Goal: Task Accomplishment & Management: Use online tool/utility

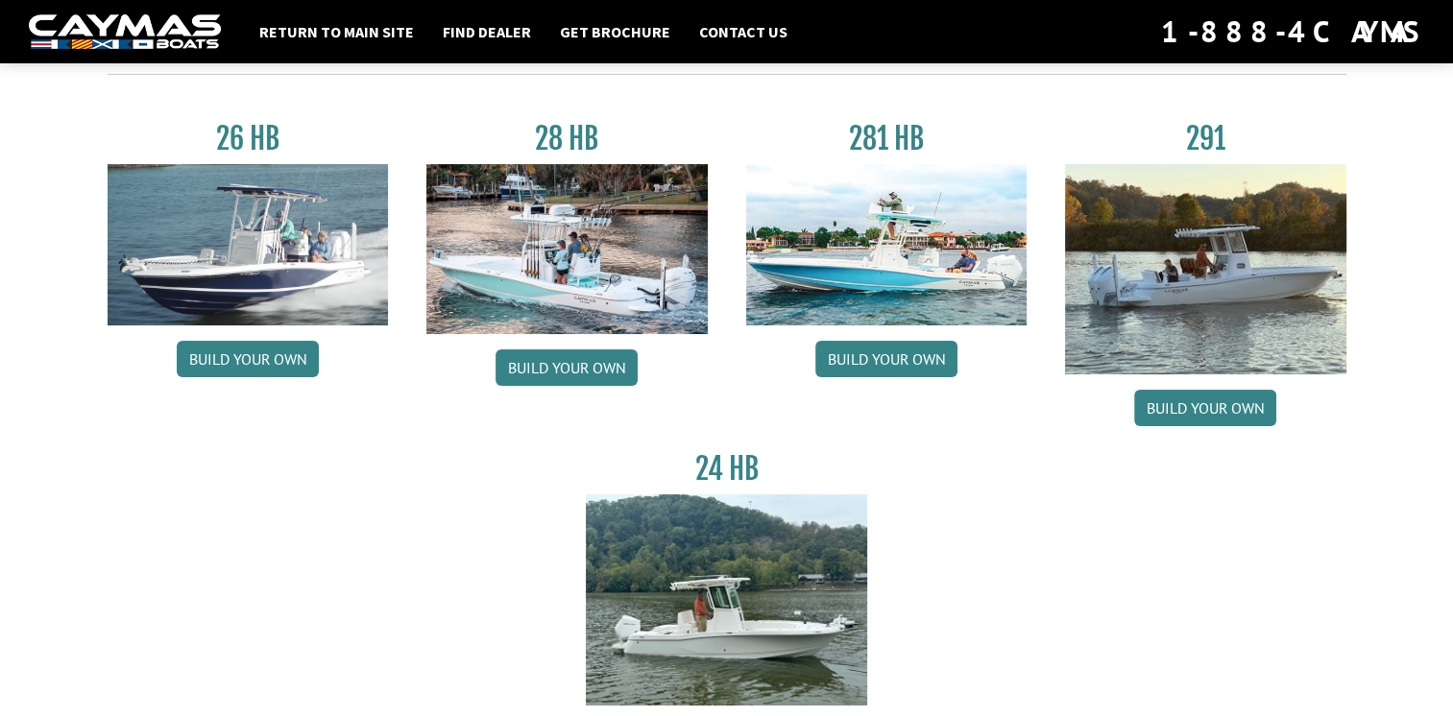
scroll to position [106, 0]
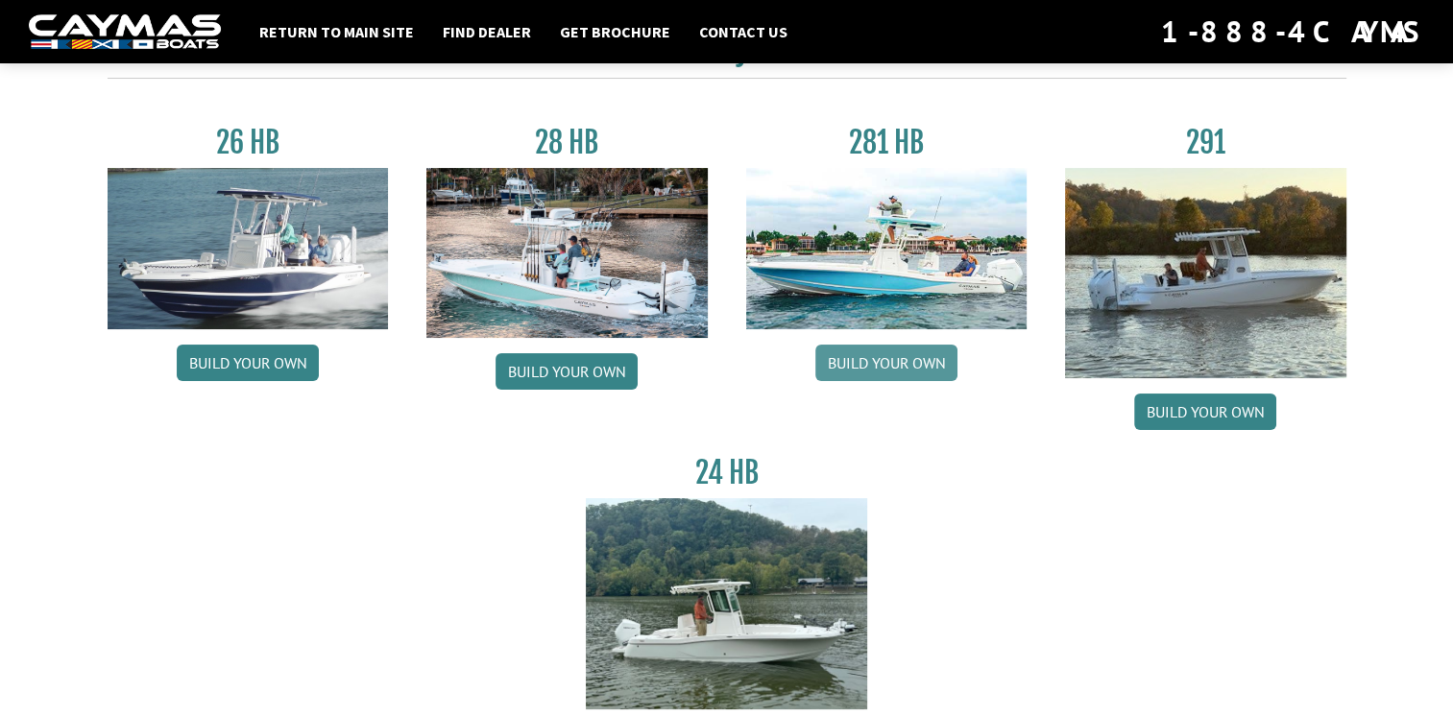
click at [878, 363] on link "Build your own" at bounding box center [886, 363] width 142 height 36
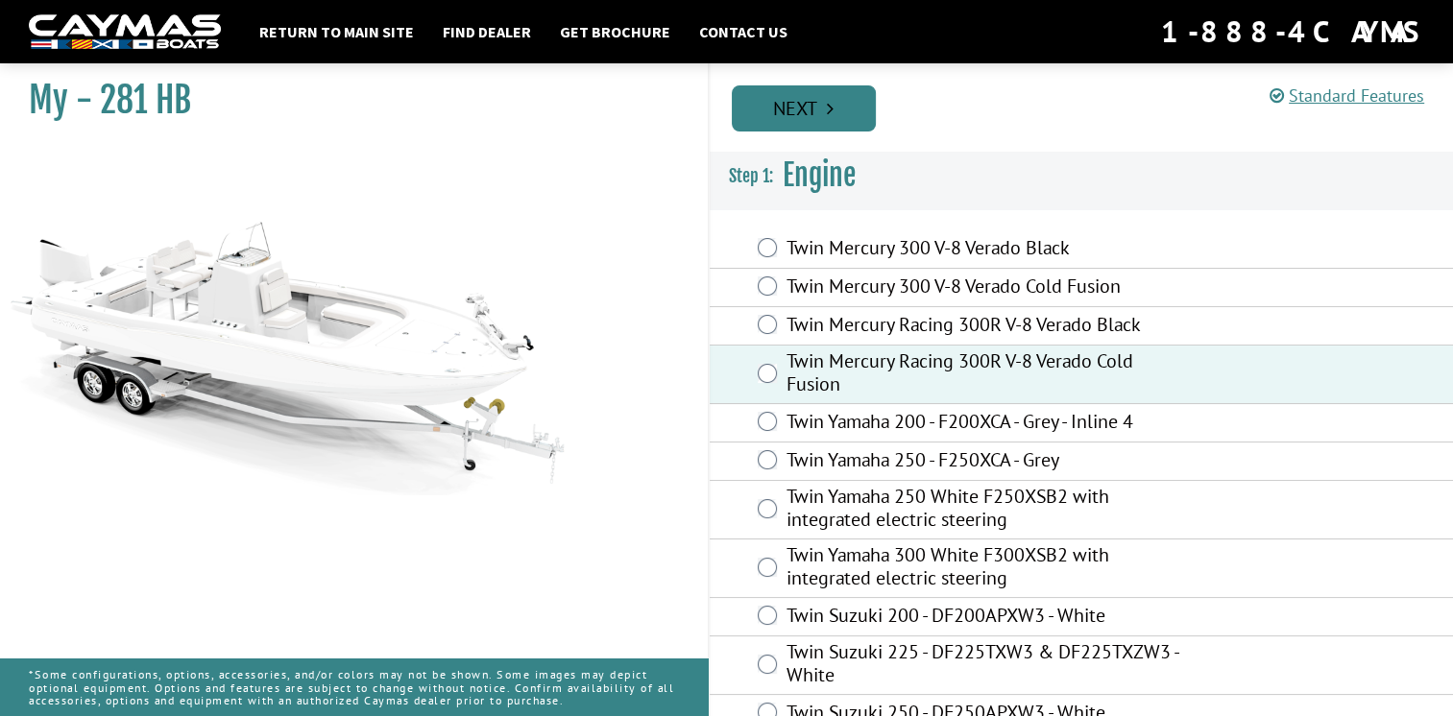
click at [788, 86] on link "Next" at bounding box center [804, 108] width 144 height 46
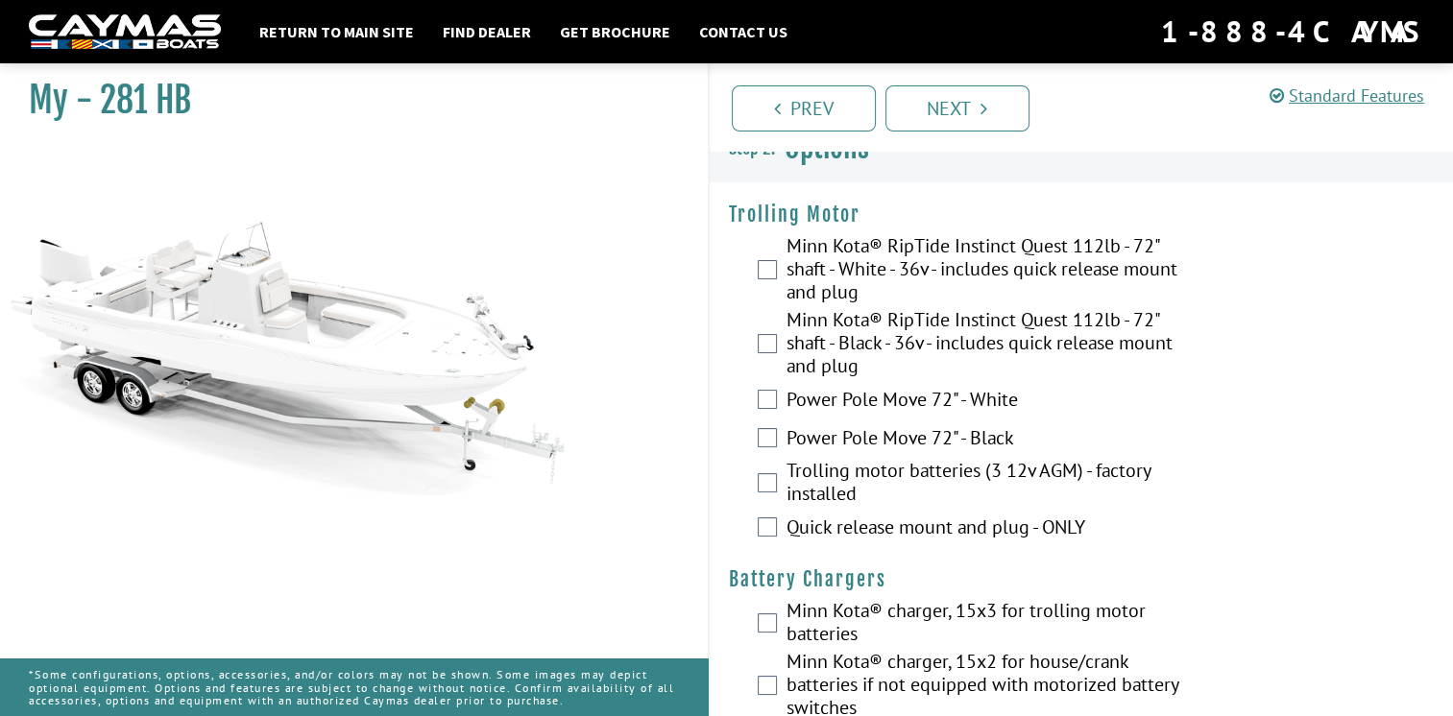
scroll to position [19, 0]
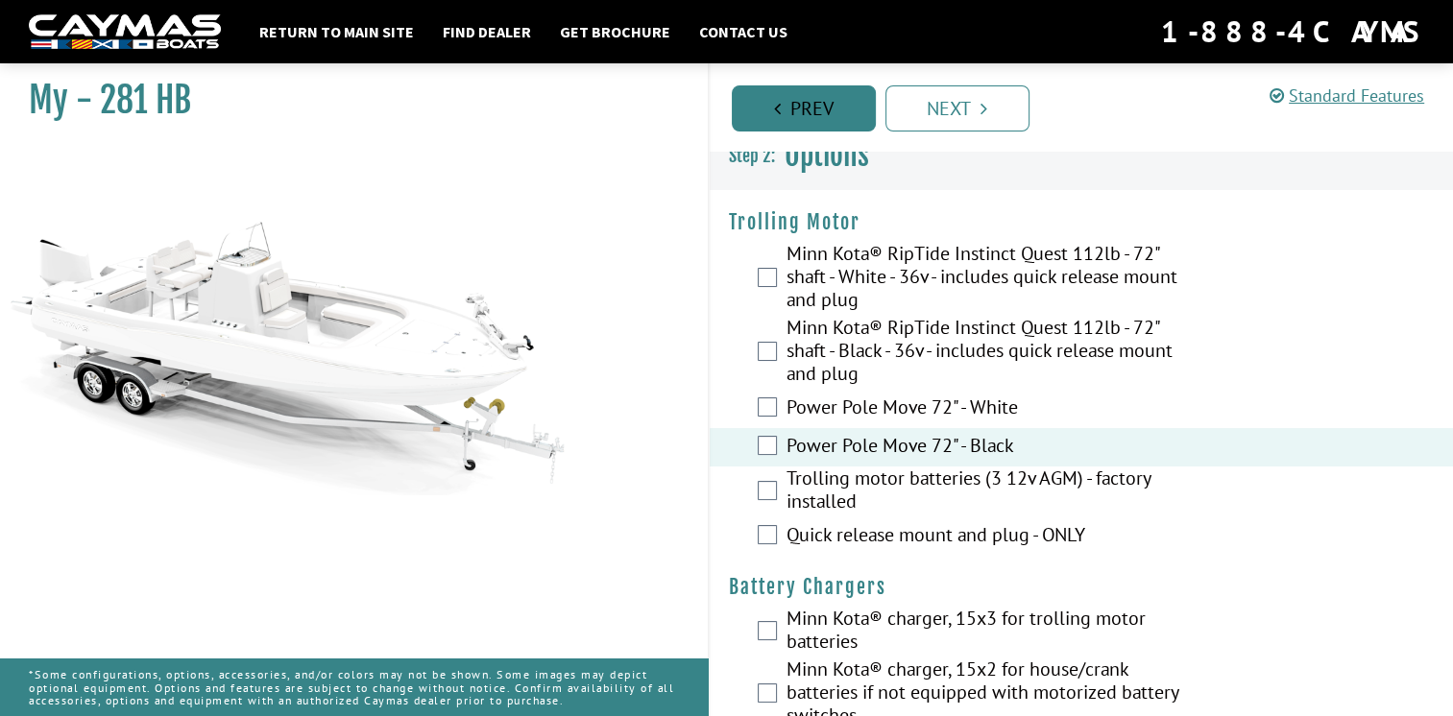
click at [830, 109] on link "Prev" at bounding box center [804, 108] width 144 height 46
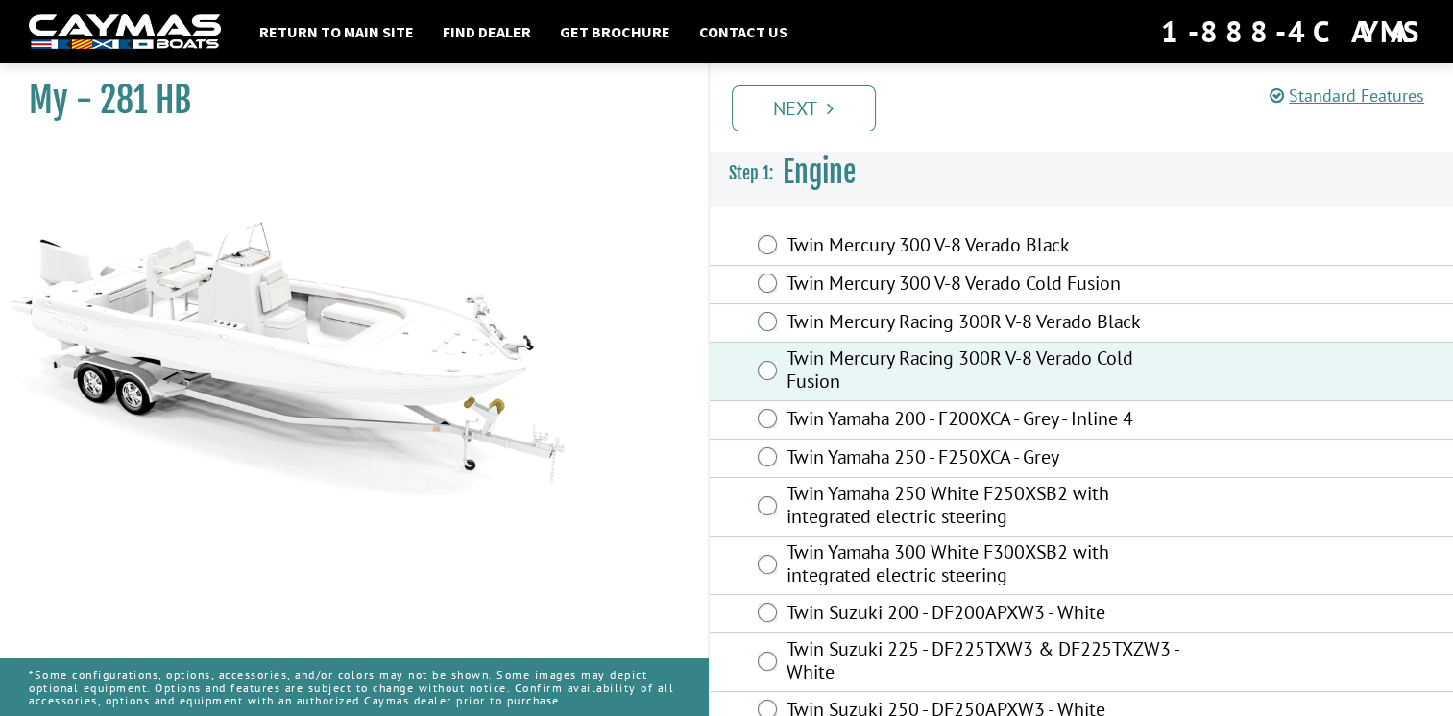
scroll to position [0, 0]
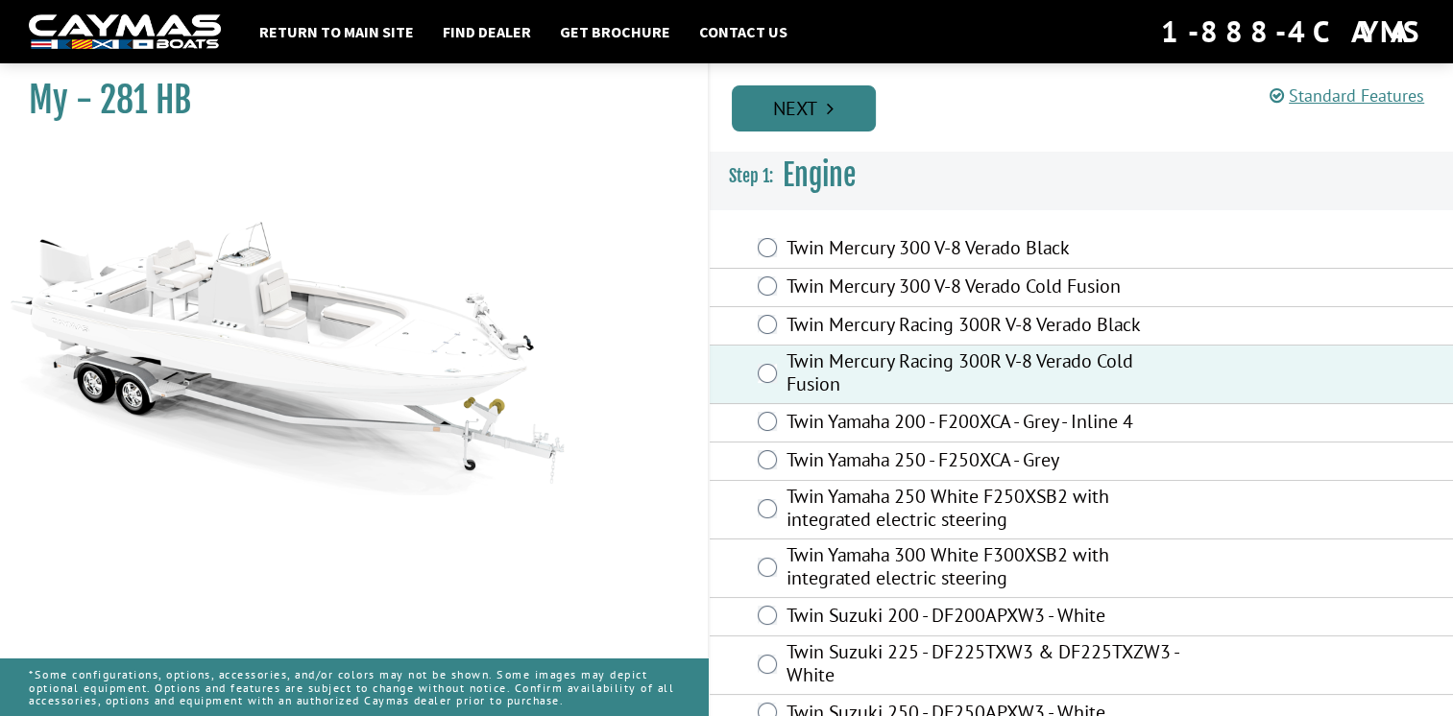
click at [830, 109] on icon "Pagination" at bounding box center [830, 108] width 7 height 19
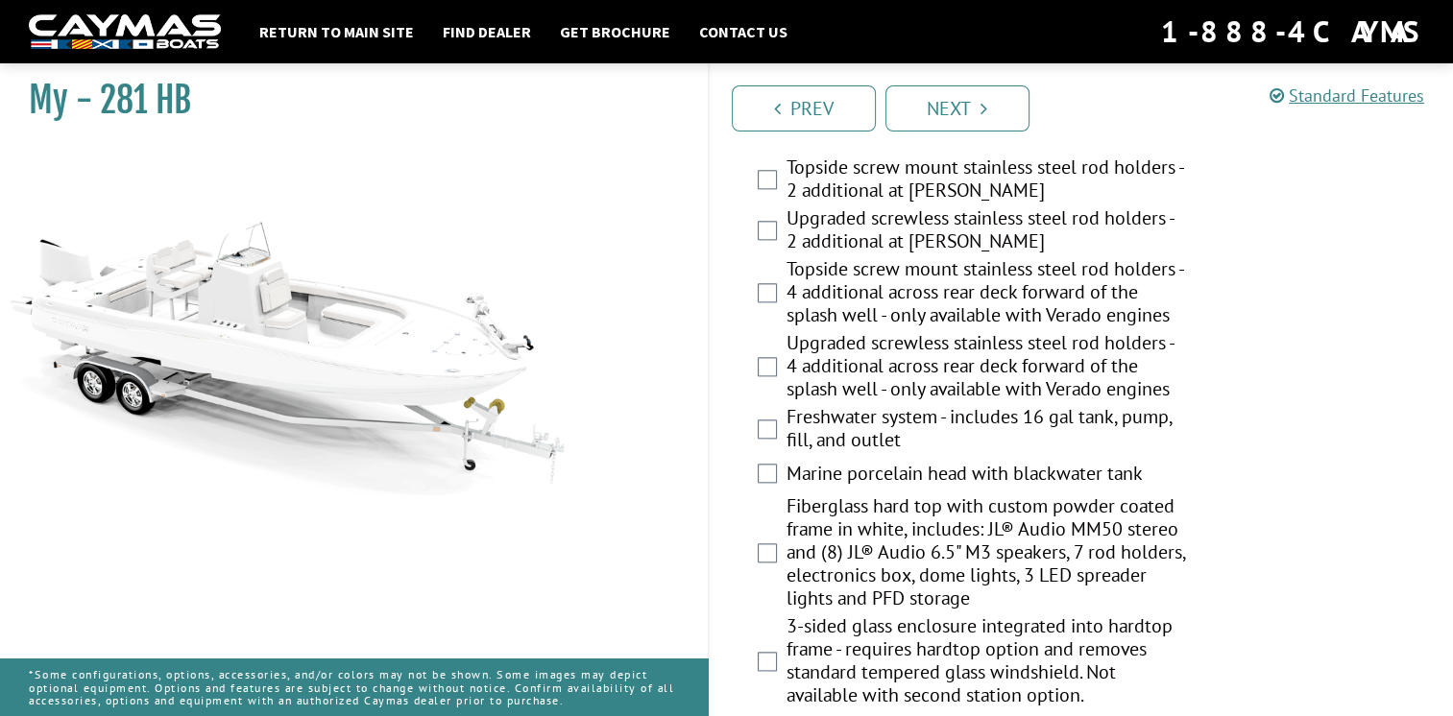
scroll to position [2090, 0]
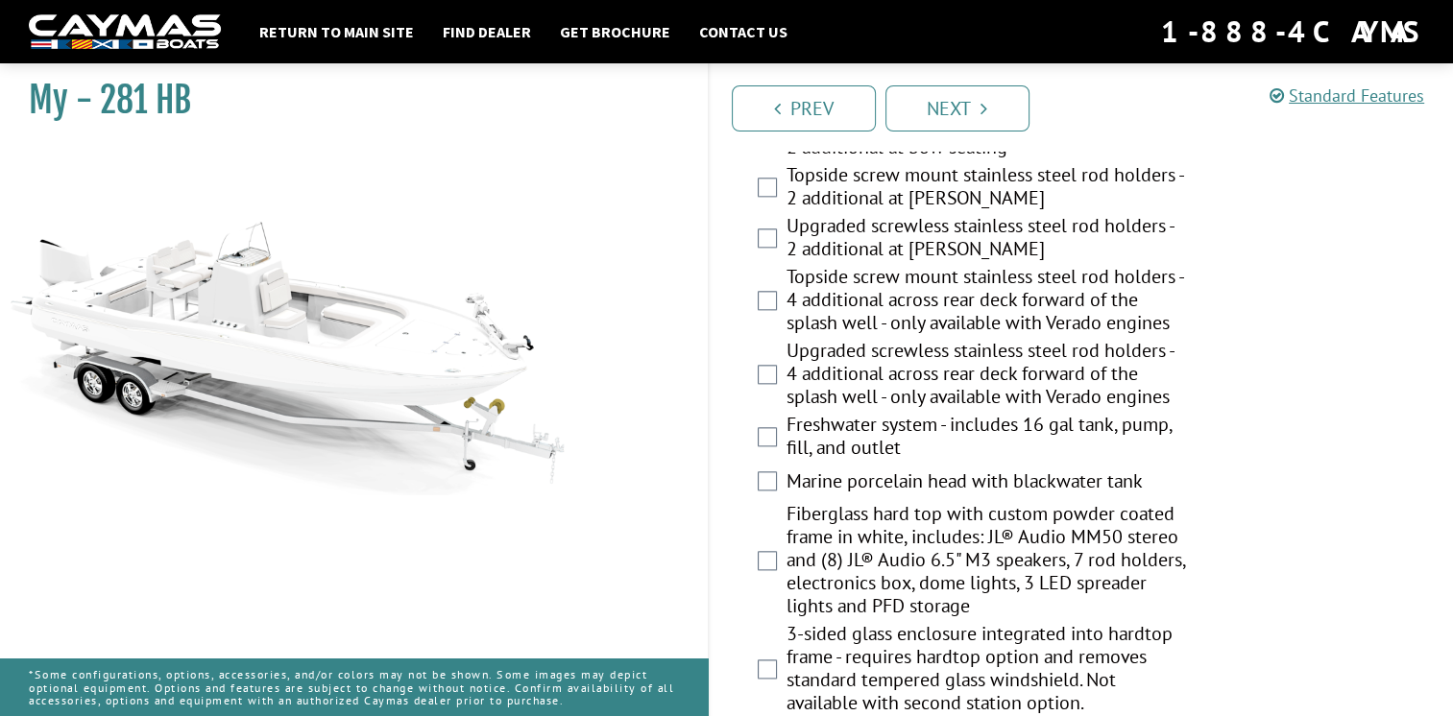
click at [765, 236] on div "Upgraded screwless stainless steel rod holders - 2 additional at stern gunnel" at bounding box center [1082, 239] width 744 height 51
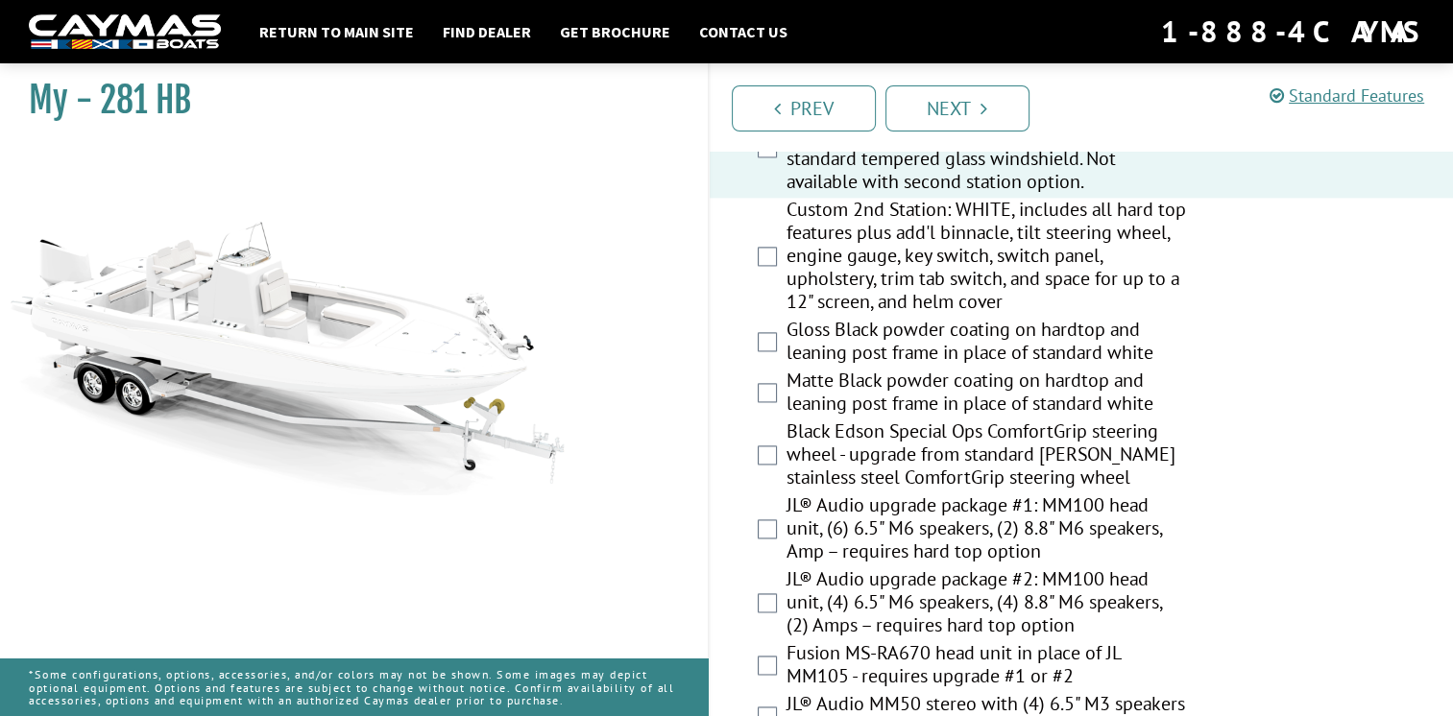
scroll to position [2627, 0]
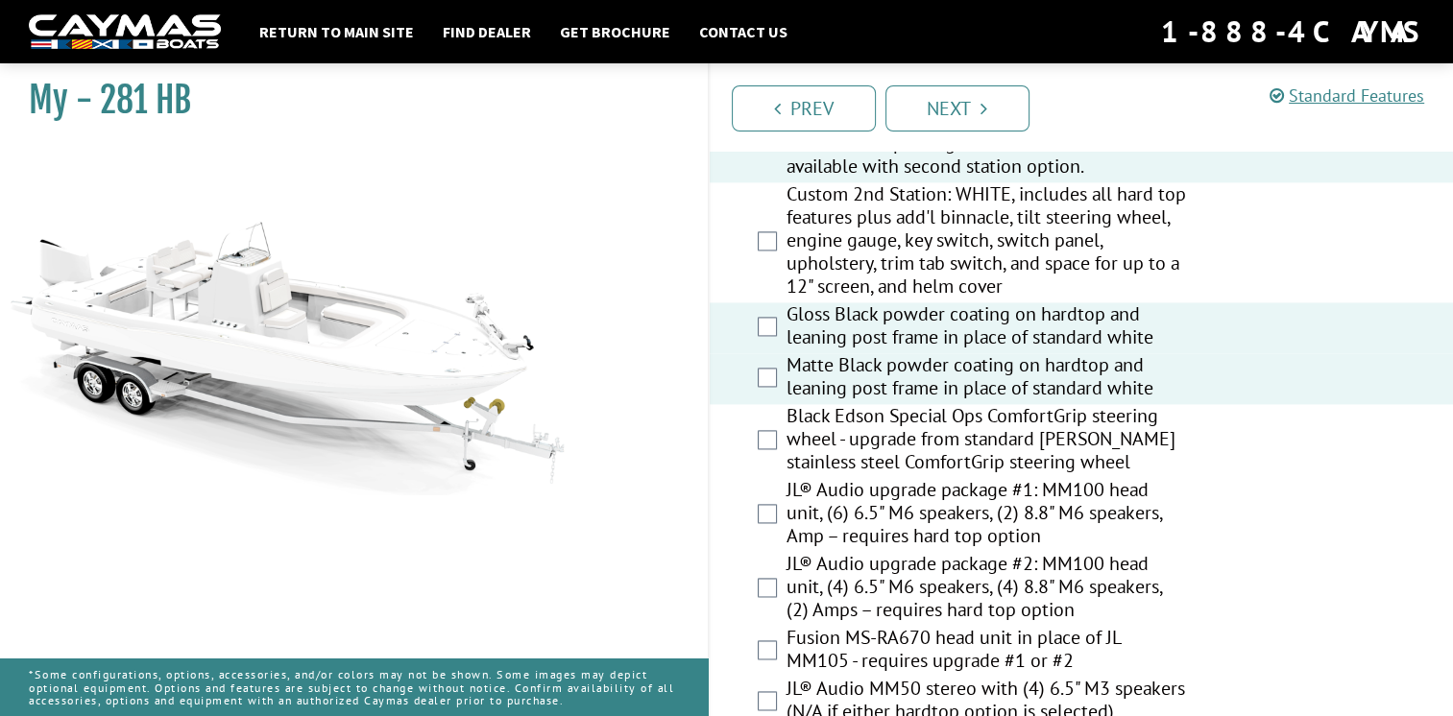
click at [764, 302] on div "Gloss Black powder coating on hardtop and leaning post frame in place of standa…" at bounding box center [1082, 327] width 744 height 51
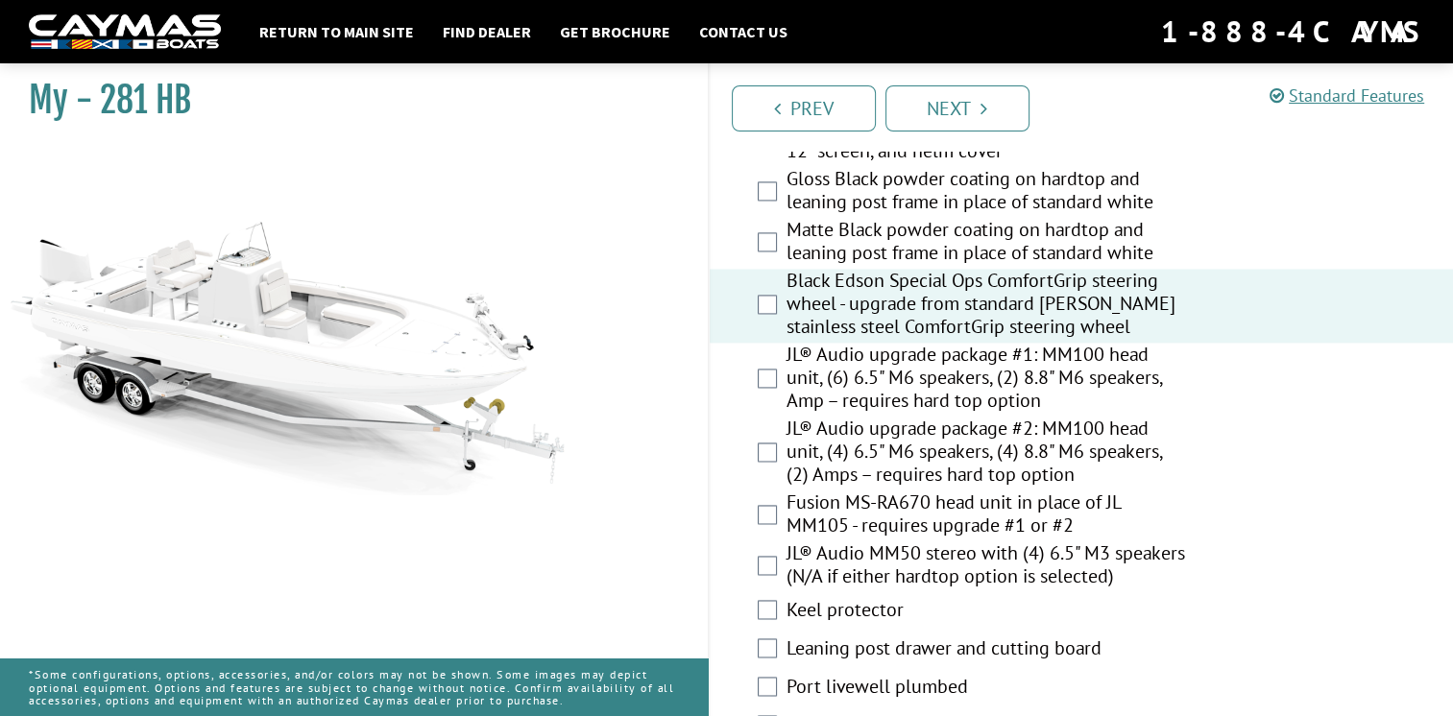
scroll to position [2785, 0]
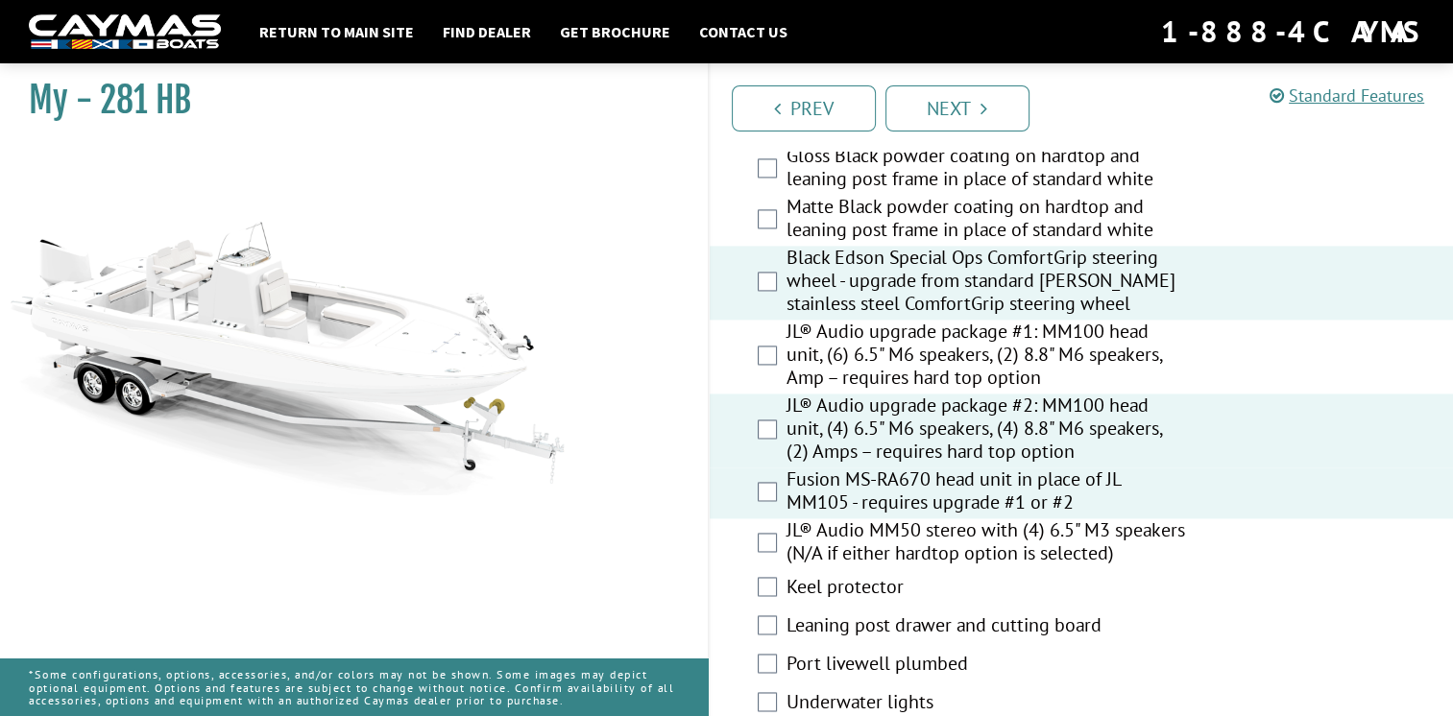
click at [768, 468] on div "Fusion MS-RA670 head unit in place of JL MM105 - requires upgrade #1 or #2" at bounding box center [1082, 493] width 744 height 51
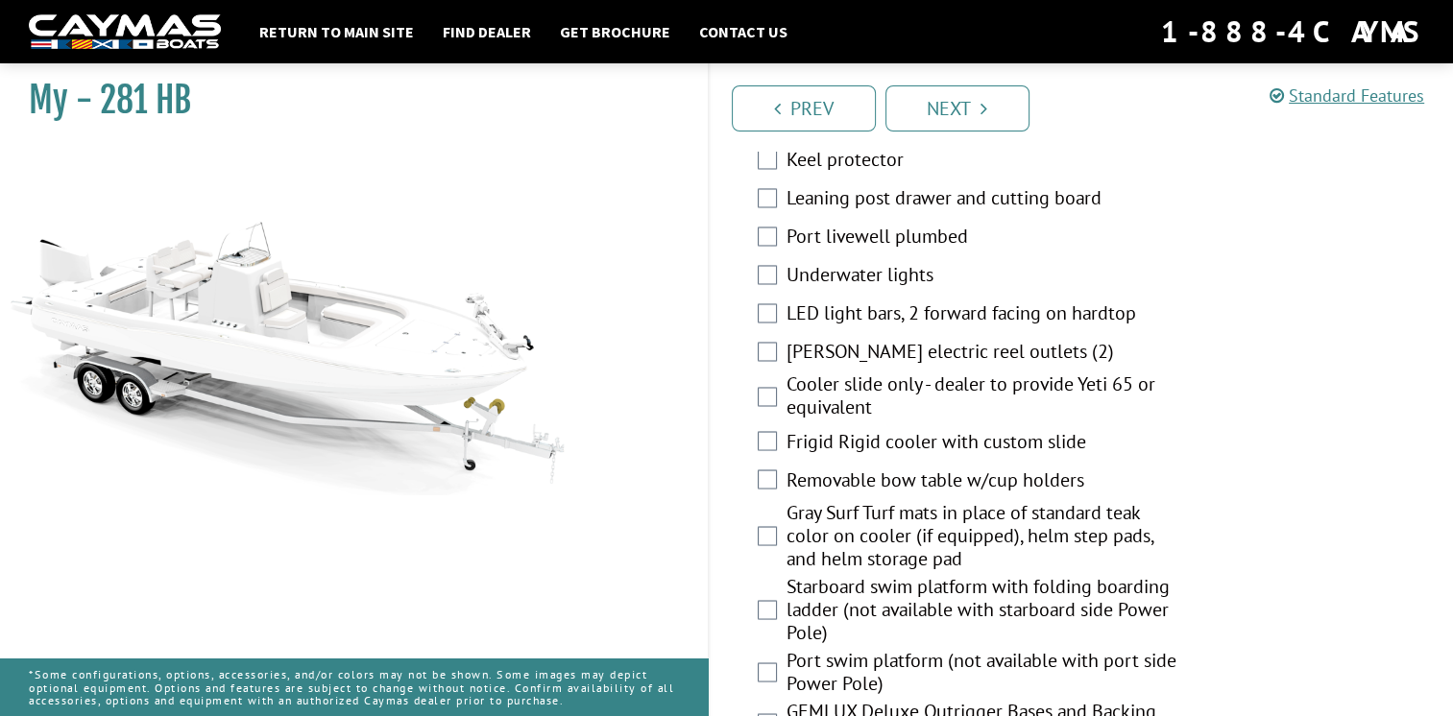
scroll to position [3181, 0]
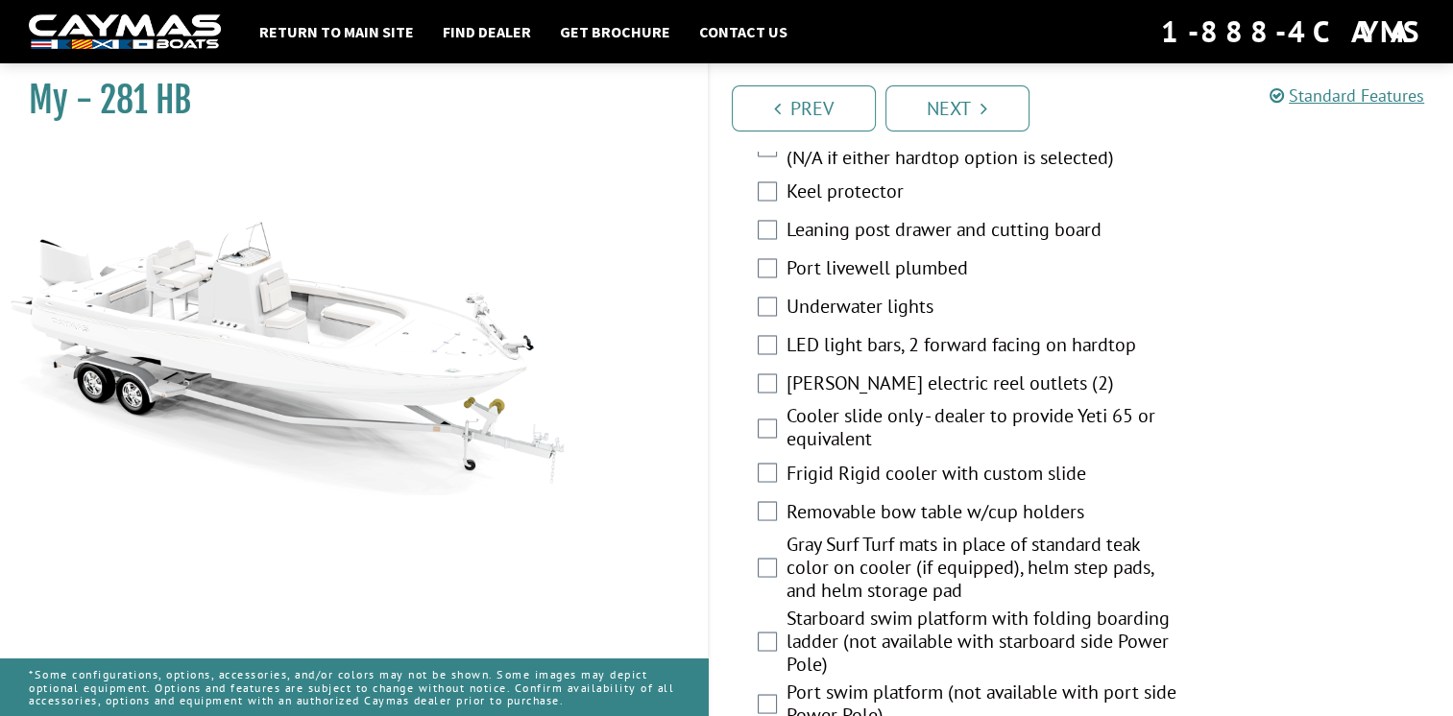
click at [779, 328] on div "LED light bars, 2 forward facing on hardtop" at bounding box center [1082, 346] width 744 height 38
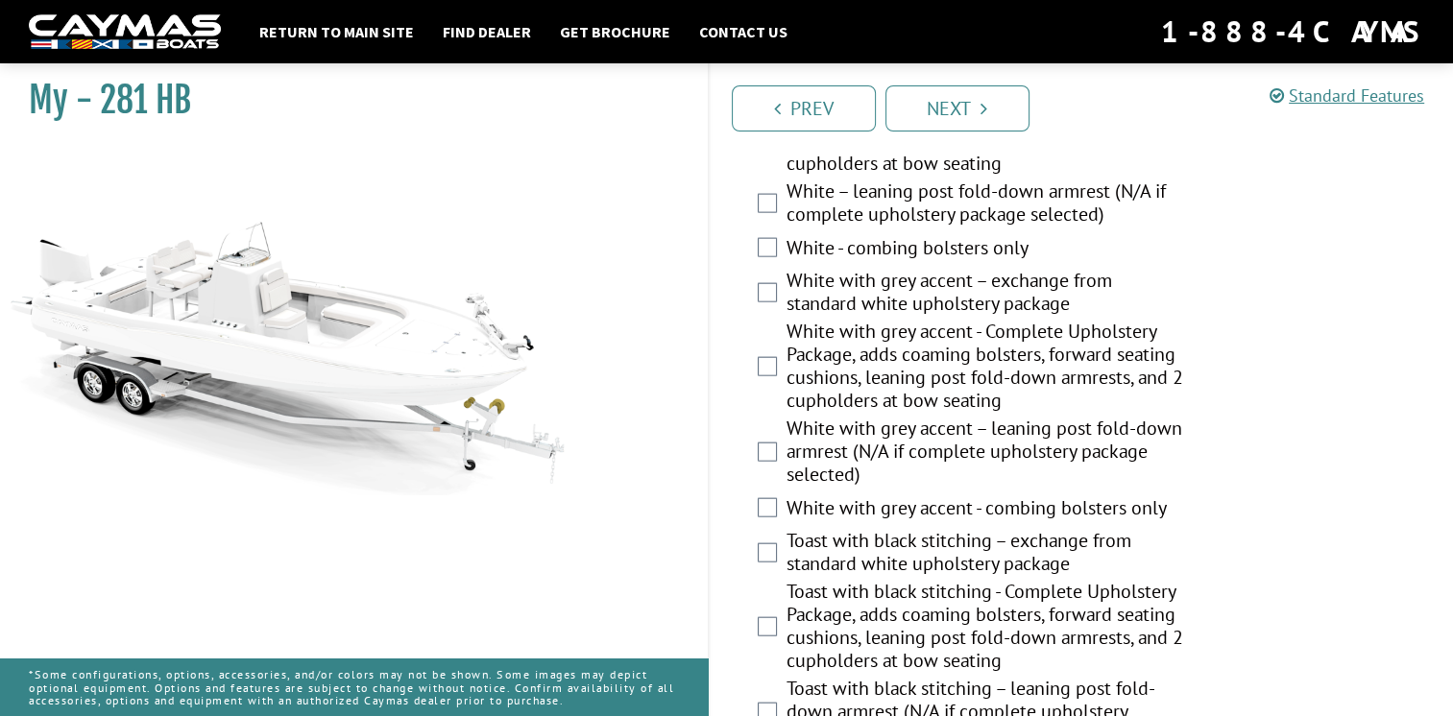
scroll to position [4332, 0]
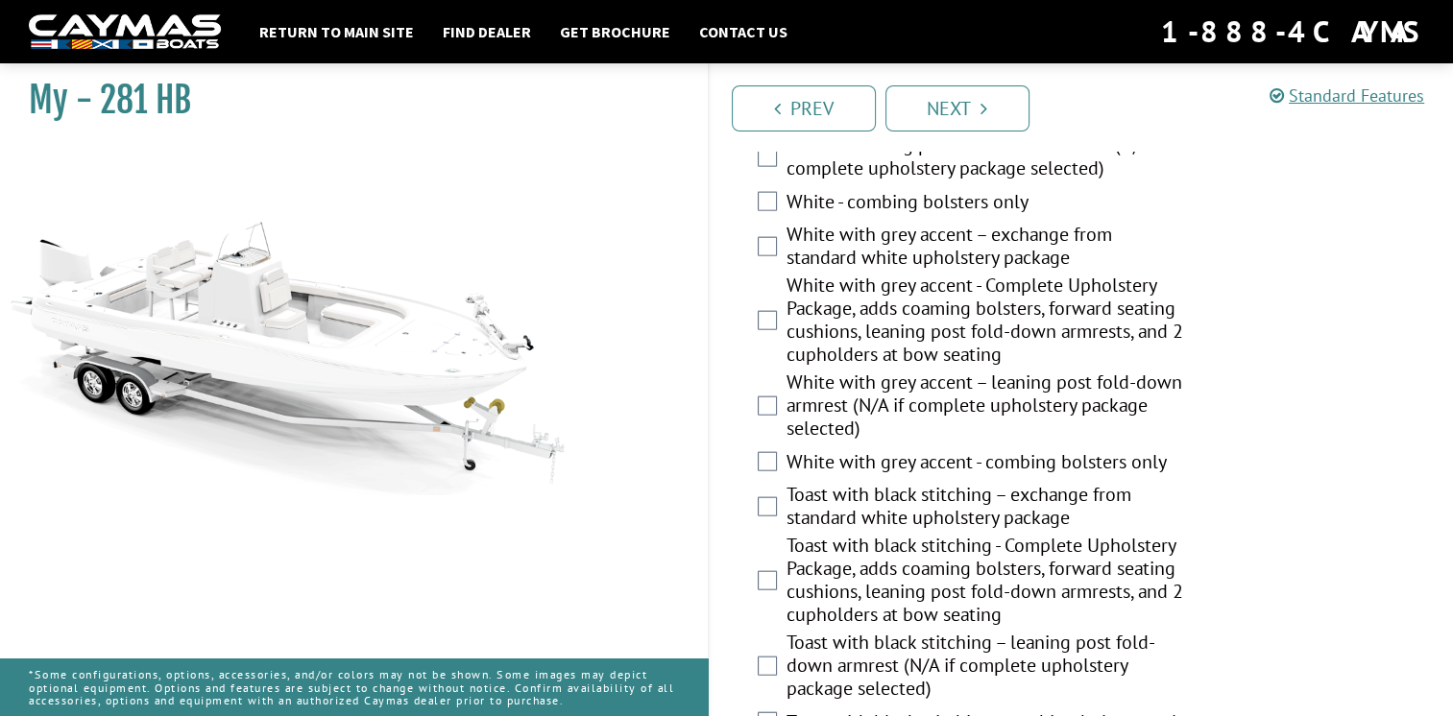
click at [766, 445] on div "White with grey accent - combing bolsters only" at bounding box center [1082, 464] width 744 height 38
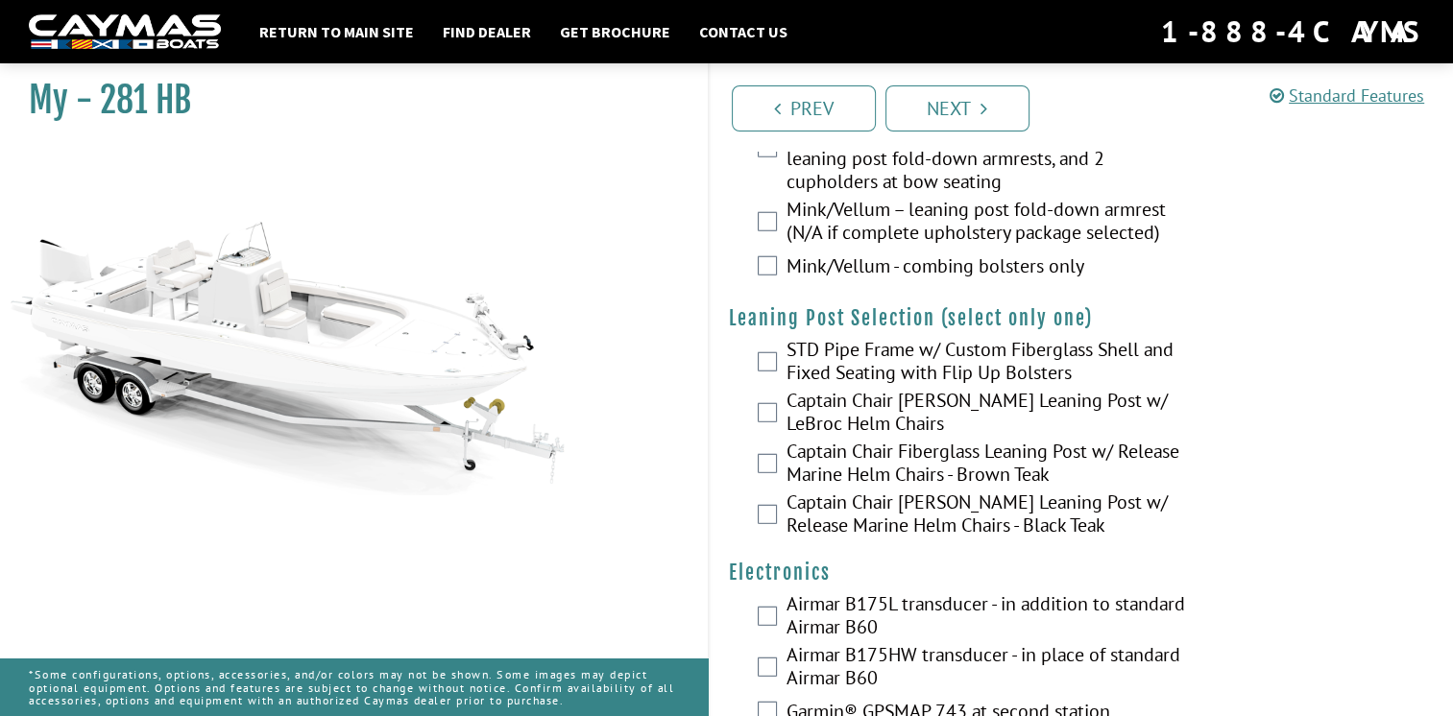
scroll to position [5034, 0]
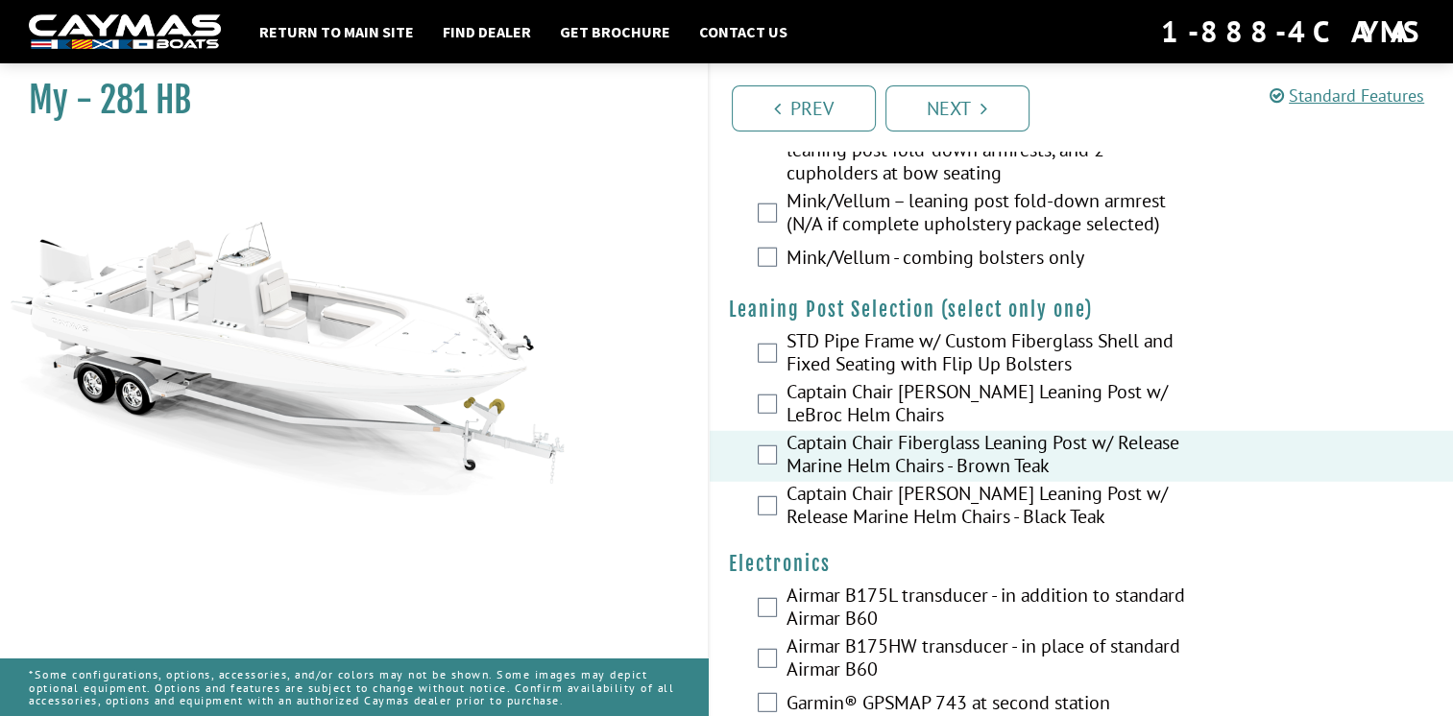
click at [750, 489] on div "Captain Chair Fiberglass Leaning Post w/ Release Marine Helm Chairs - Black Teak" at bounding box center [1082, 507] width 744 height 51
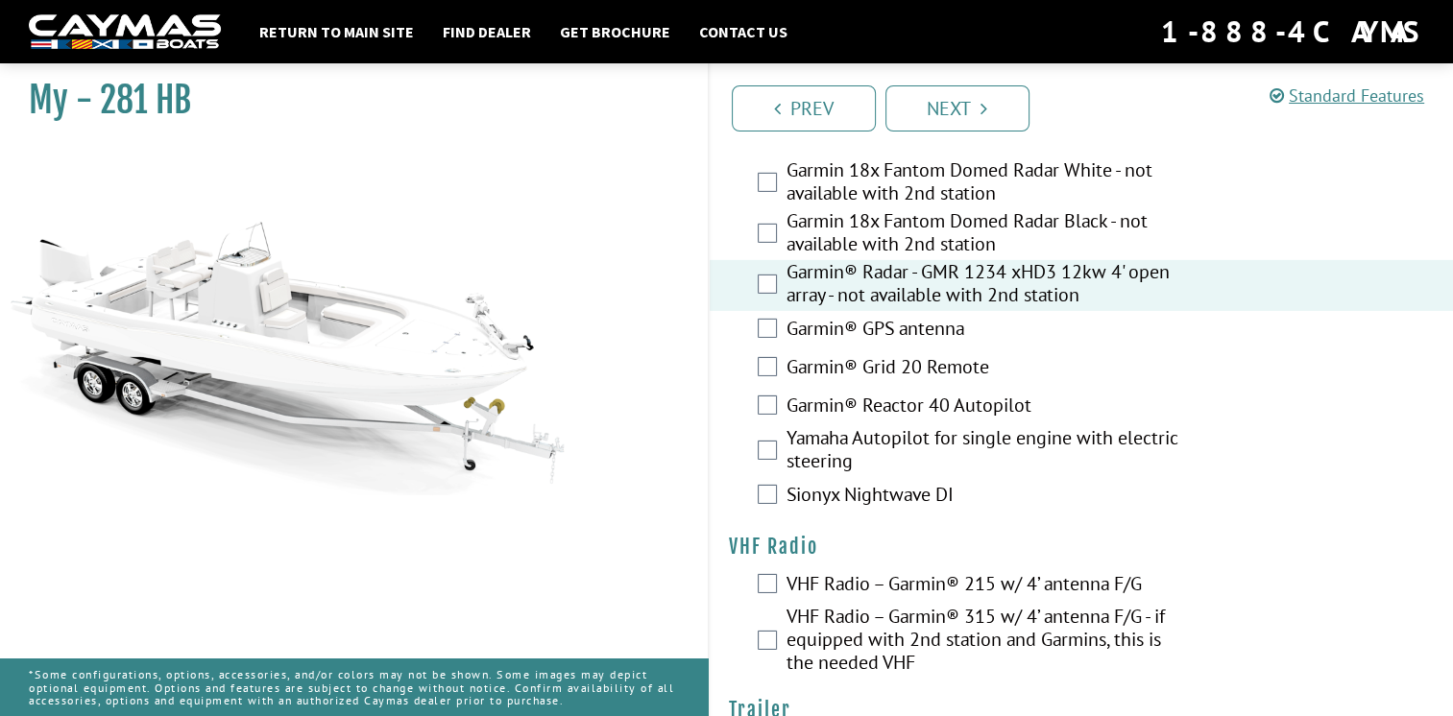
scroll to position [6132, 0]
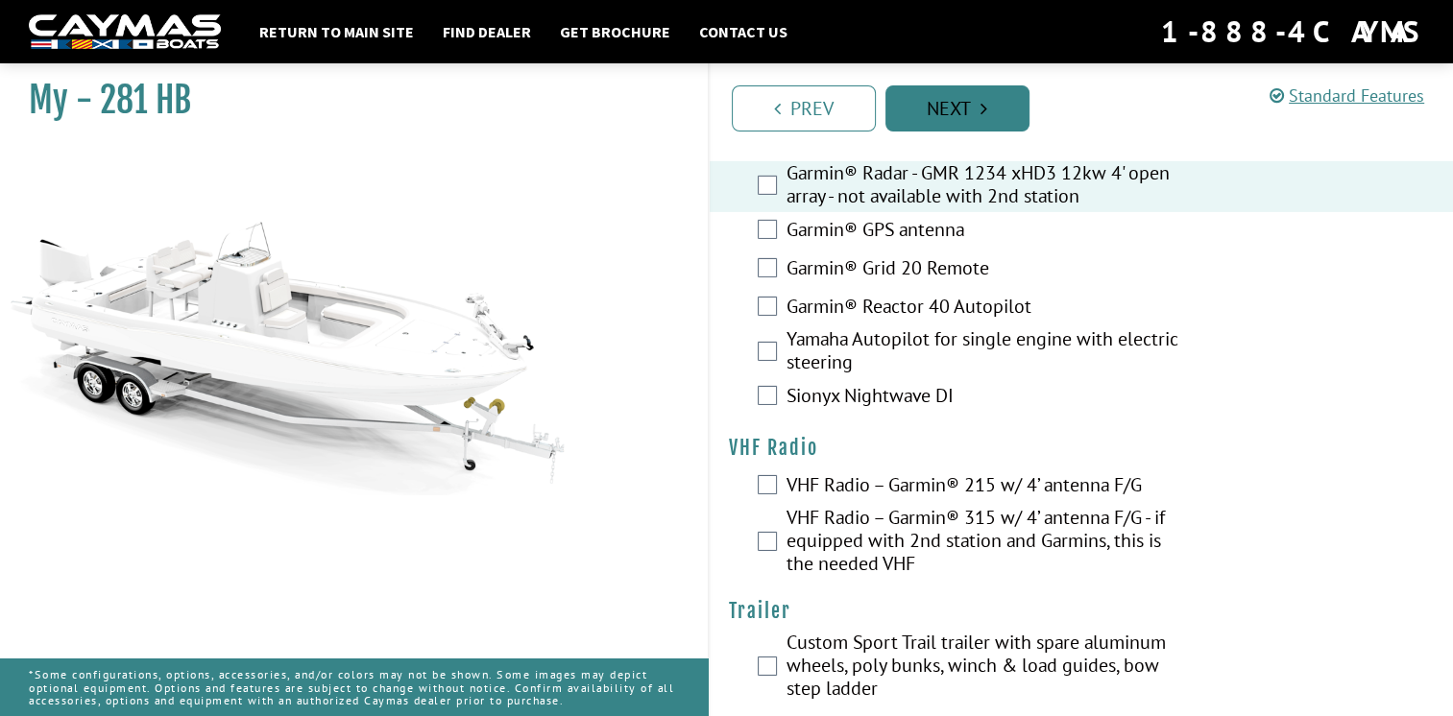
click at [916, 97] on link "Next" at bounding box center [957, 108] width 144 height 46
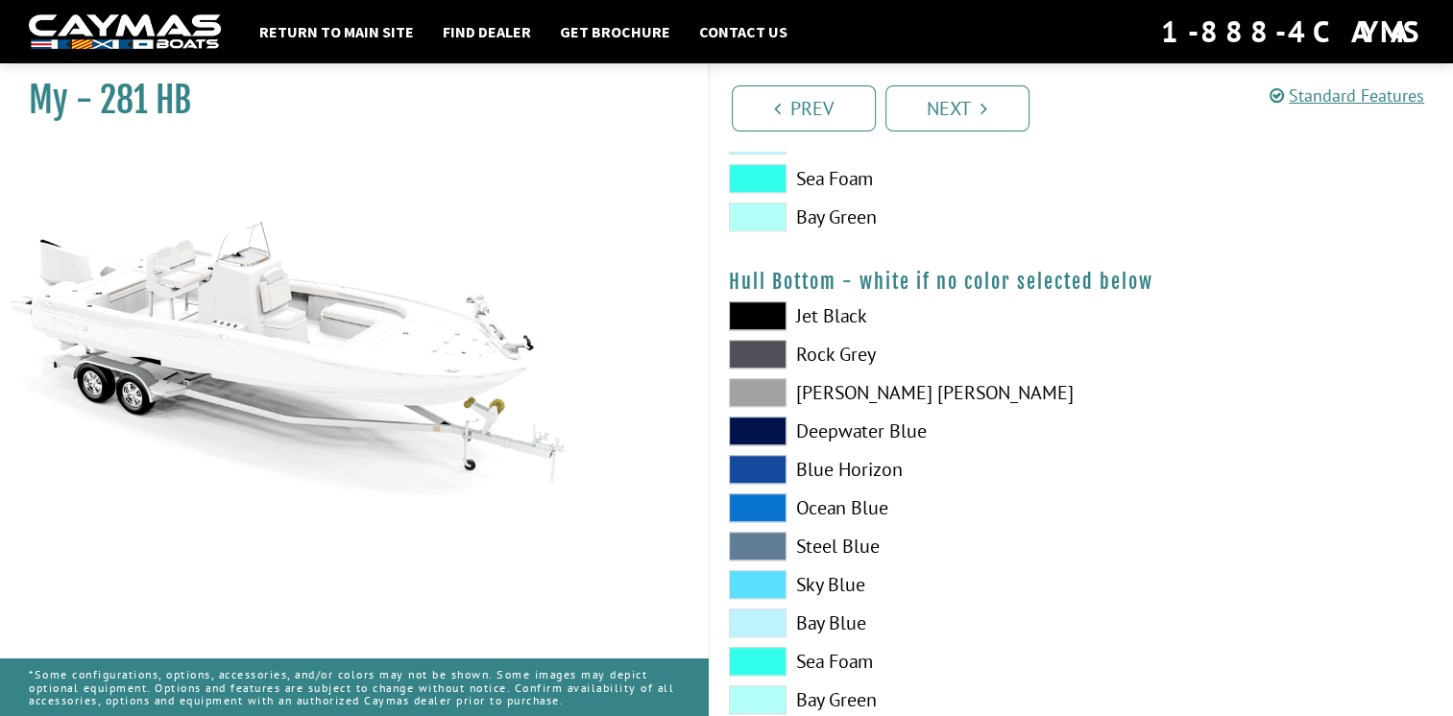
scroll to position [1089, 0]
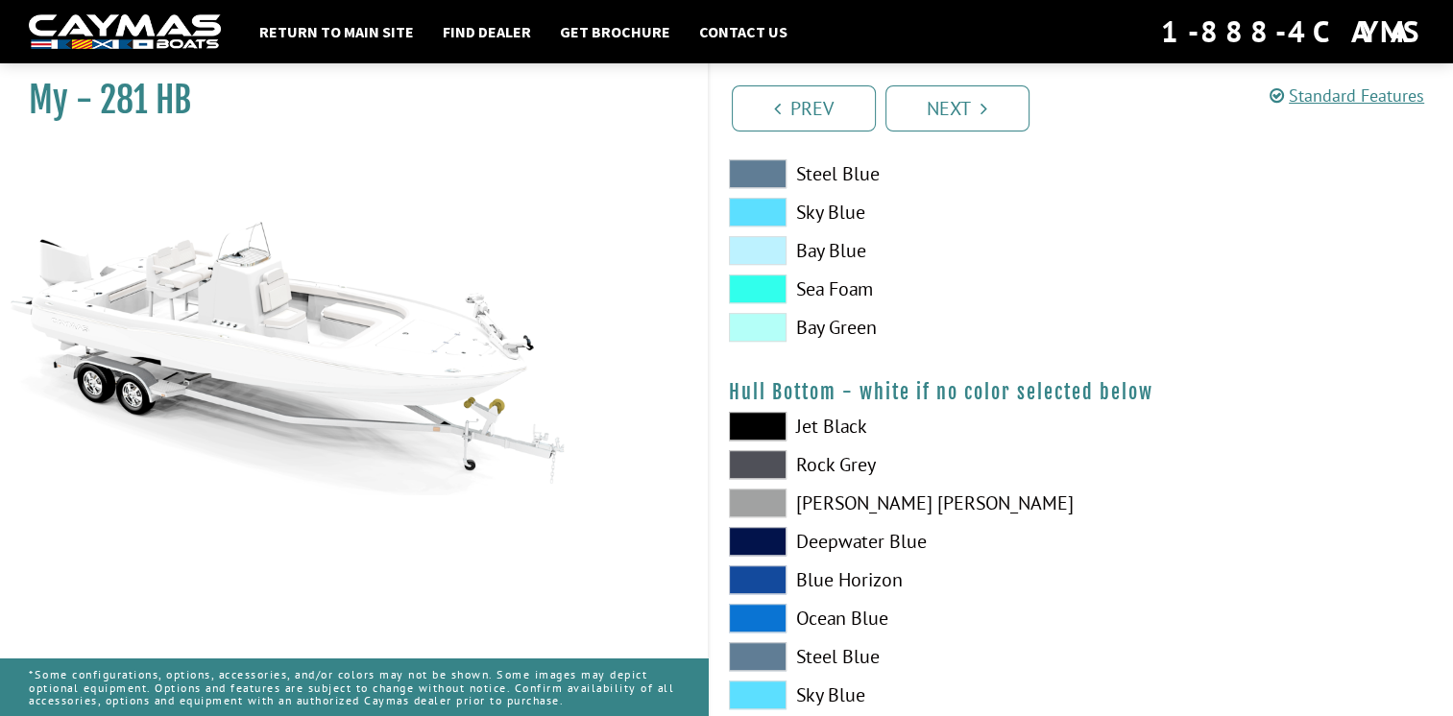
click at [752, 478] on div "Jet Black Rock Grey Dove Gray Deepwater Blue Blue Horizon Ocean Blue" at bounding box center [896, 623] width 372 height 422
click at [756, 499] on span at bounding box center [758, 503] width 58 height 29
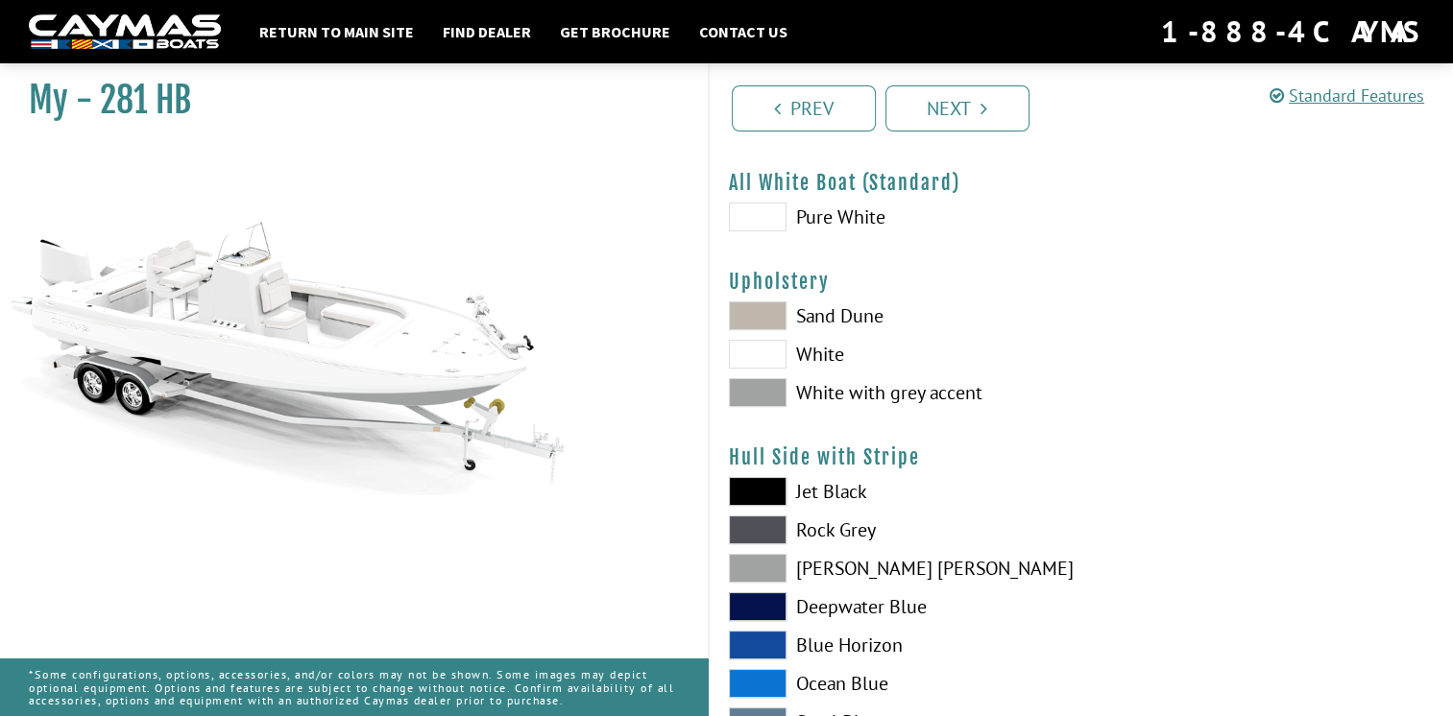
scroll to position [0, 0]
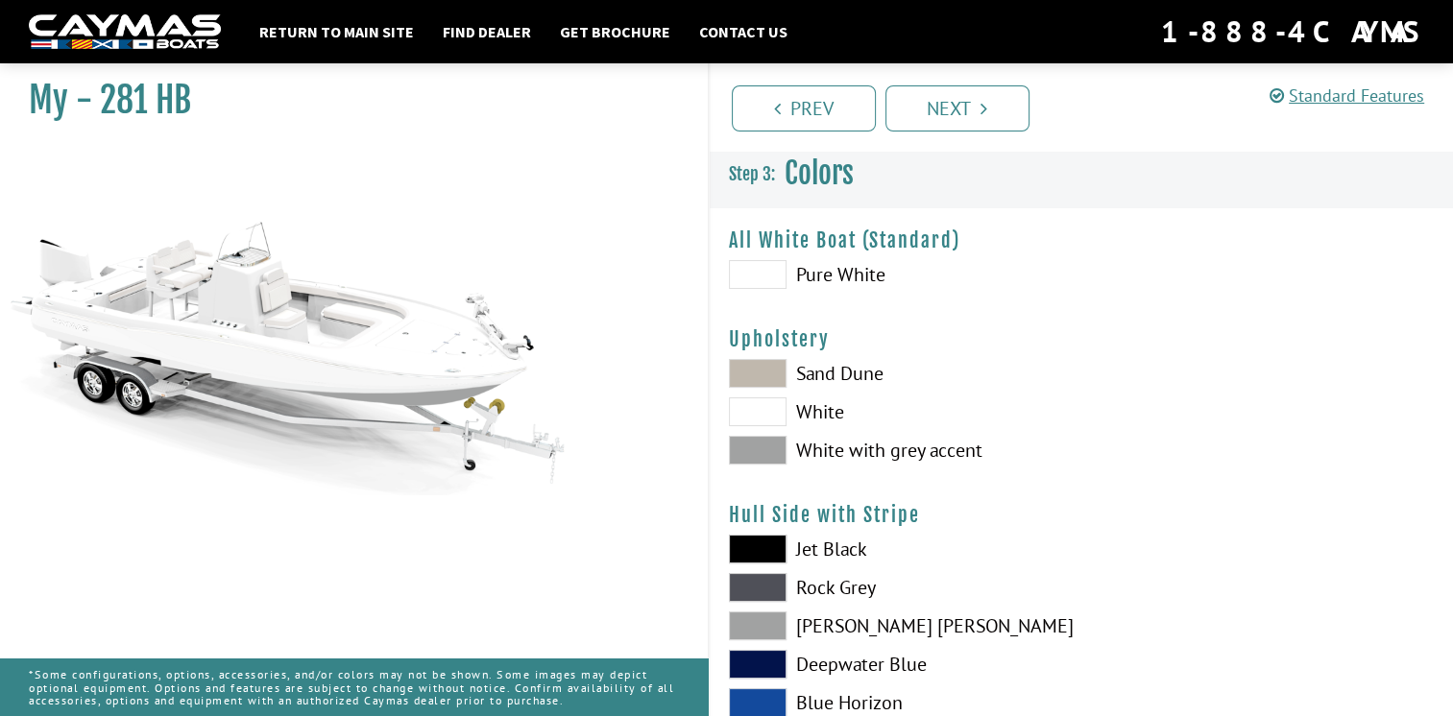
click at [1382, 6] on div "Return to main site Find Dealer Get Brochure Contact Us 1-888-4CAYMAS" at bounding box center [726, 31] width 1453 height 63
click at [751, 271] on span at bounding box center [758, 274] width 58 height 29
click at [764, 278] on span at bounding box center [758, 274] width 58 height 29
click at [772, 282] on span at bounding box center [758, 274] width 58 height 29
click at [776, 282] on span at bounding box center [758, 274] width 58 height 29
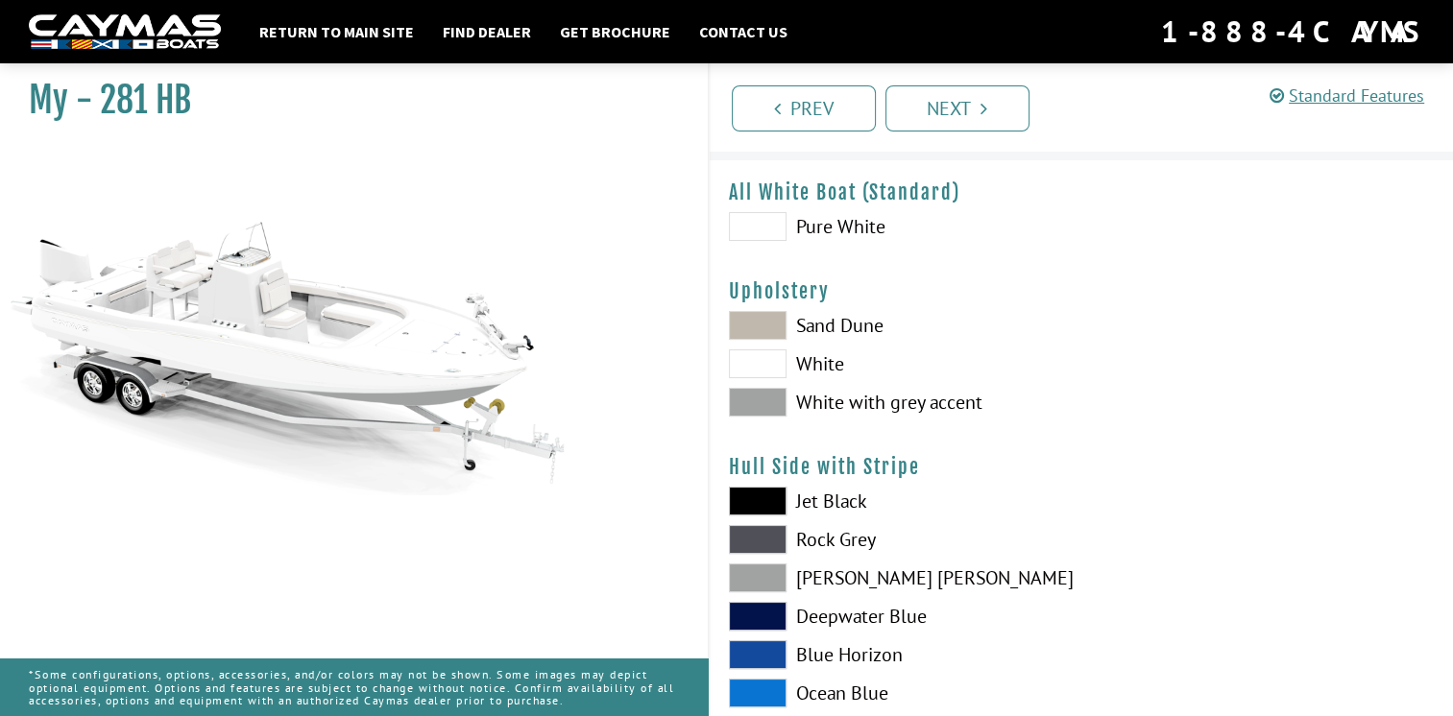
scroll to position [42, 0]
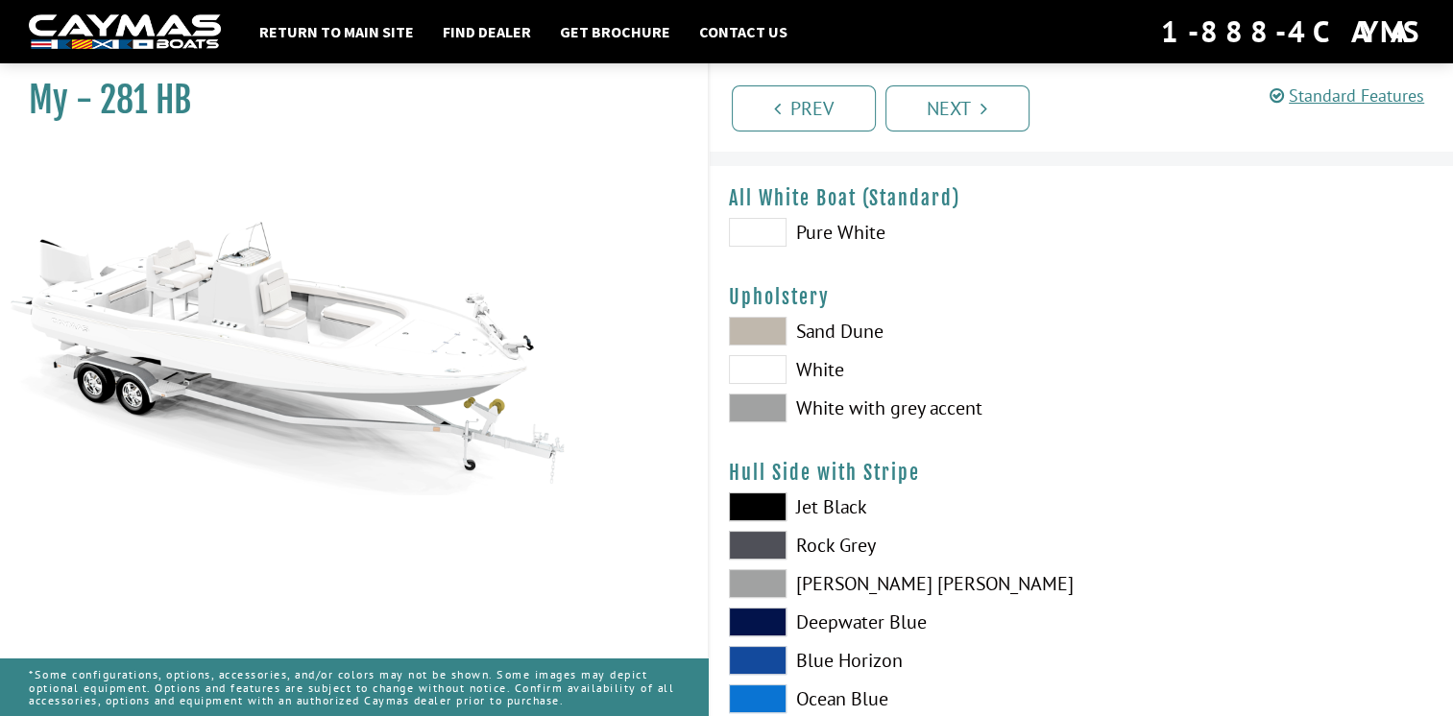
click at [766, 405] on span at bounding box center [758, 408] width 58 height 29
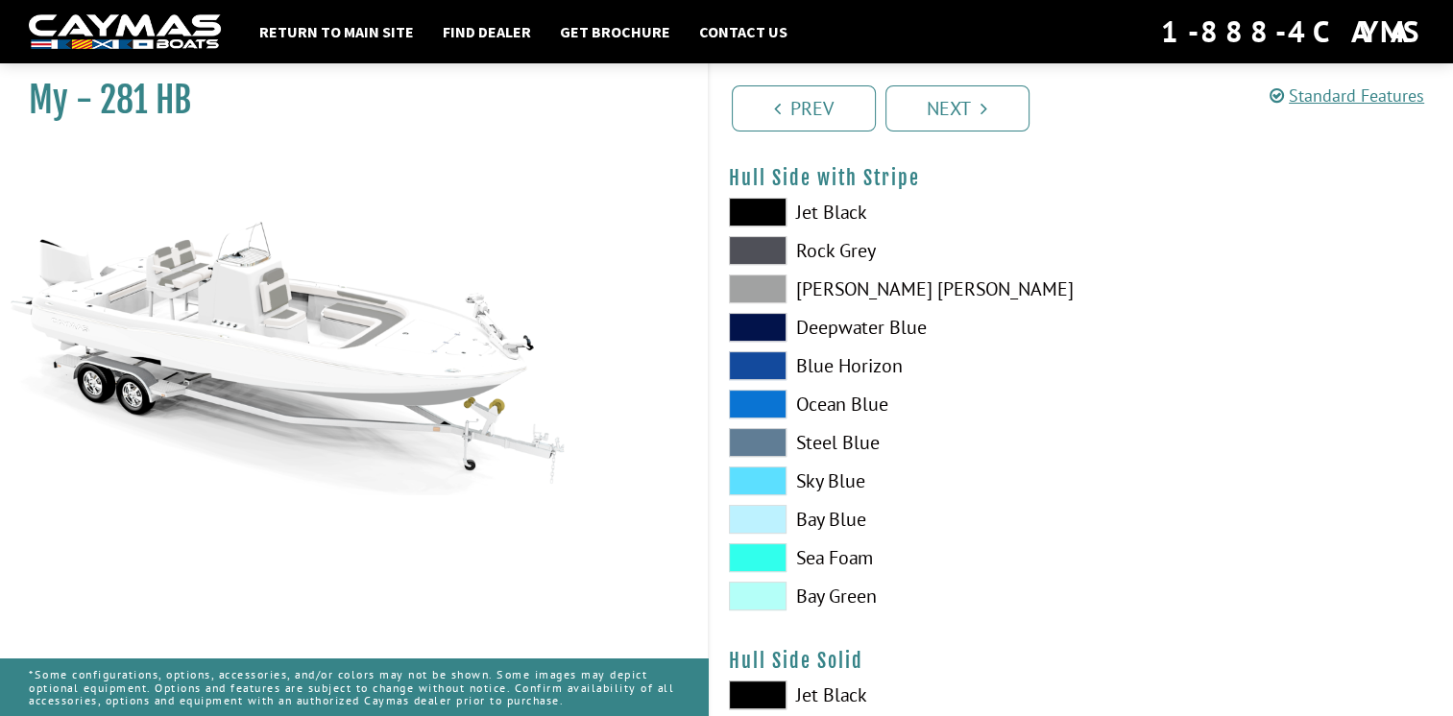
scroll to position [340, 0]
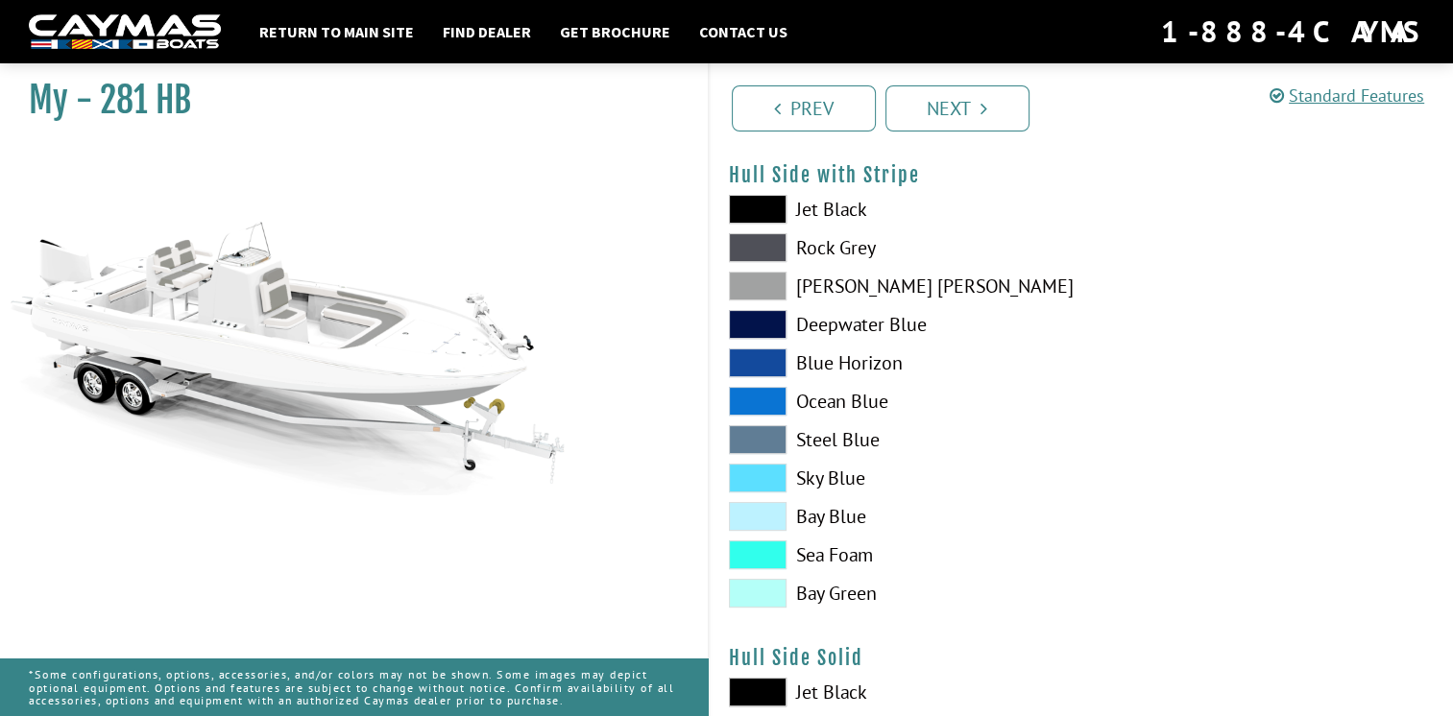
click at [765, 286] on span at bounding box center [758, 286] width 58 height 29
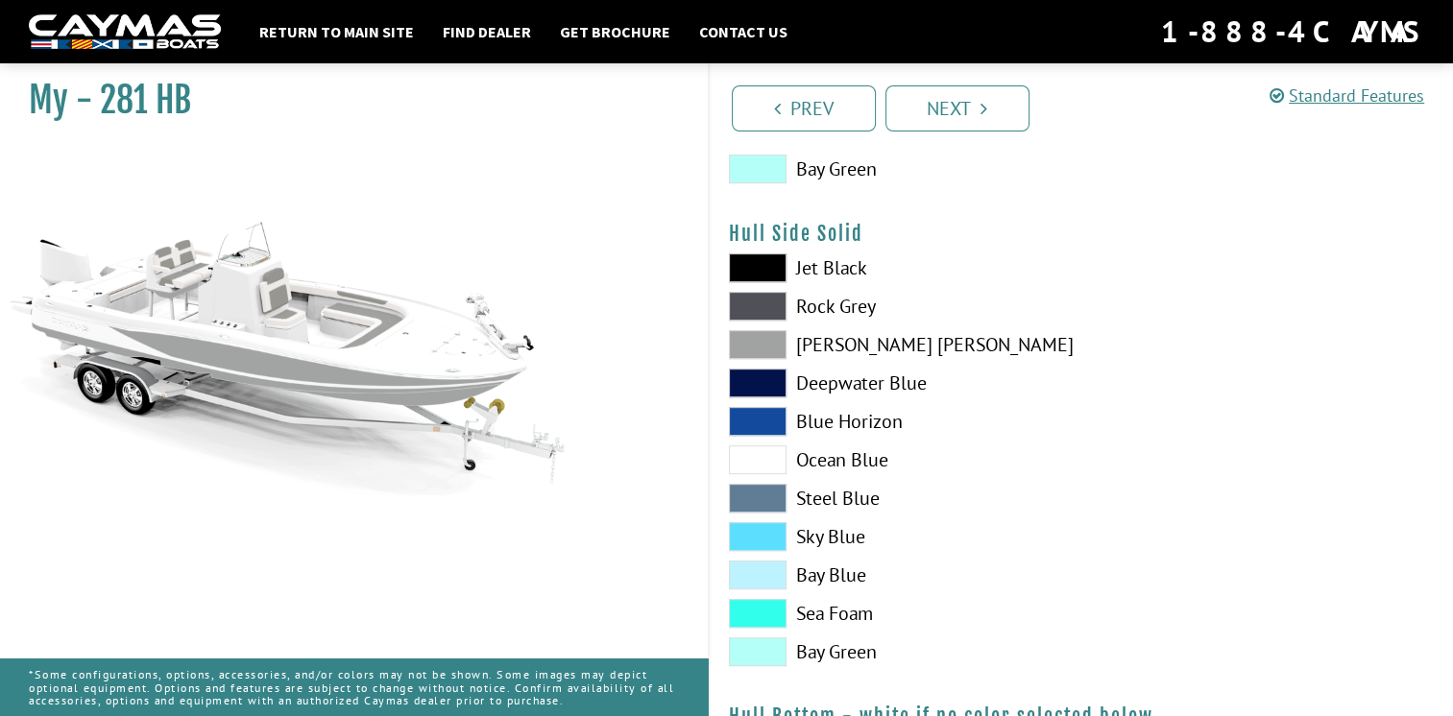
scroll to position [768, 0]
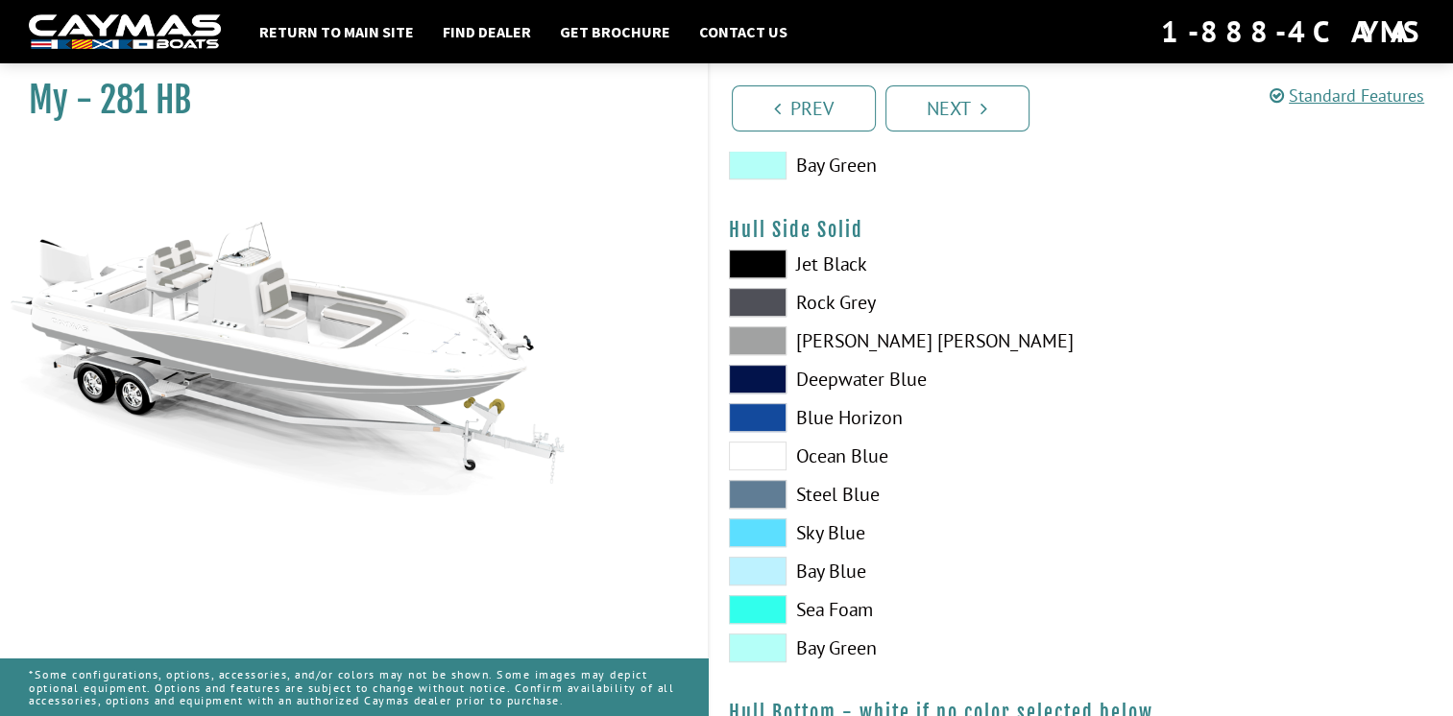
click at [772, 326] on span at bounding box center [758, 340] width 58 height 29
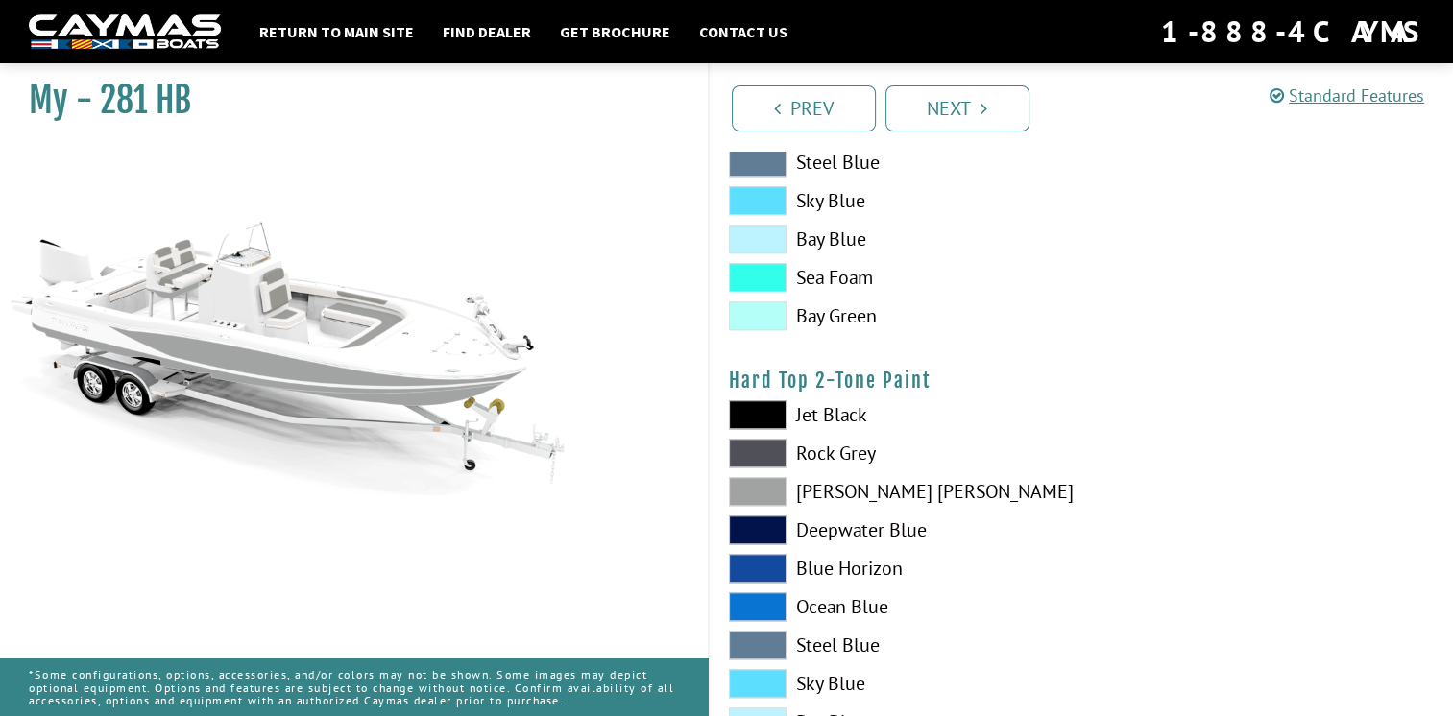
scroll to position [1598, 0]
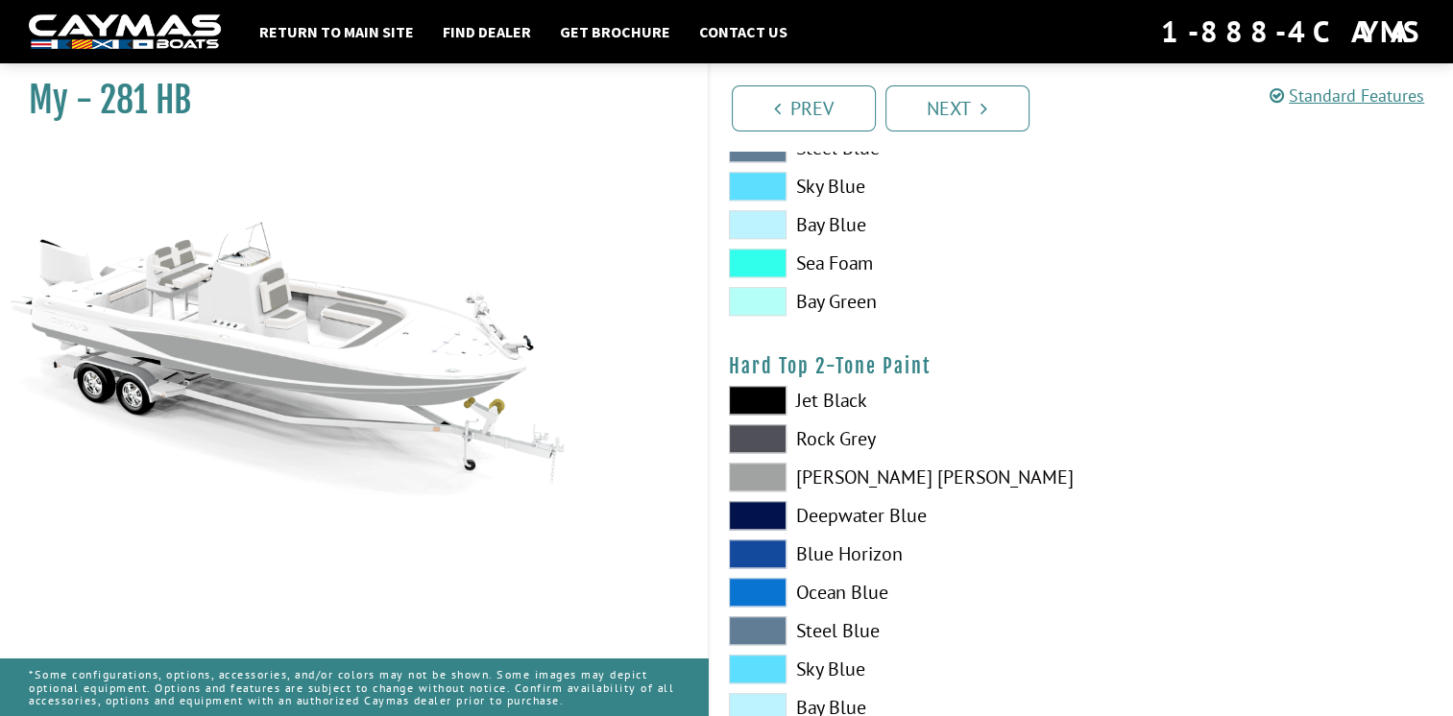
click at [760, 470] on span at bounding box center [758, 477] width 58 height 29
drag, startPoint x: 1448, startPoint y: 428, endPoint x: 1470, endPoint y: 492, distance: 67.1
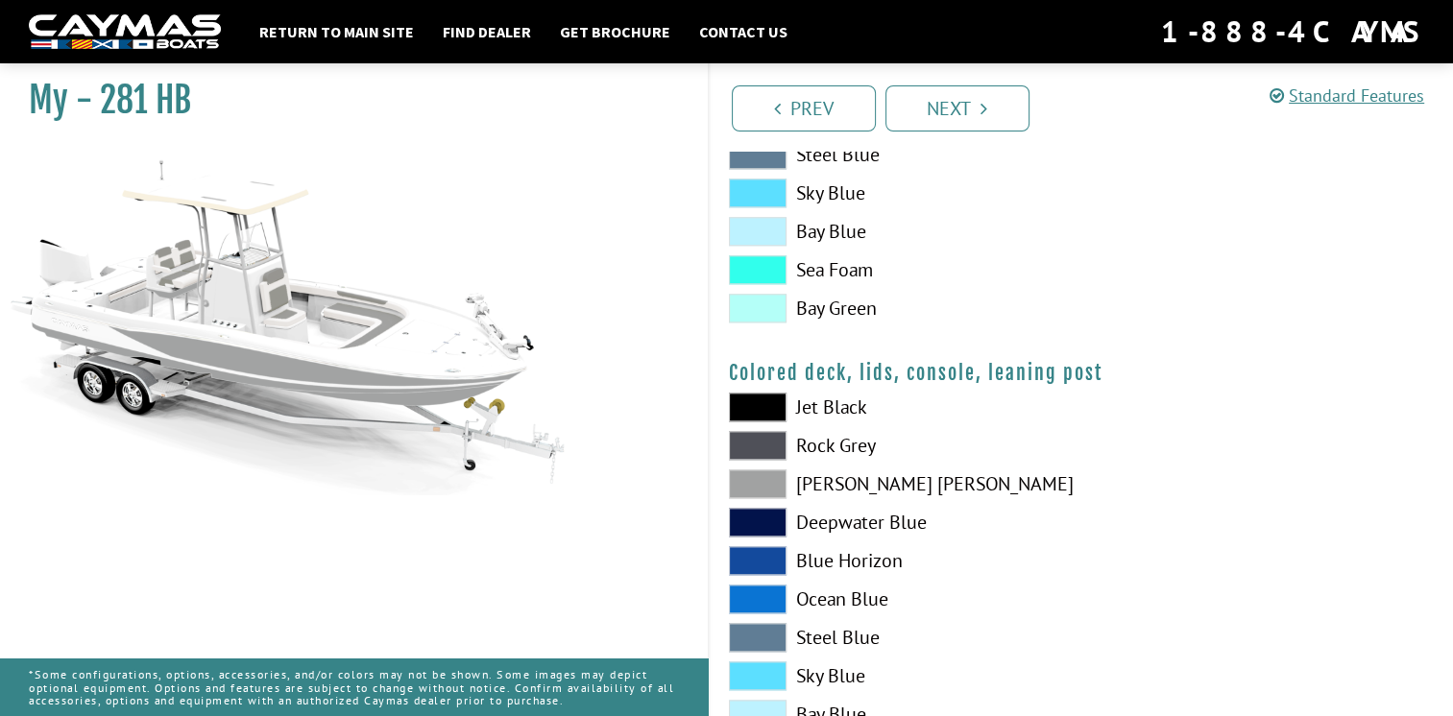
scroll to position [2077, 0]
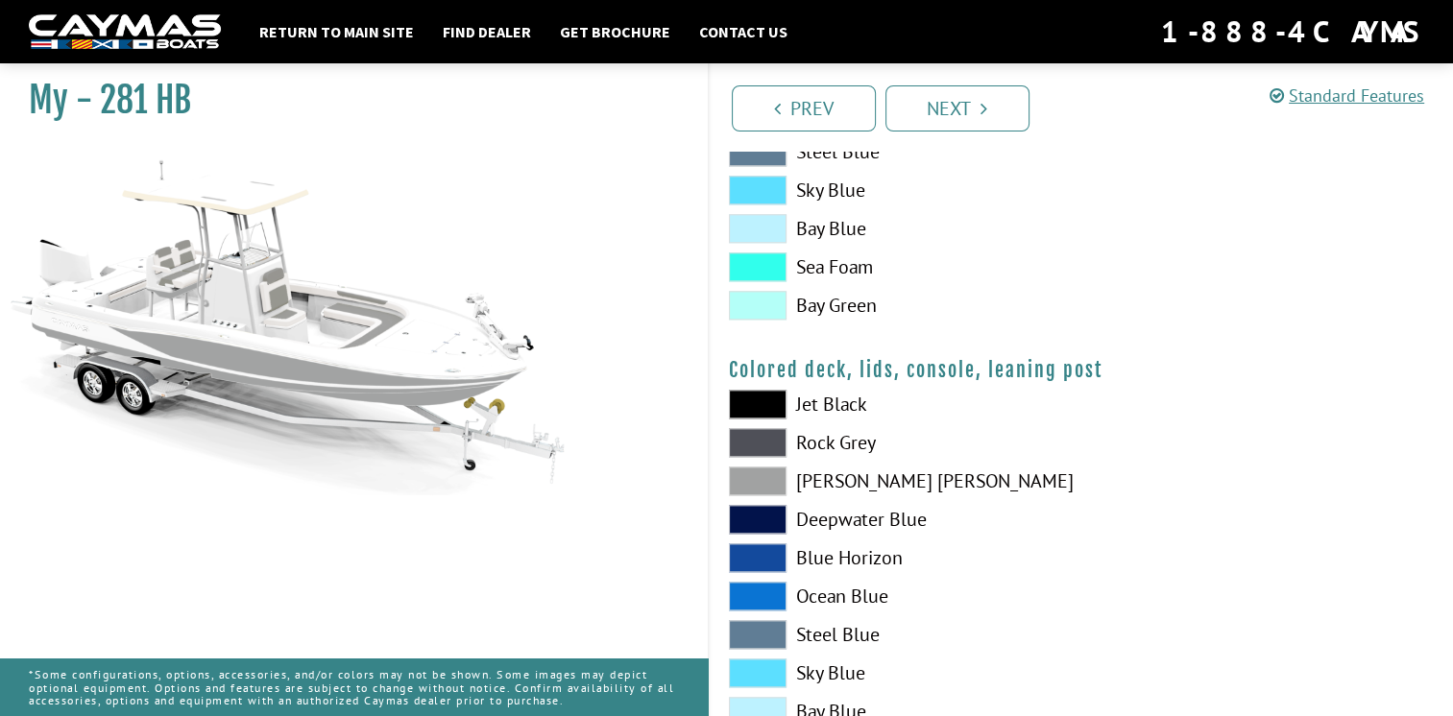
click at [778, 479] on span at bounding box center [758, 481] width 58 height 29
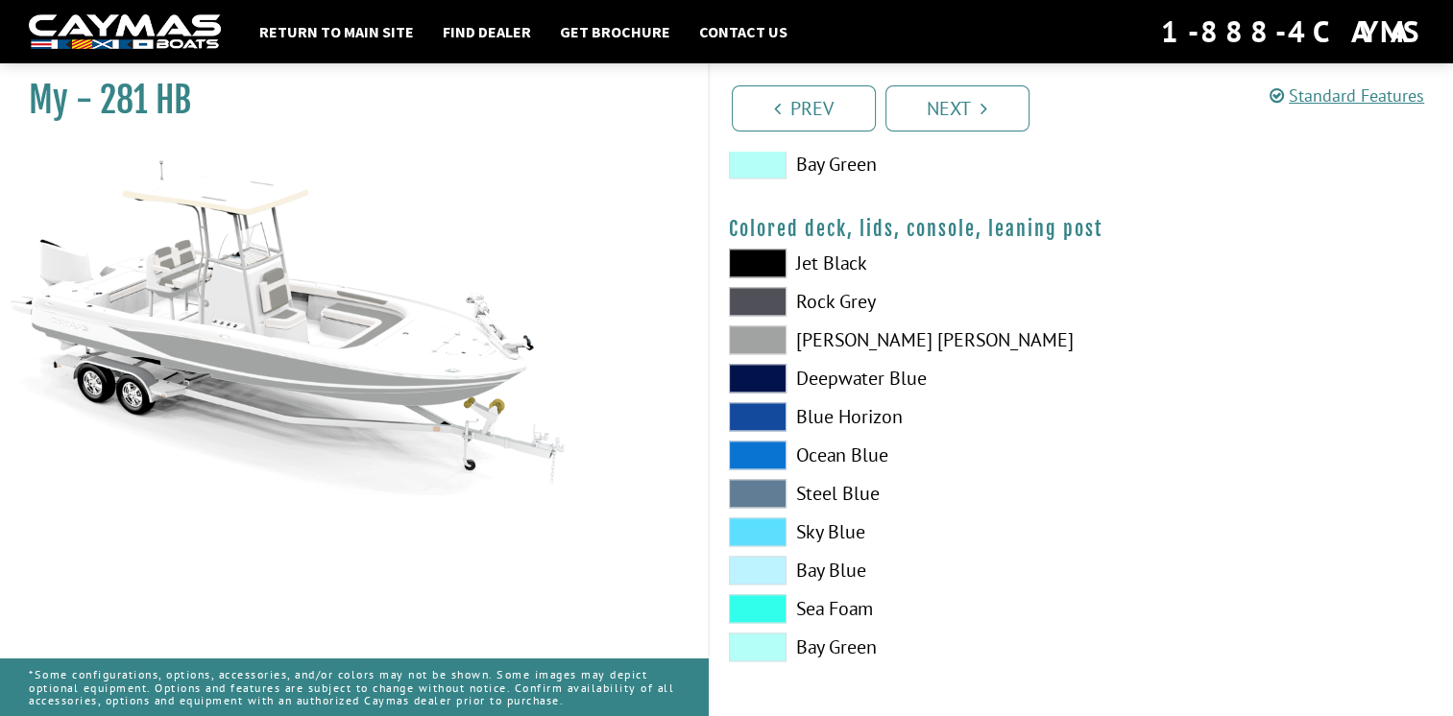
click at [973, 132] on div "Prev Next" at bounding box center [1081, 106] width 746 height 87
click at [968, 117] on link "Next" at bounding box center [957, 108] width 144 height 46
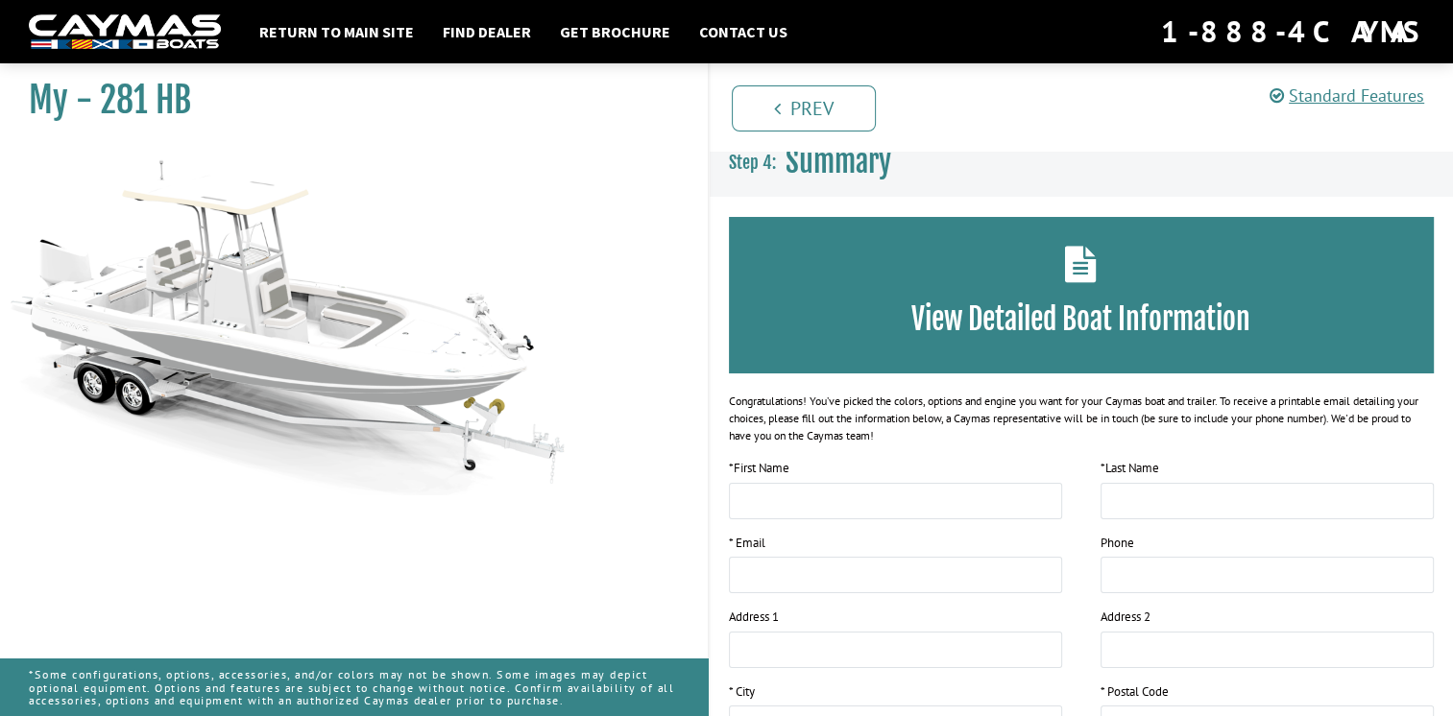
scroll to position [0, 0]
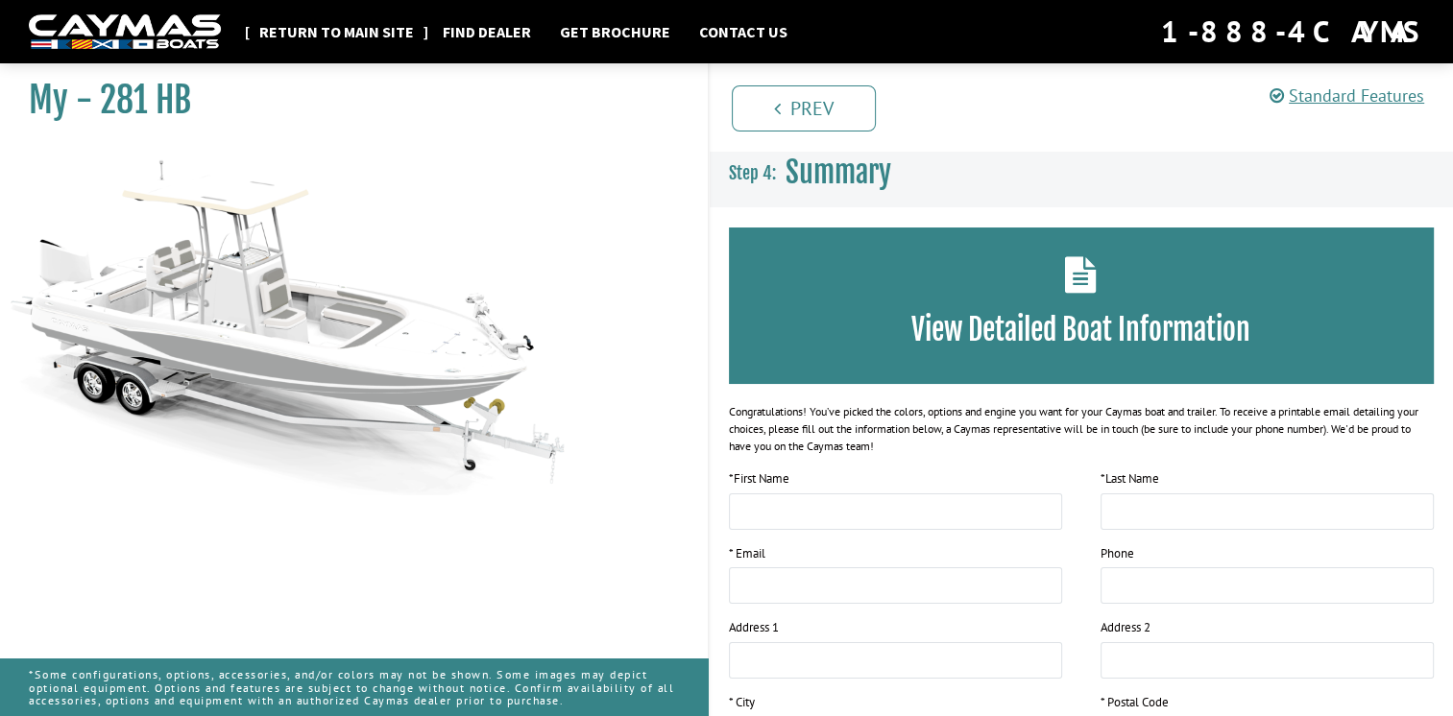
click at [318, 33] on link "Return to main site" at bounding box center [337, 31] width 174 height 25
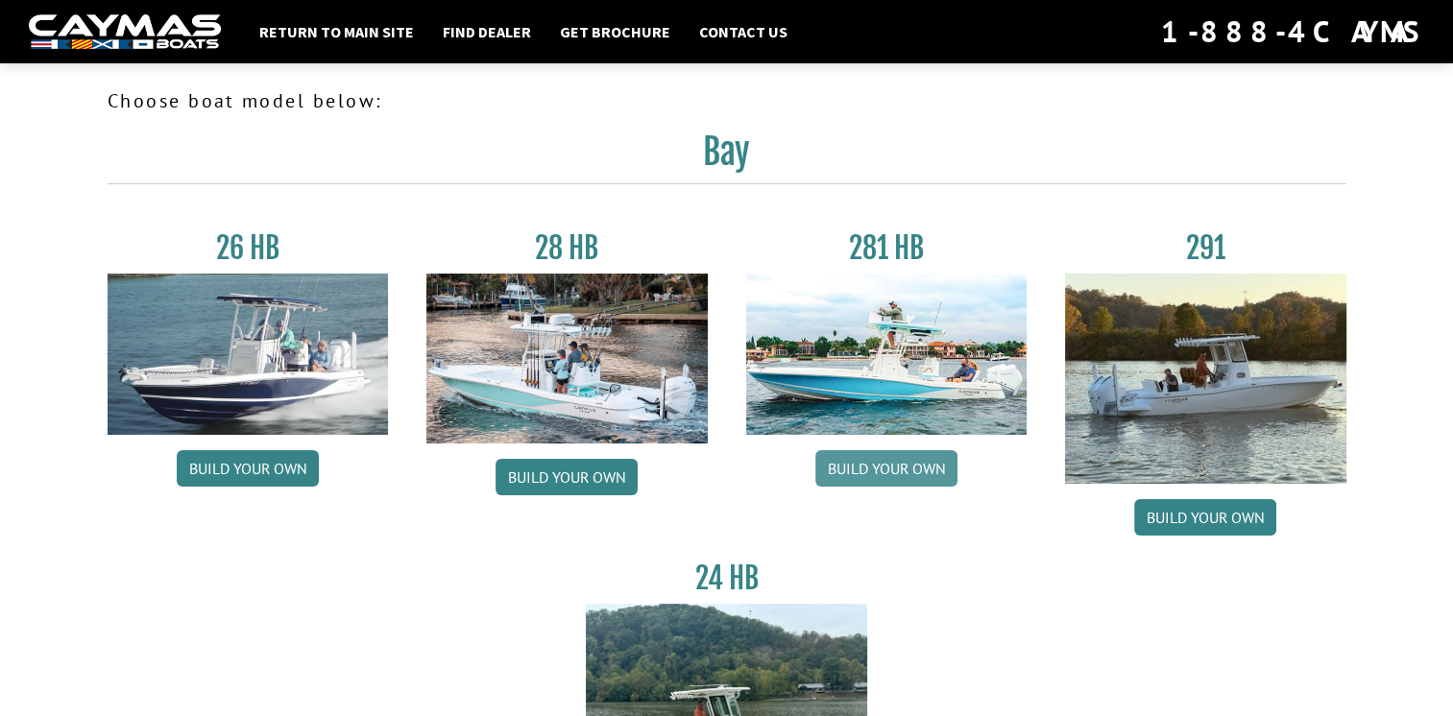
click at [853, 475] on link "Build your own" at bounding box center [886, 468] width 142 height 36
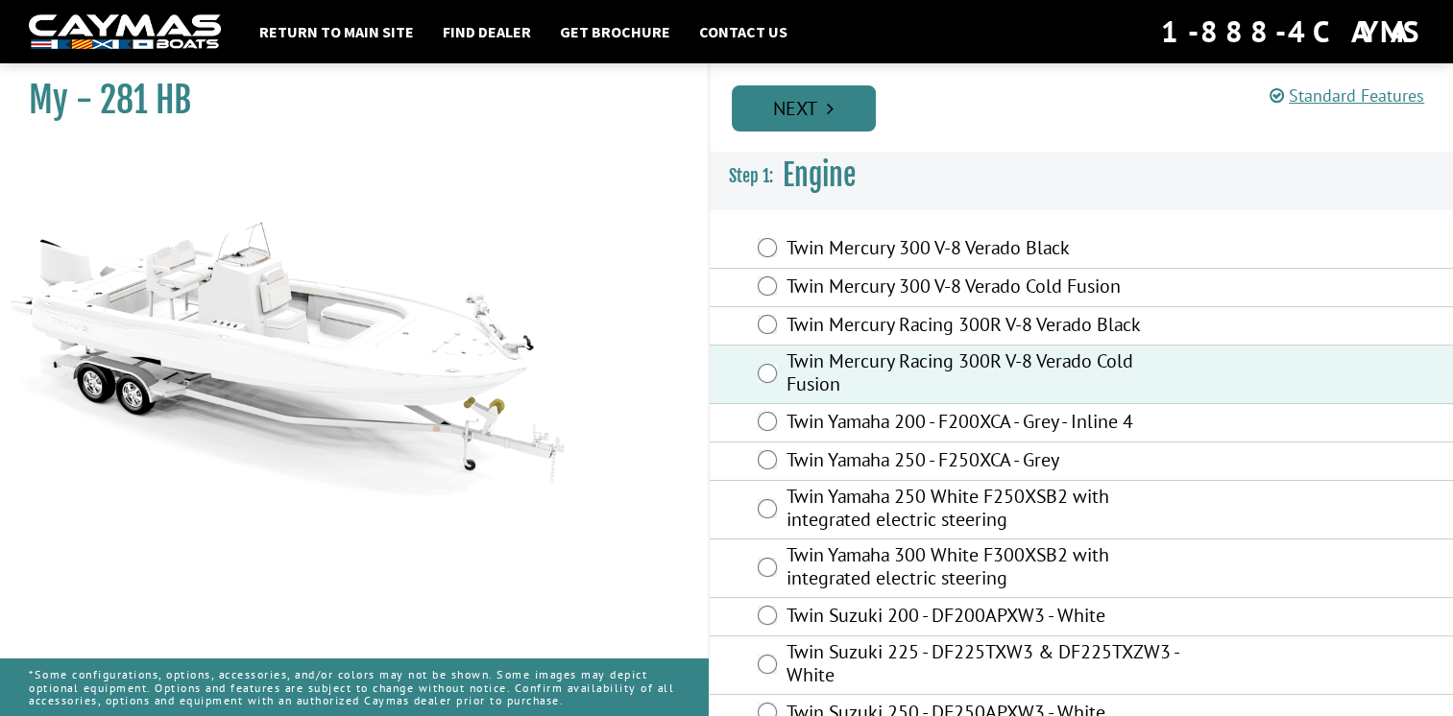
drag, startPoint x: 803, startPoint y: 113, endPoint x: 795, endPoint y: 106, distance: 10.9
click at [795, 106] on link "Next" at bounding box center [804, 108] width 144 height 46
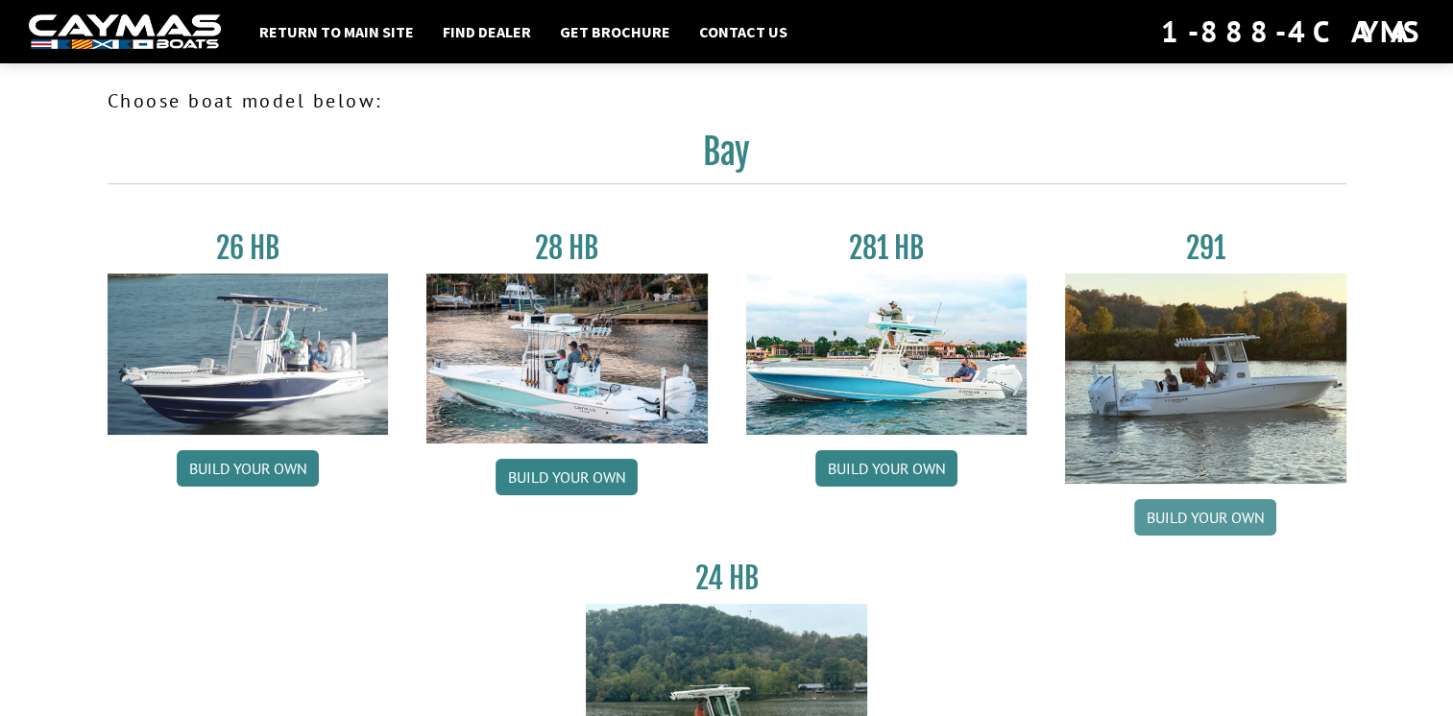
click at [1233, 510] on link "Build your own" at bounding box center [1205, 517] width 142 height 36
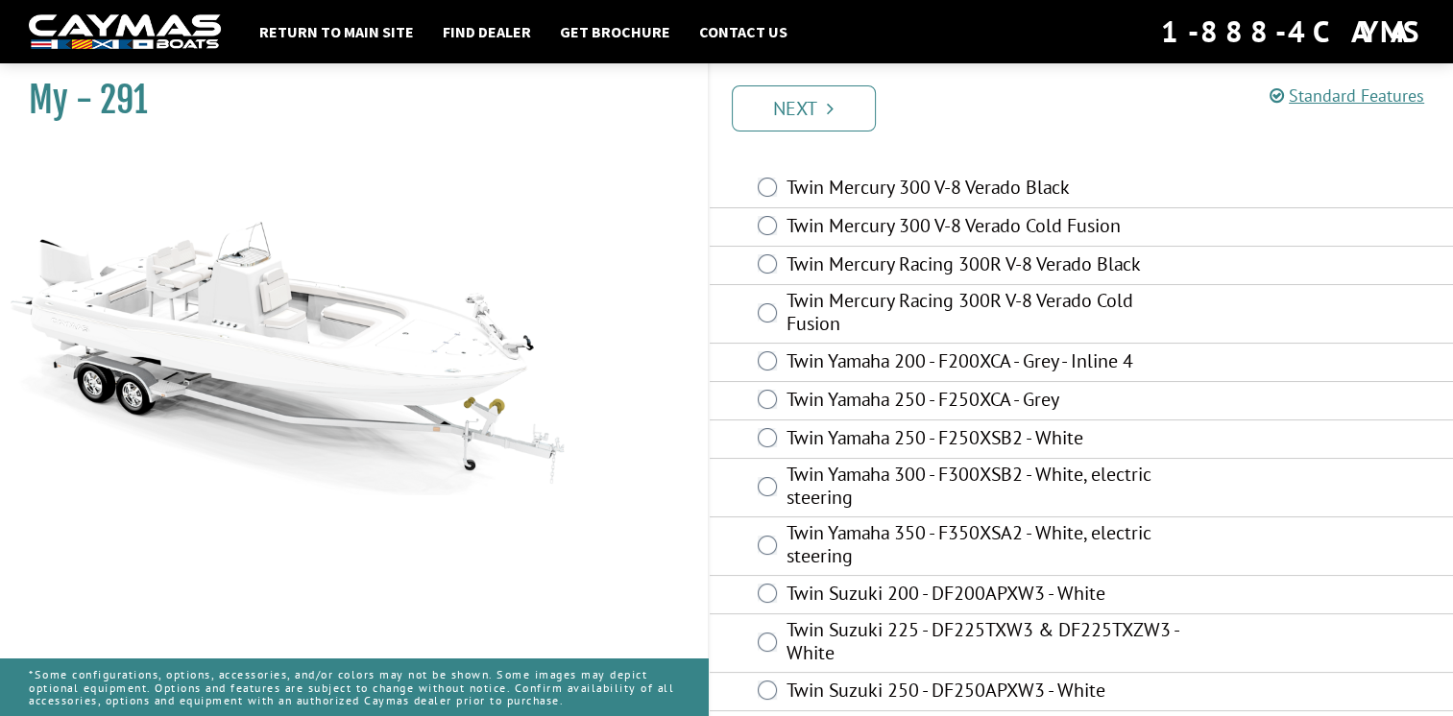
scroll to position [72, 0]
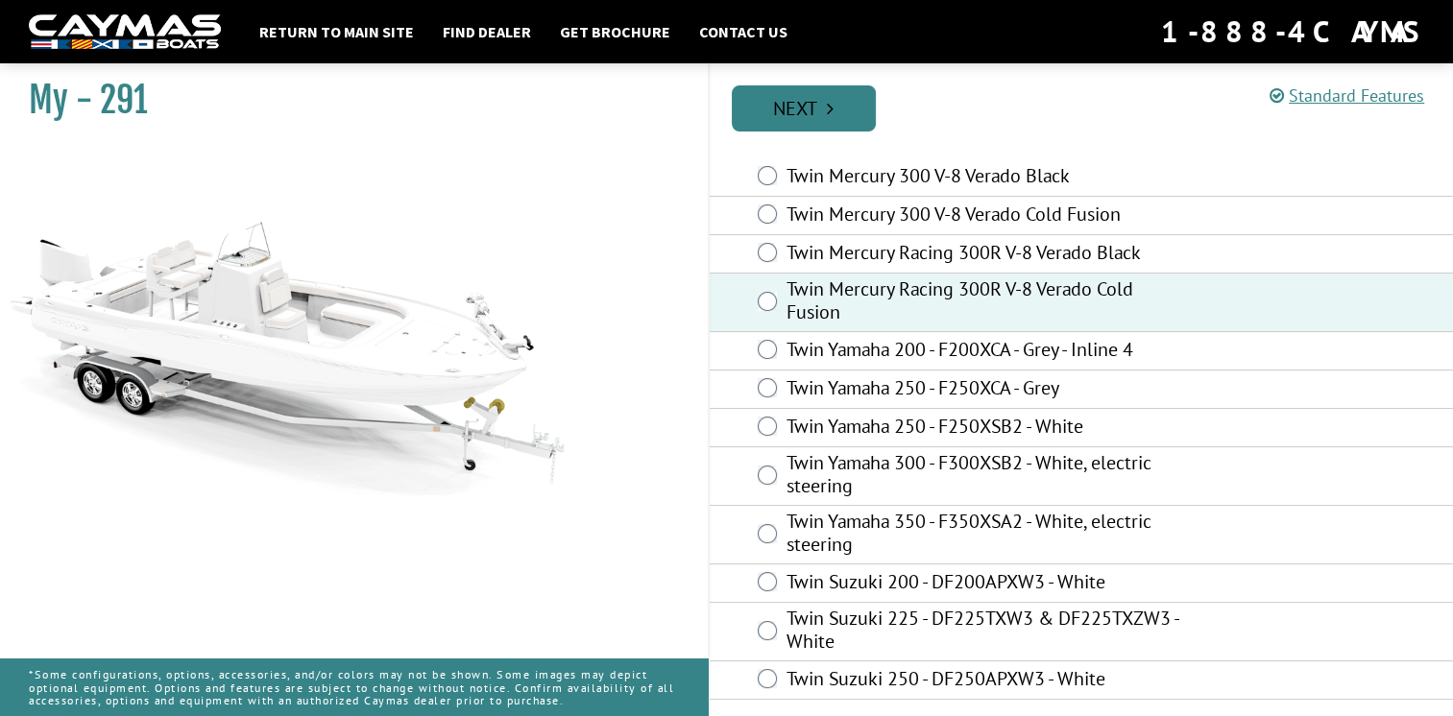
click at [817, 109] on link "Next" at bounding box center [804, 108] width 144 height 46
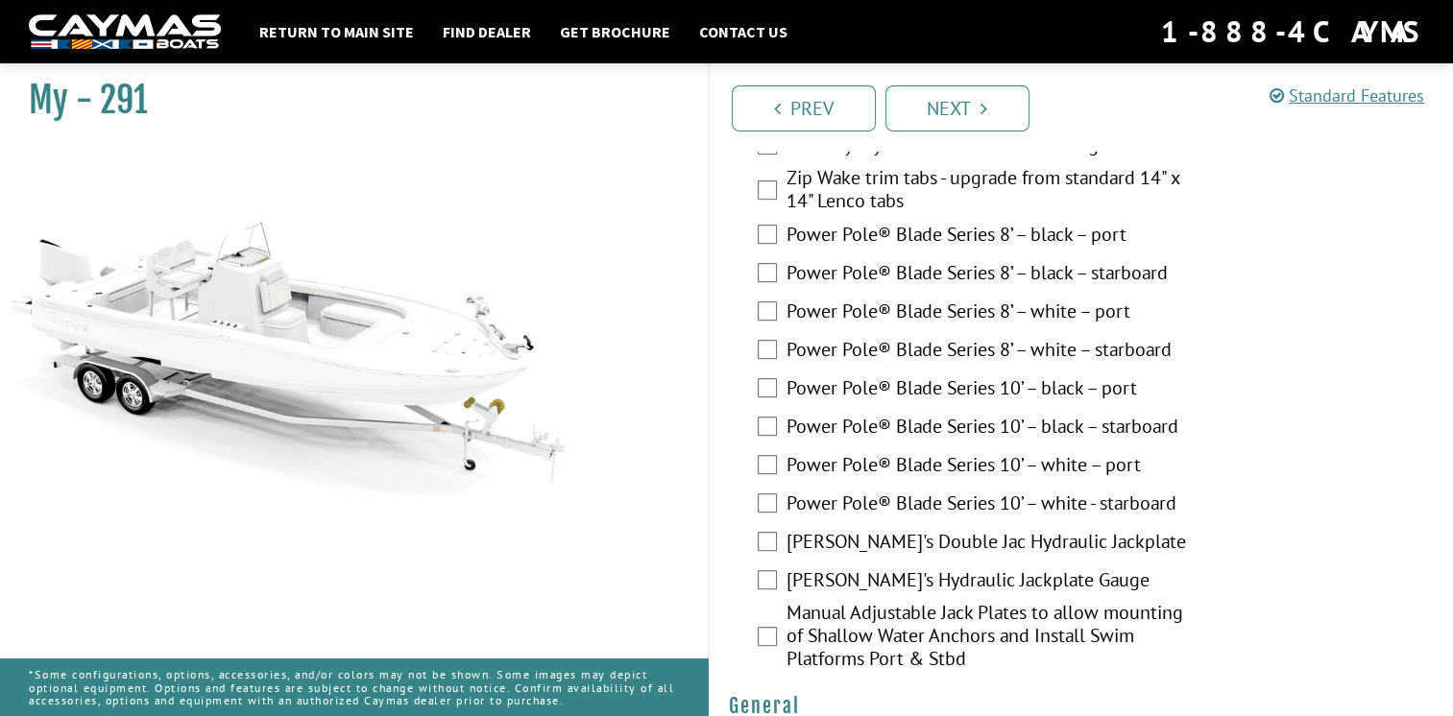
scroll to position [829, 0]
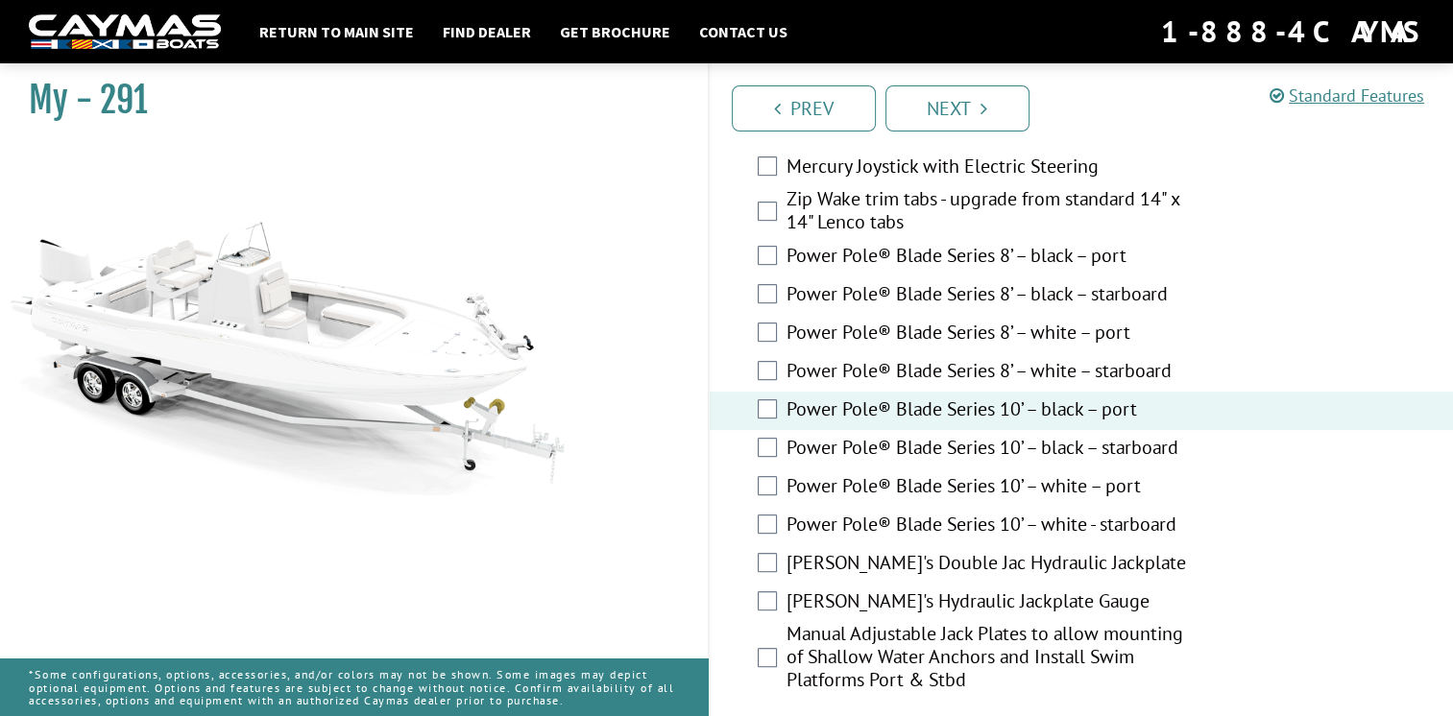
click at [769, 434] on div "Power Pole® Blade Series 10’ – black – starboard" at bounding box center [1082, 449] width 744 height 38
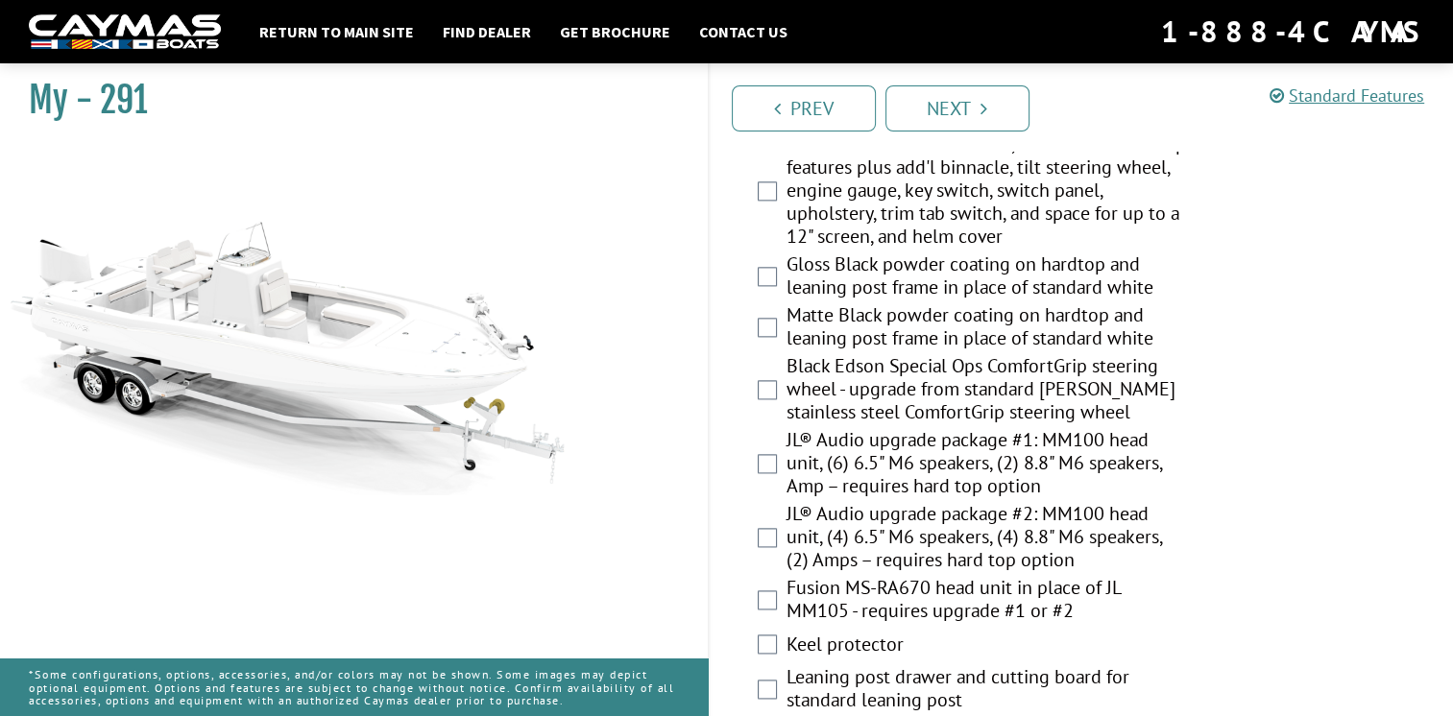
scroll to position [2381, 0]
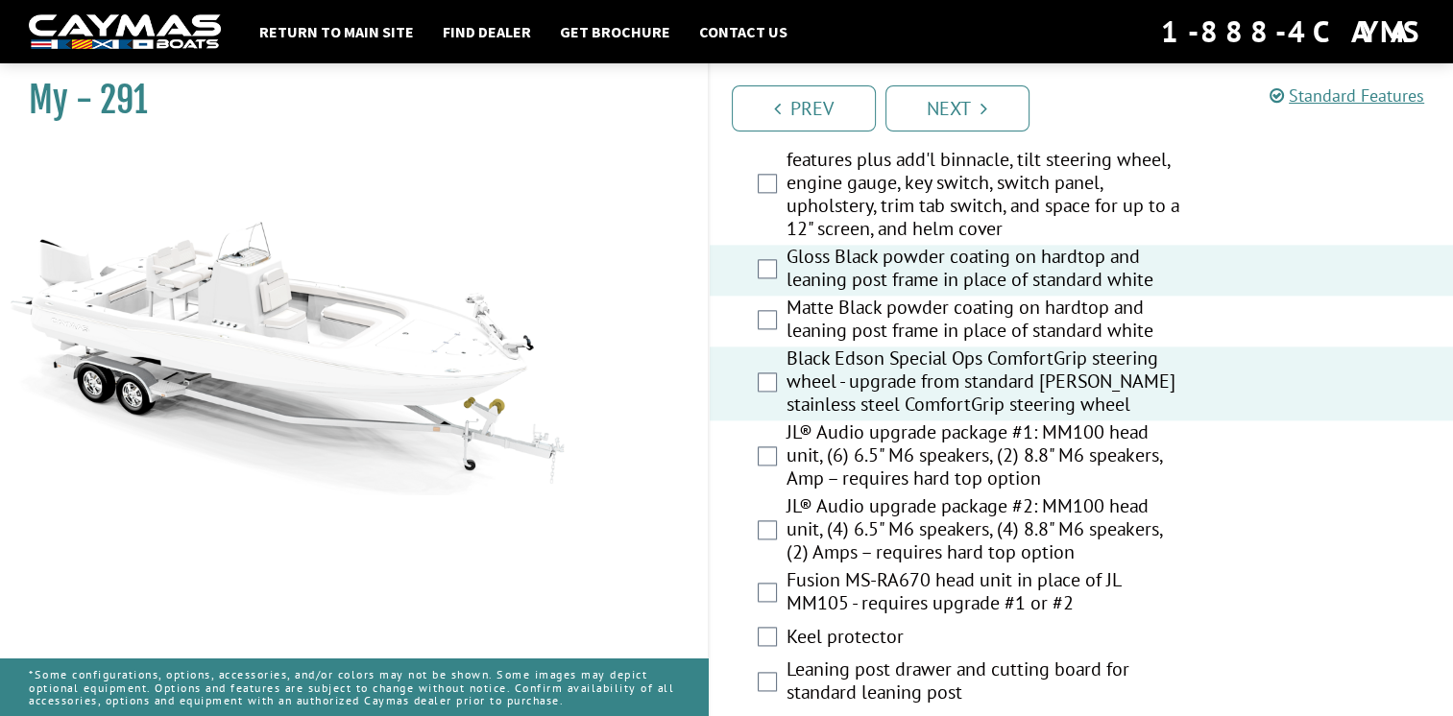
click at [763, 519] on div "JL® Audio upgrade package #2: MM100 head unit, (4) 6.5" M6 speakers, (4) 8.8" M…" at bounding box center [1082, 531] width 744 height 74
click at [764, 494] on div "JL® Audio upgrade package #2: MM100 head unit, (4) 6.5" M6 speakers, (4) 8.8" M…" at bounding box center [1082, 531] width 744 height 74
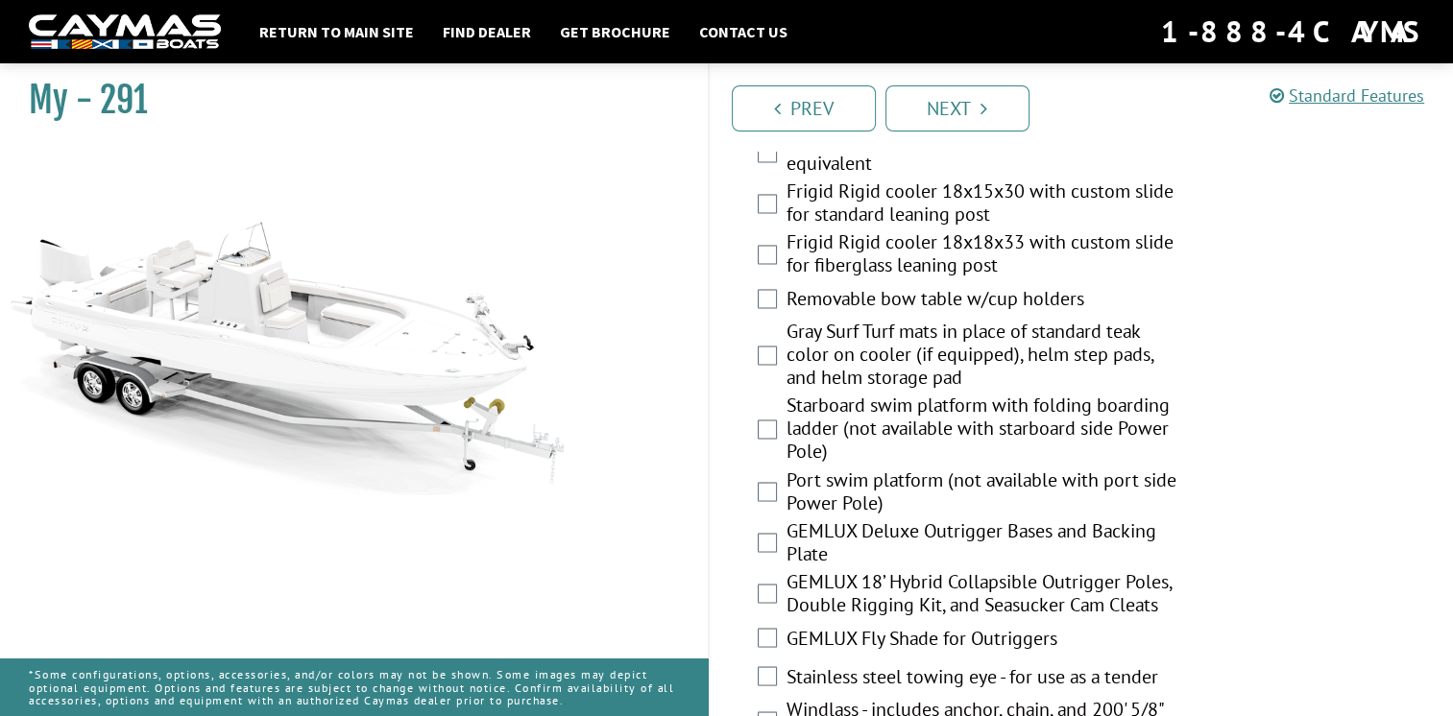
scroll to position [3167, 0]
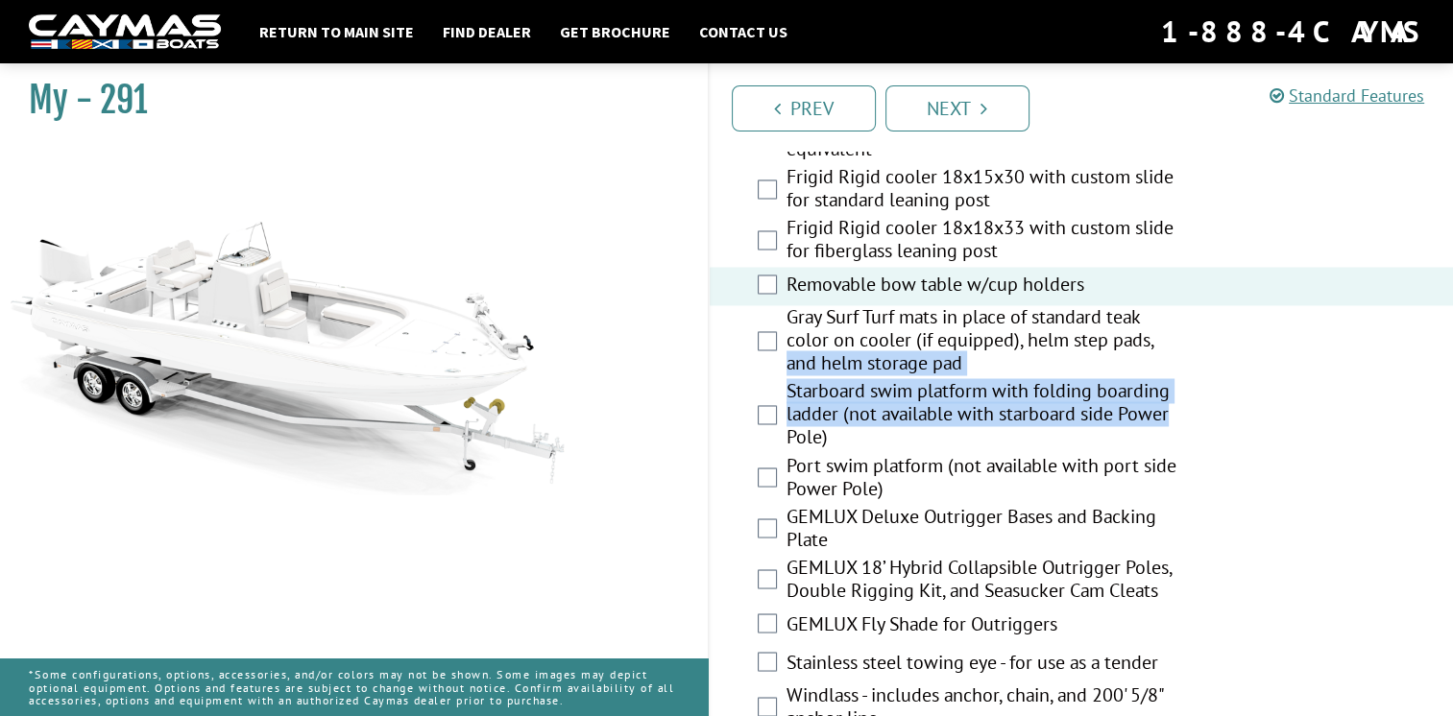
drag, startPoint x: 1448, startPoint y: 395, endPoint x: 1458, endPoint y: 313, distance: 82.3
click at [1452, 313] on html "Return to main site Find Dealer Get Brochure Contact Us 1-888-4CAYMAS My - 291" at bounding box center [726, 51] width 1453 height 6436
drag, startPoint x: 1458, startPoint y: 313, endPoint x: 1394, endPoint y: 375, distance: 89.6
click at [1394, 379] on div "Starboard swim platform with folding boarding ladder (not available with starbo…" at bounding box center [1082, 416] width 744 height 74
click at [1268, 348] on div "Gray Surf Turf mats in place of standard teak color on cooler (if equipped), he…" at bounding box center [1082, 342] width 744 height 74
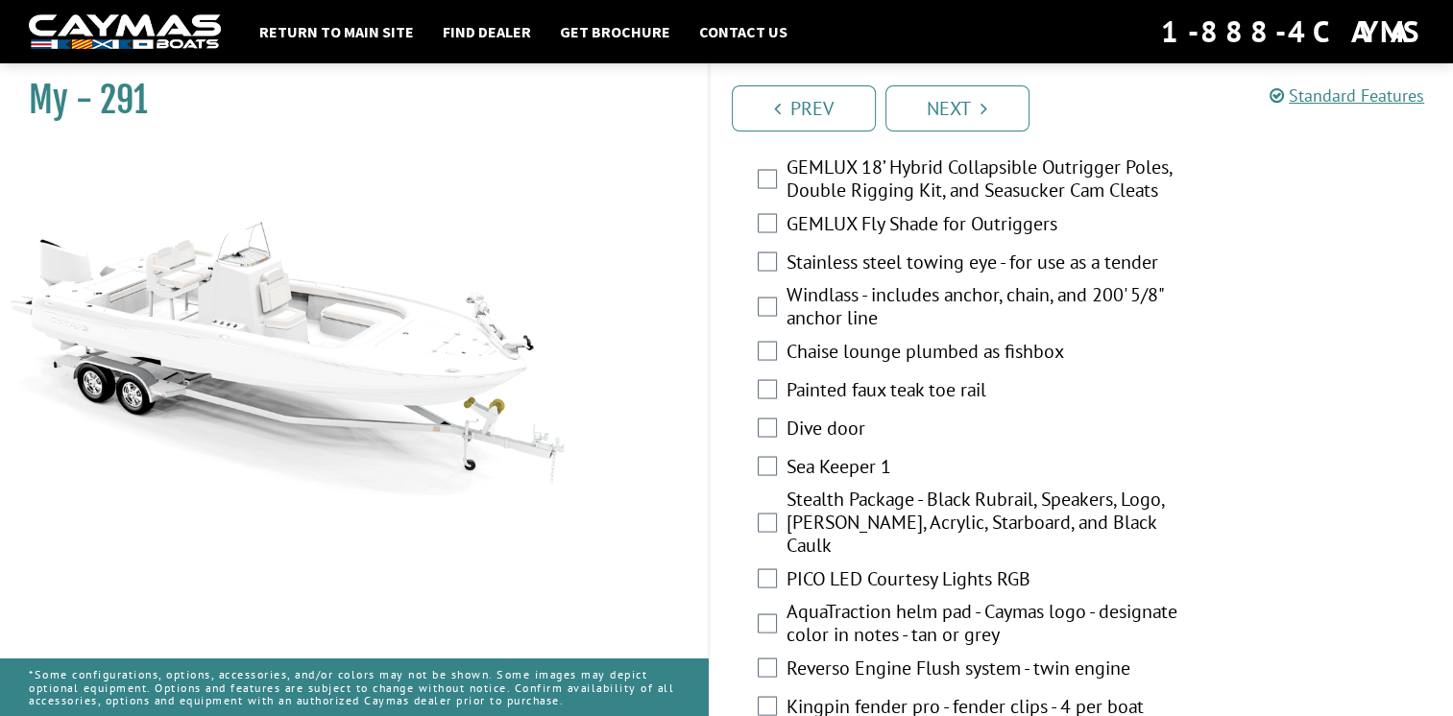
scroll to position [3575, 0]
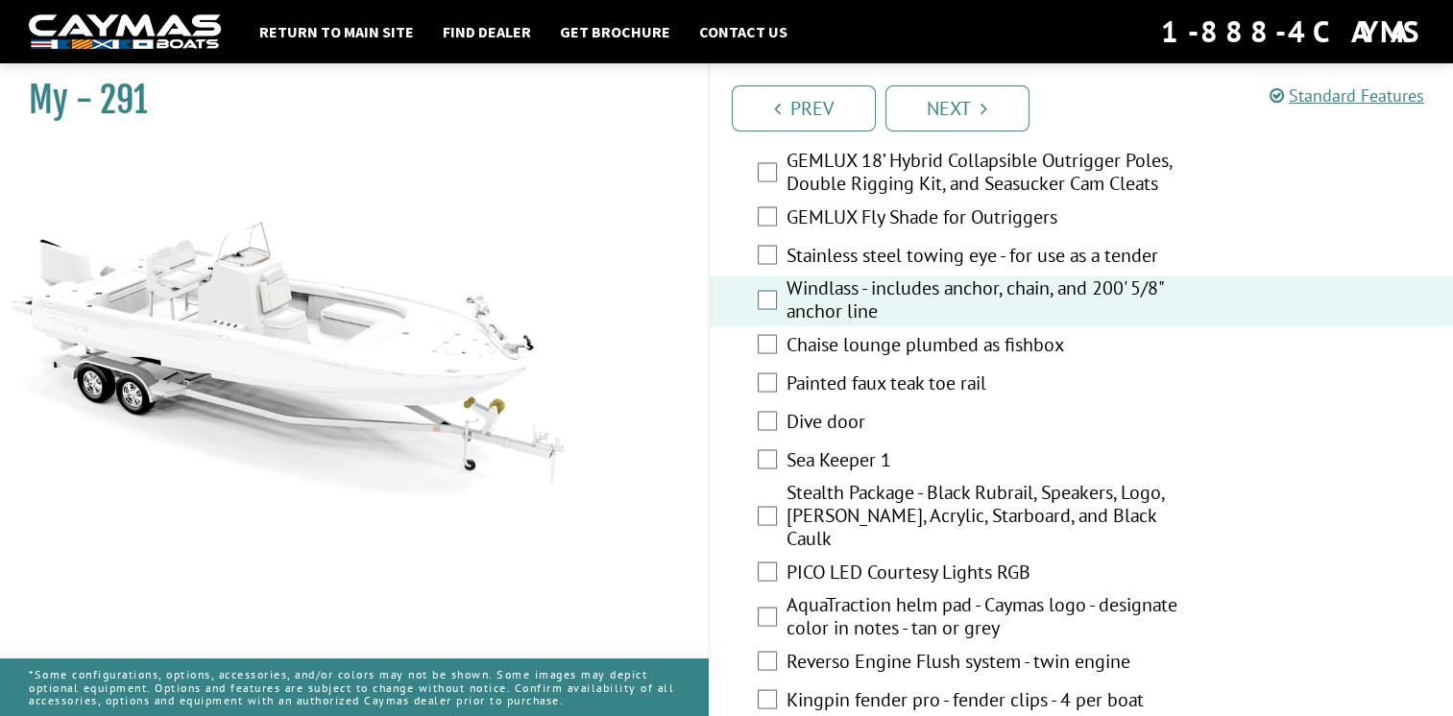
drag, startPoint x: 1447, startPoint y: 428, endPoint x: 1459, endPoint y: 447, distance: 22.9
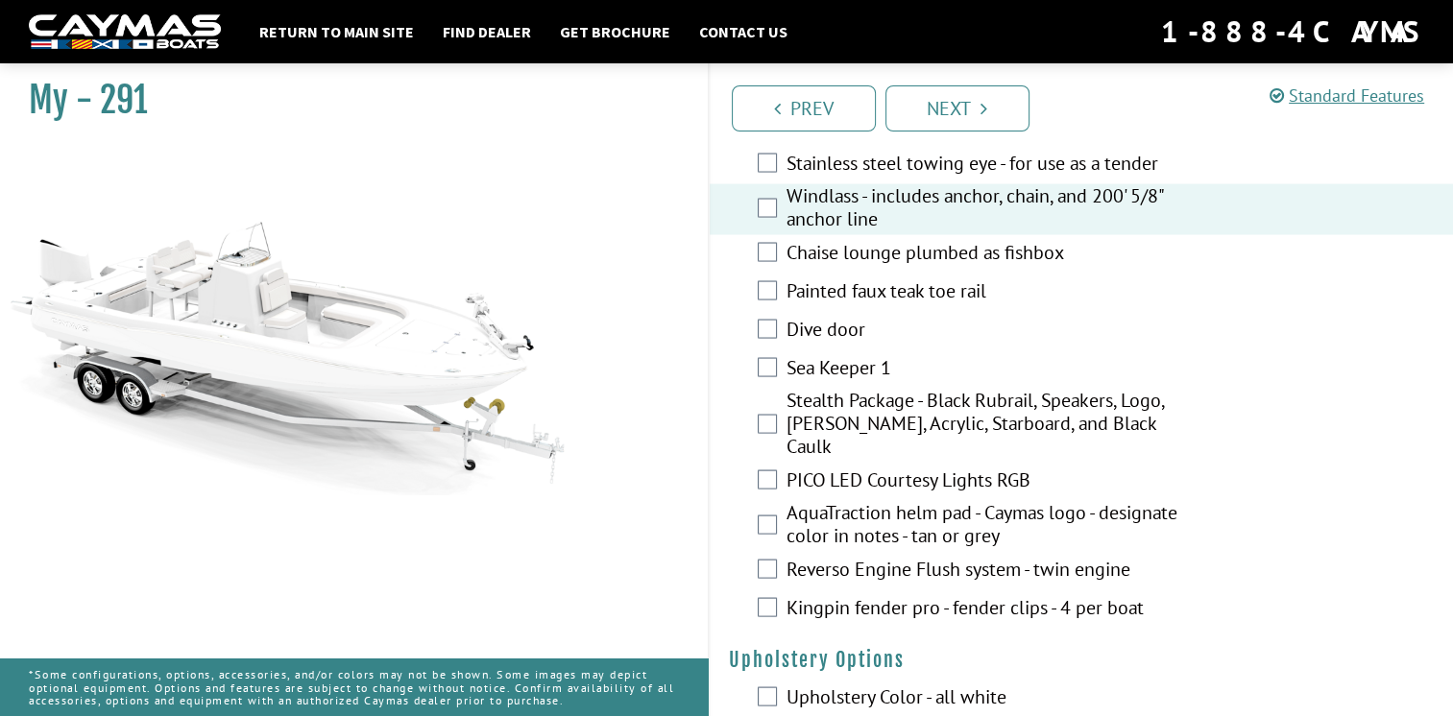
scroll to position [3680, 0]
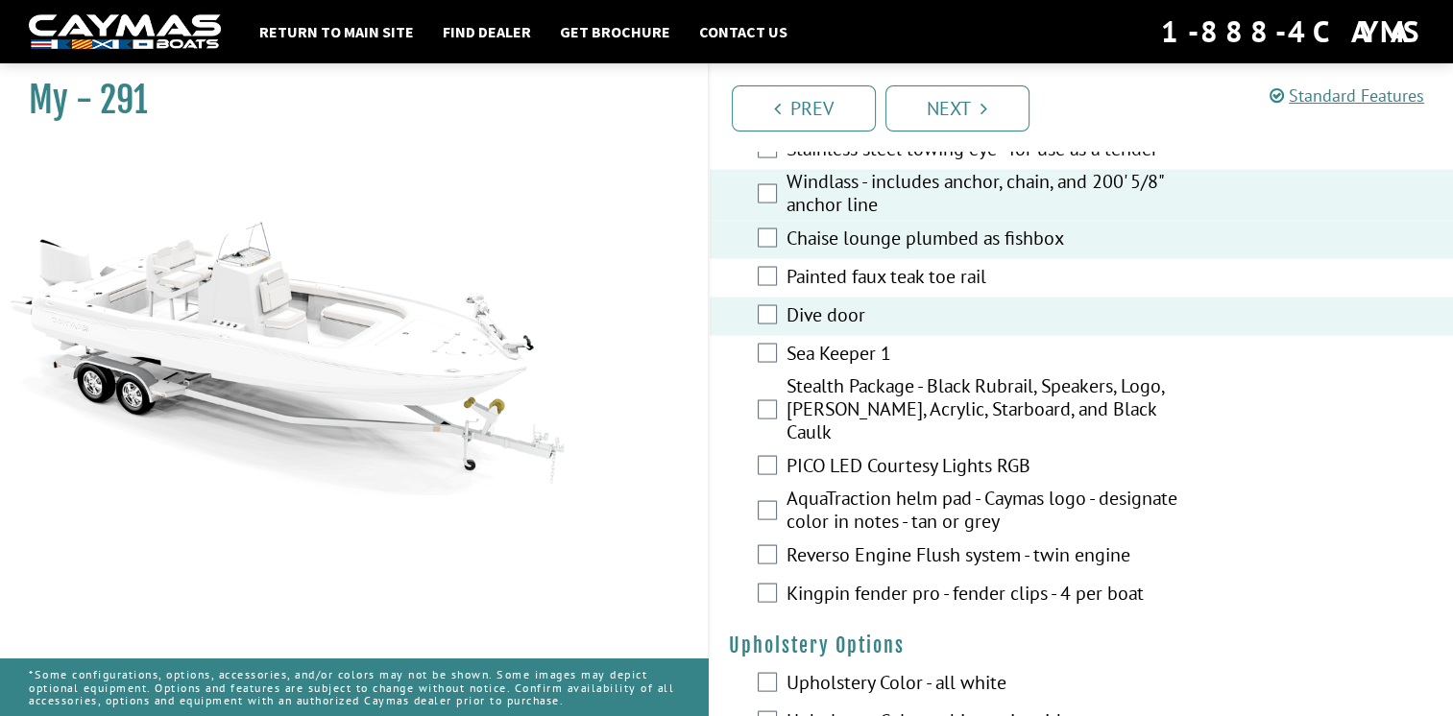
click at [769, 336] on div "Sea Keeper 1" at bounding box center [1082, 355] width 744 height 38
click at [768, 336] on div "Sea Keeper 1" at bounding box center [1082, 355] width 744 height 38
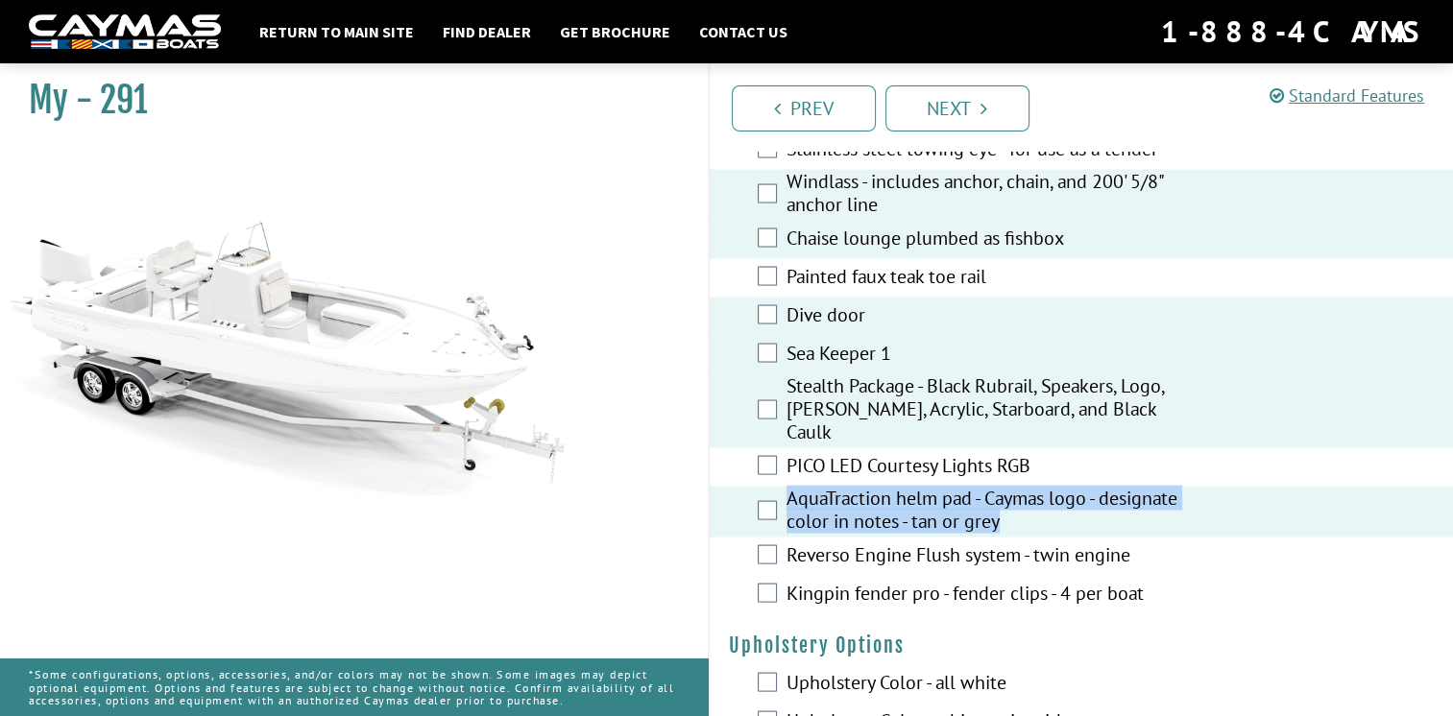
drag, startPoint x: 1451, startPoint y: 428, endPoint x: 1470, endPoint y: 470, distance: 45.5
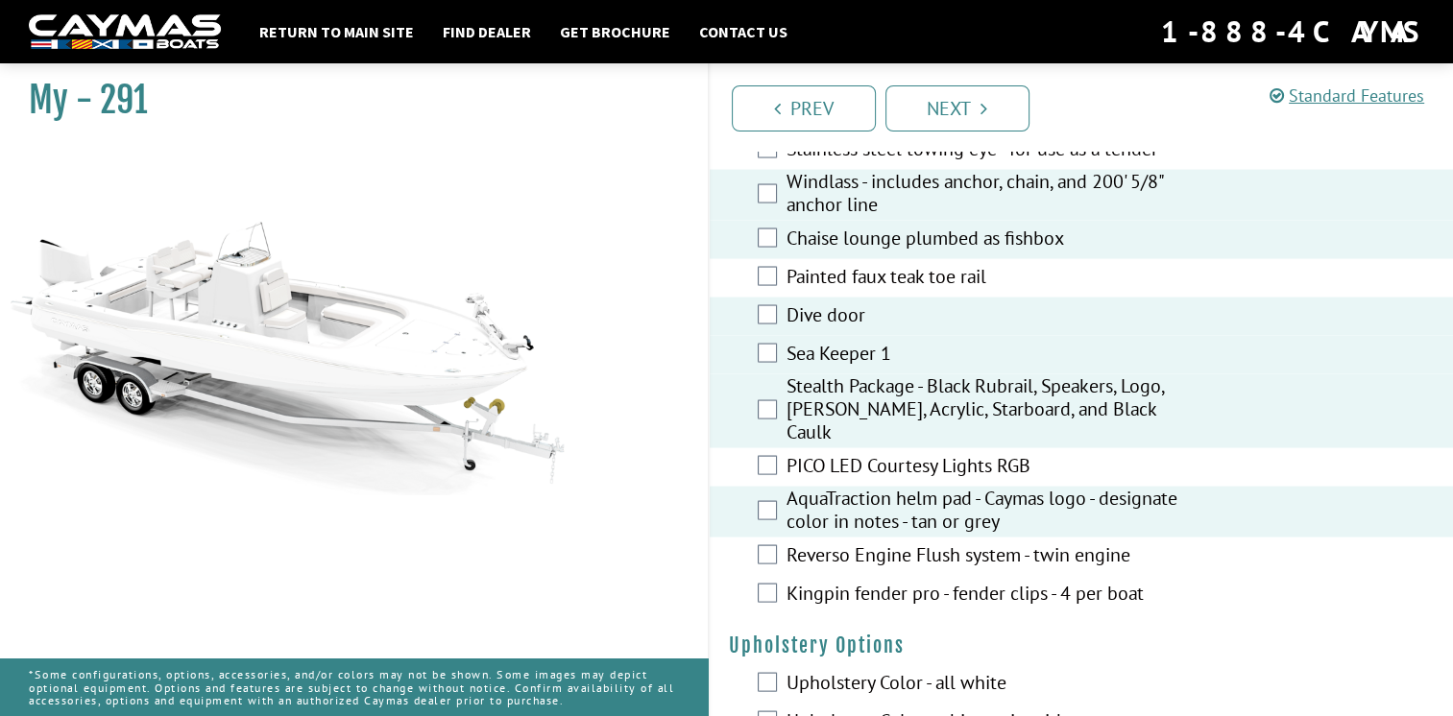
drag, startPoint x: 1470, startPoint y: 470, endPoint x: 1412, endPoint y: 518, distance: 75.0
click at [1412, 538] on div "Reverso Engine Flush system - twin engine" at bounding box center [1082, 557] width 744 height 38
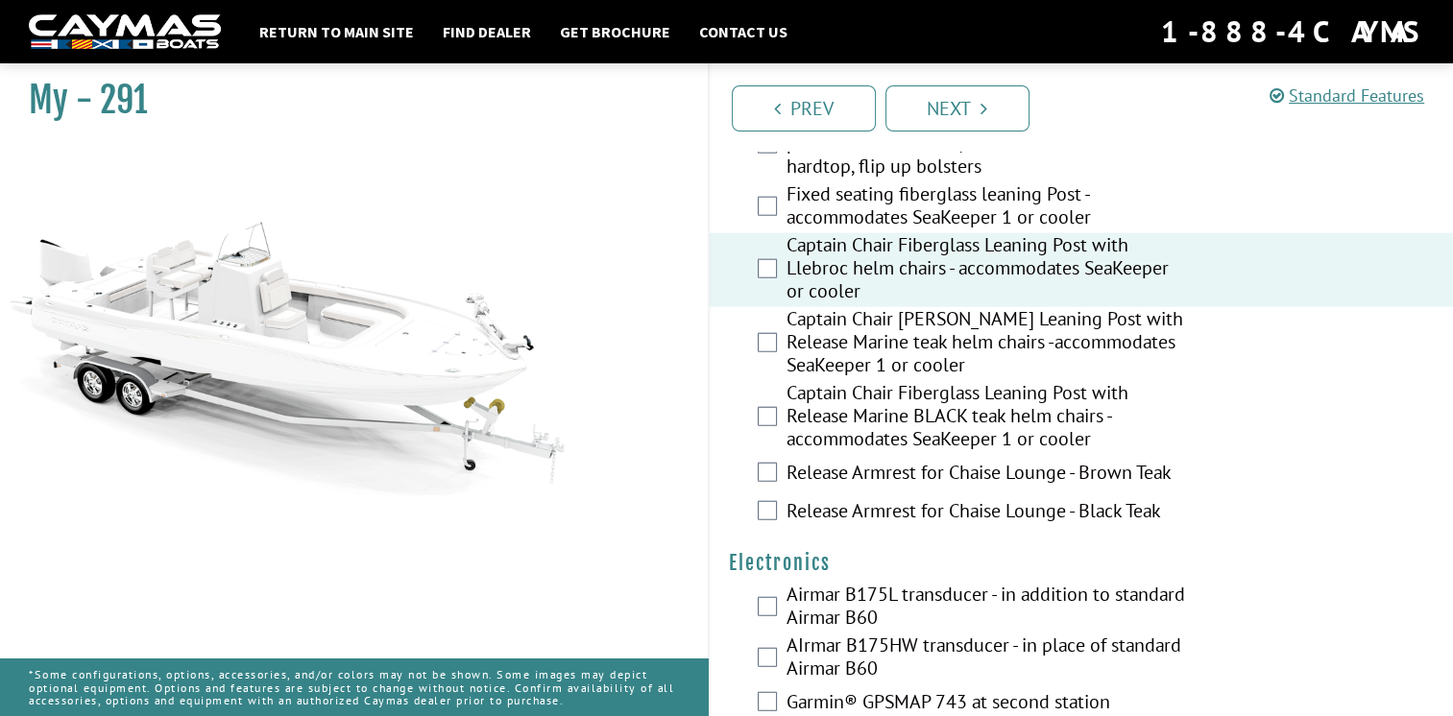
scroll to position [4735, 0]
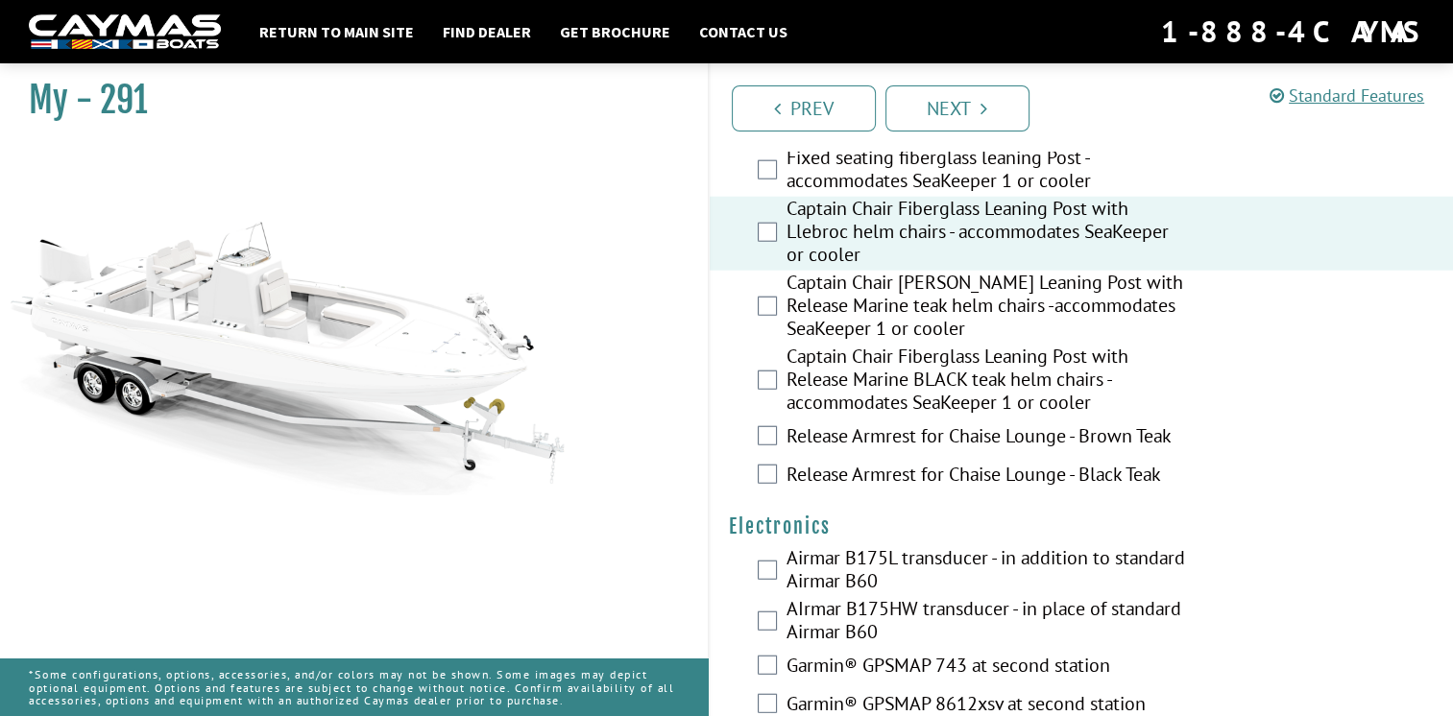
click at [789, 463] on label "Release Armrest for Chaise Lounge - Black Teak" at bounding box center [986, 477] width 400 height 28
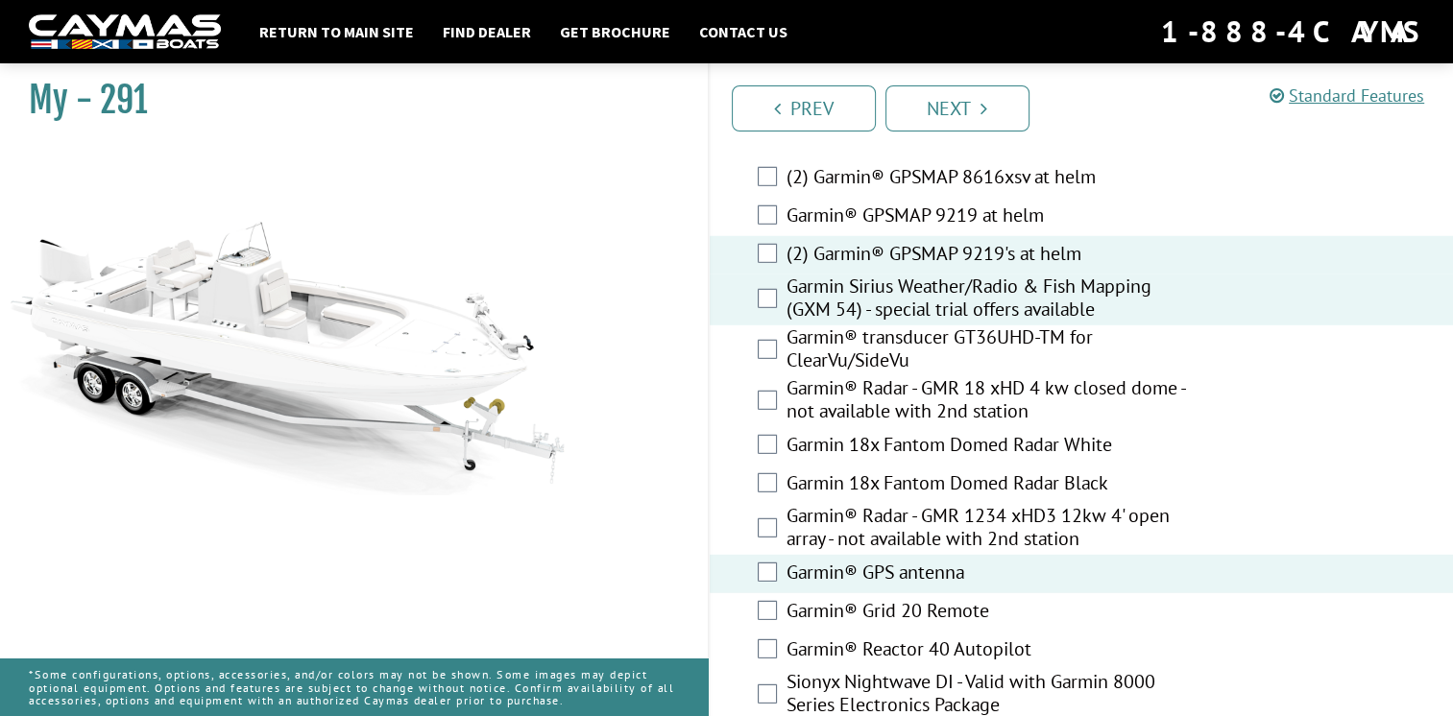
scroll to position [5672, 0]
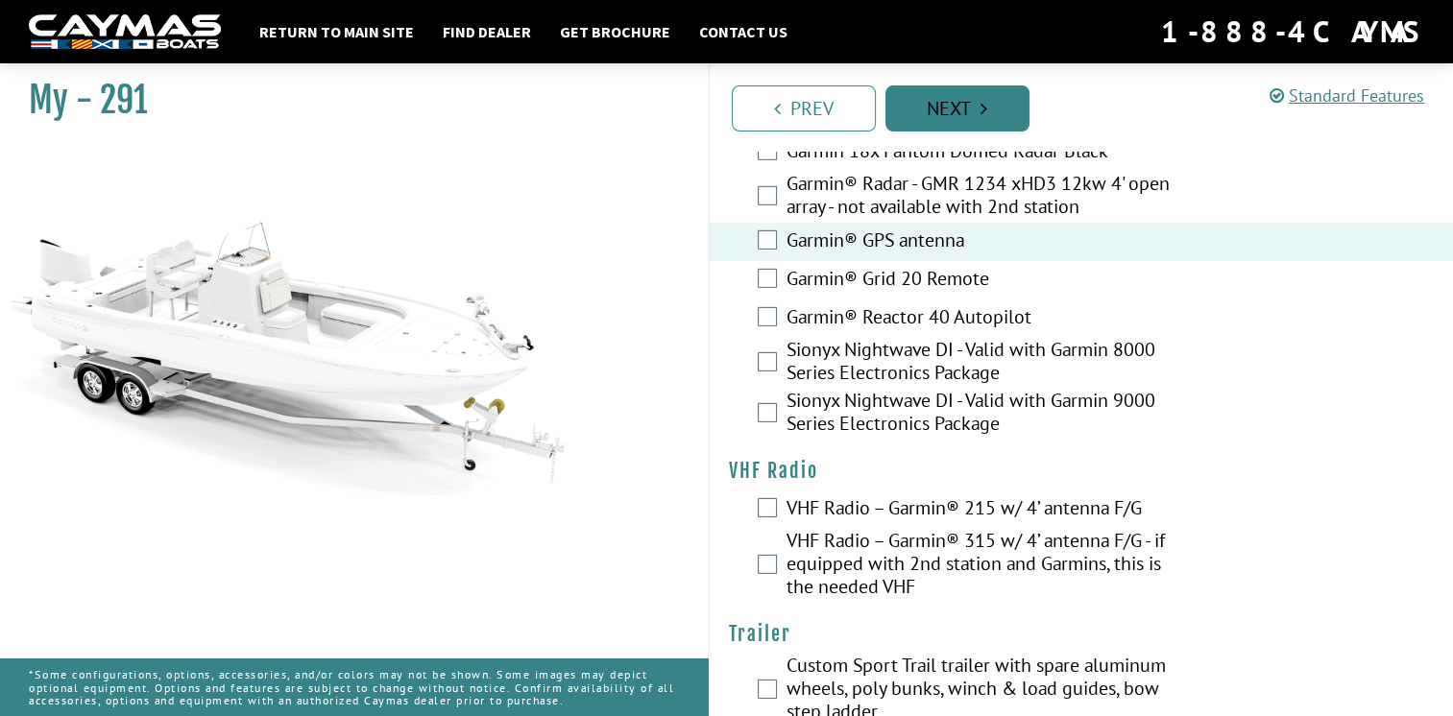
click at [972, 129] on link "Next" at bounding box center [957, 108] width 144 height 46
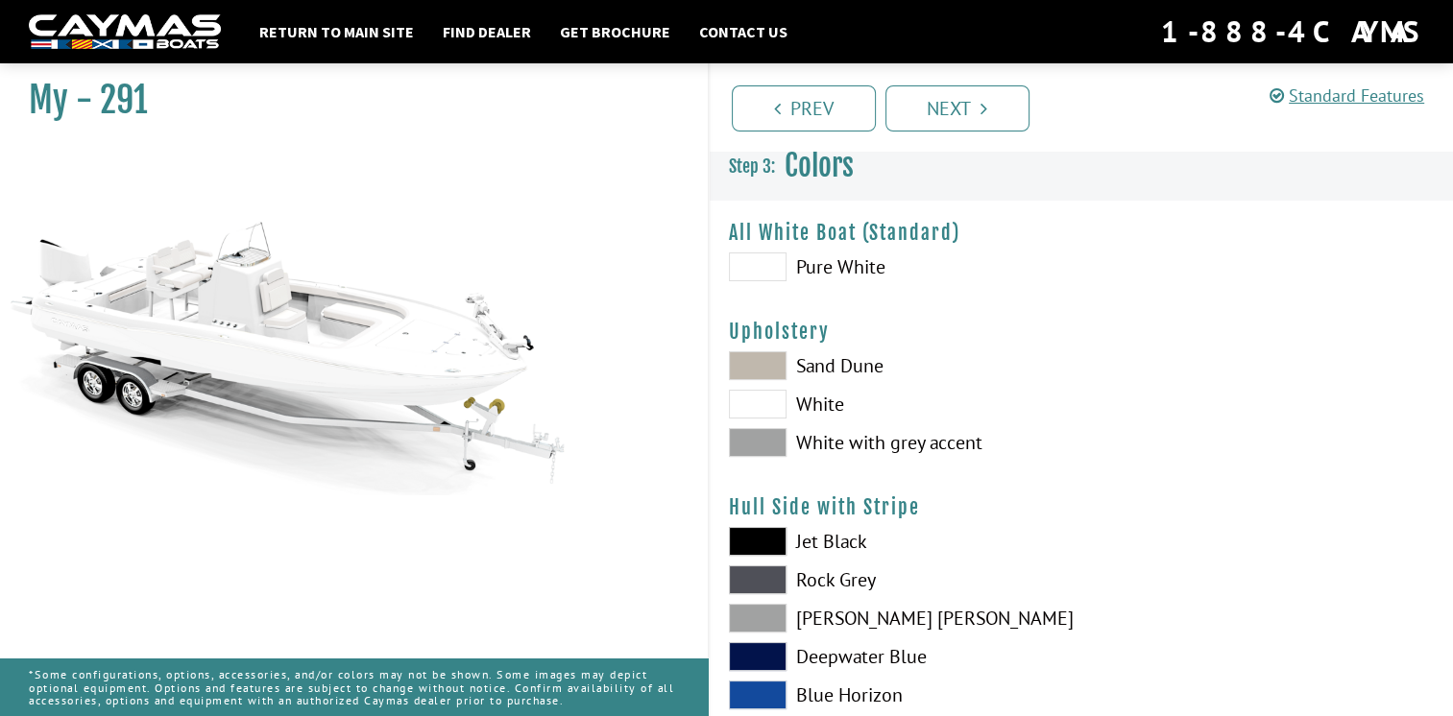
scroll to position [0, 0]
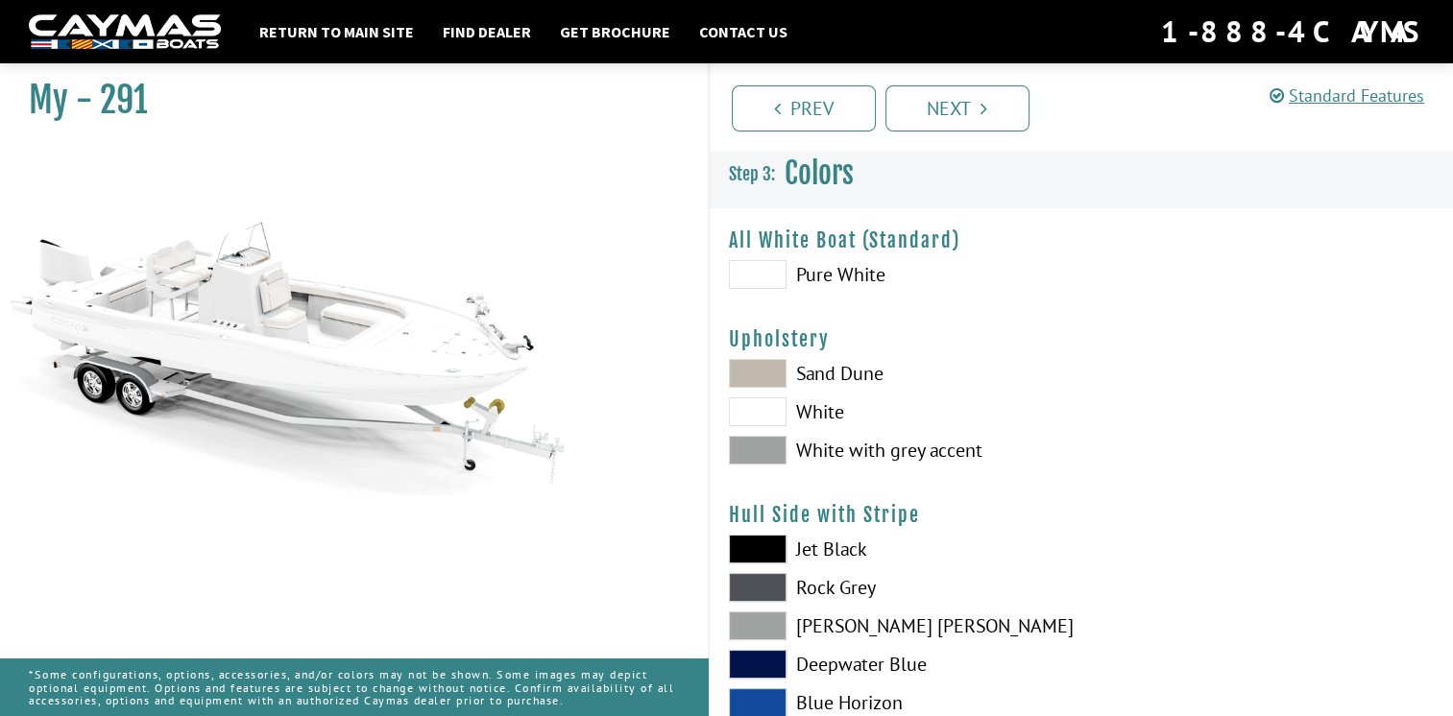
click at [777, 446] on span at bounding box center [758, 450] width 58 height 29
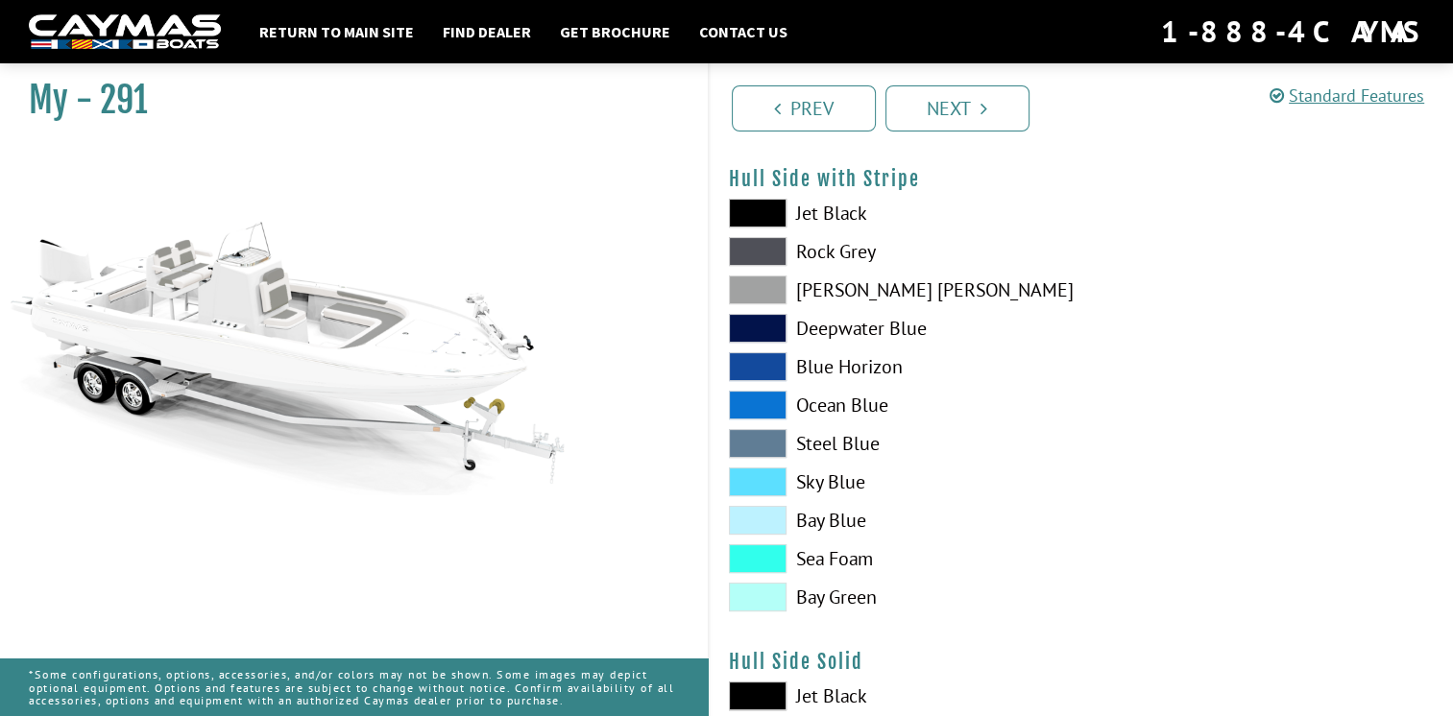
scroll to position [339, 0]
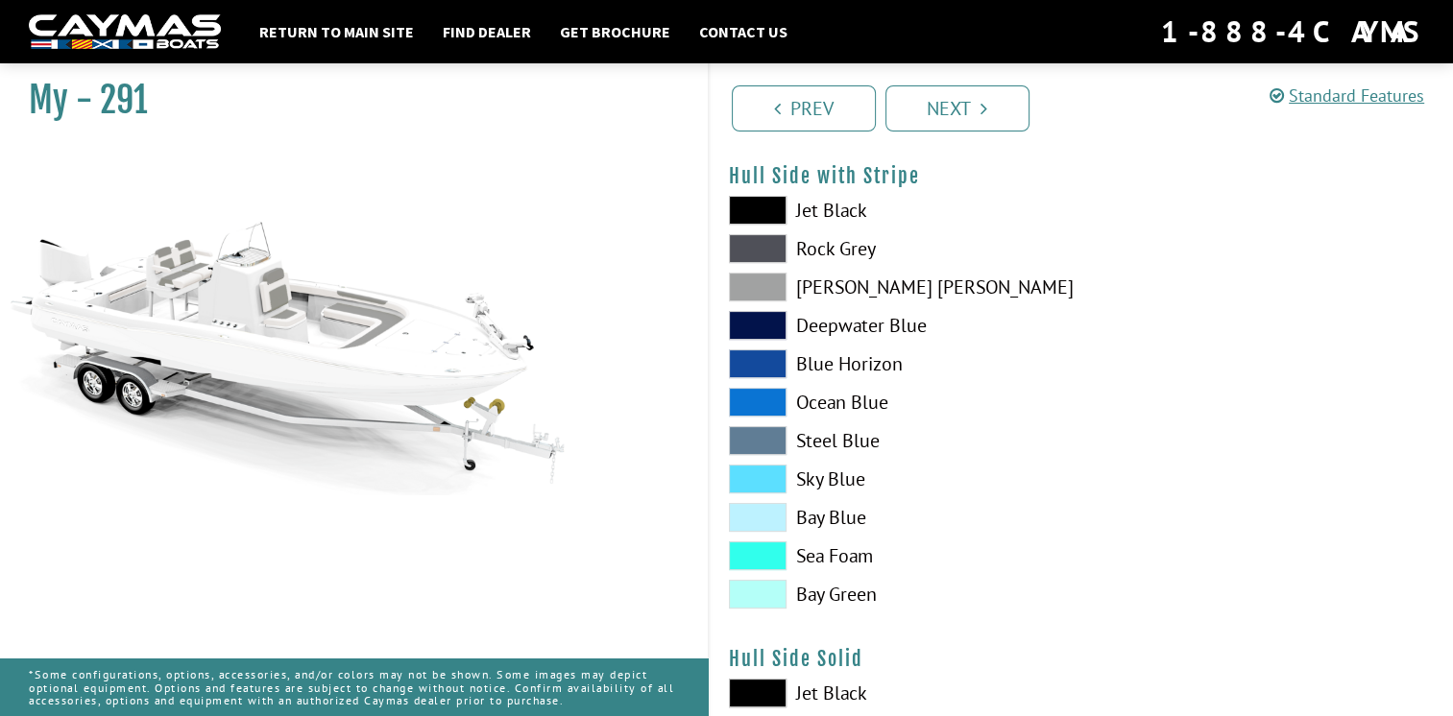
click at [760, 276] on span at bounding box center [758, 287] width 58 height 29
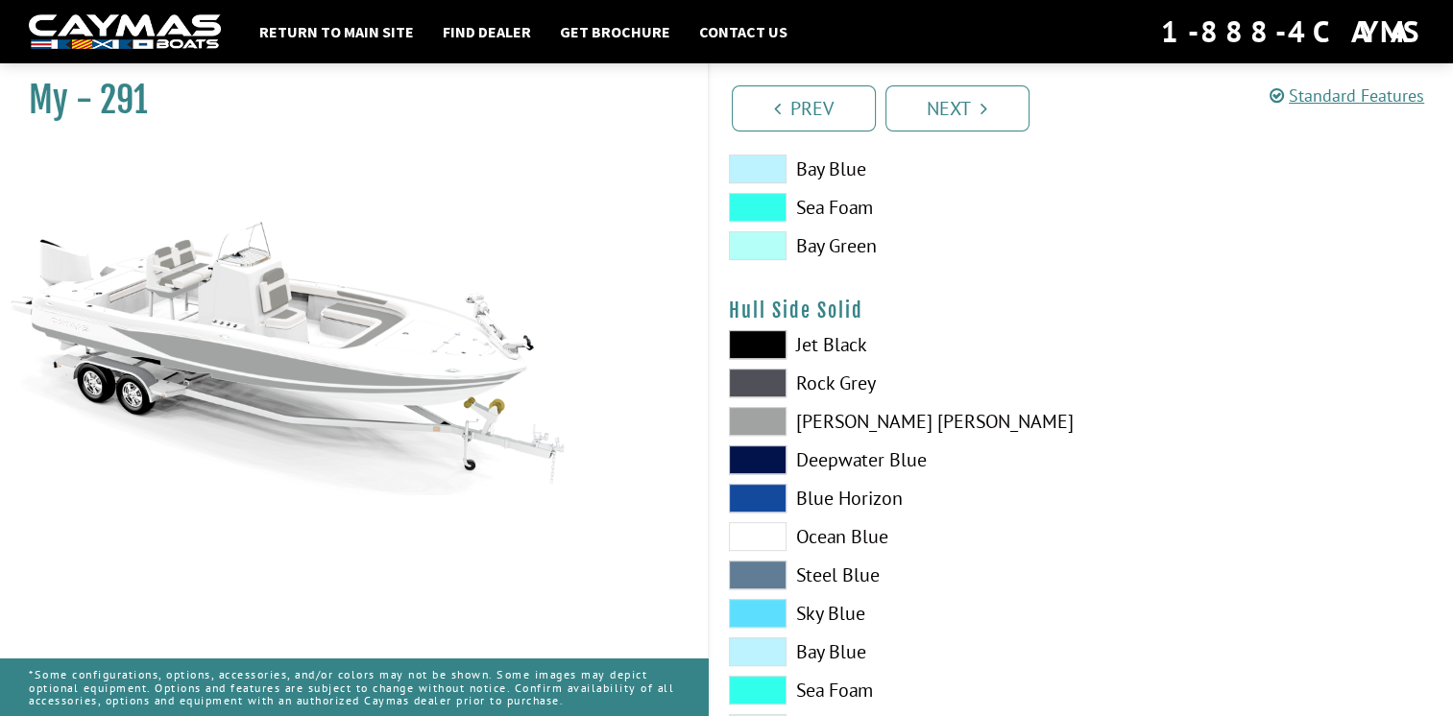
scroll to position [697, 0]
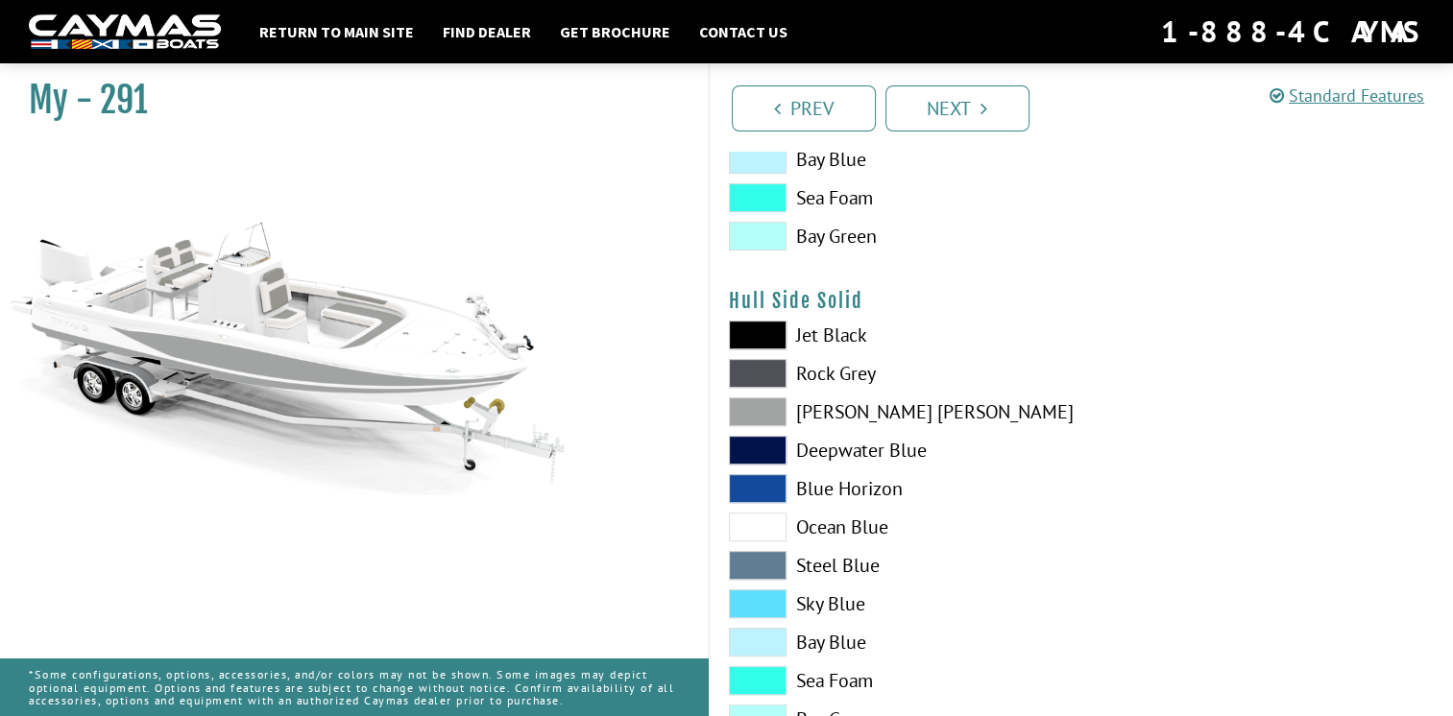
click at [762, 406] on span at bounding box center [758, 411] width 58 height 29
click at [746, 406] on span at bounding box center [758, 411] width 58 height 29
click at [752, 425] on div "Jet Black Rock Grey Dove Gray Deepwater Blue Blue Horizon Ocean Blue" at bounding box center [896, 532] width 372 height 422
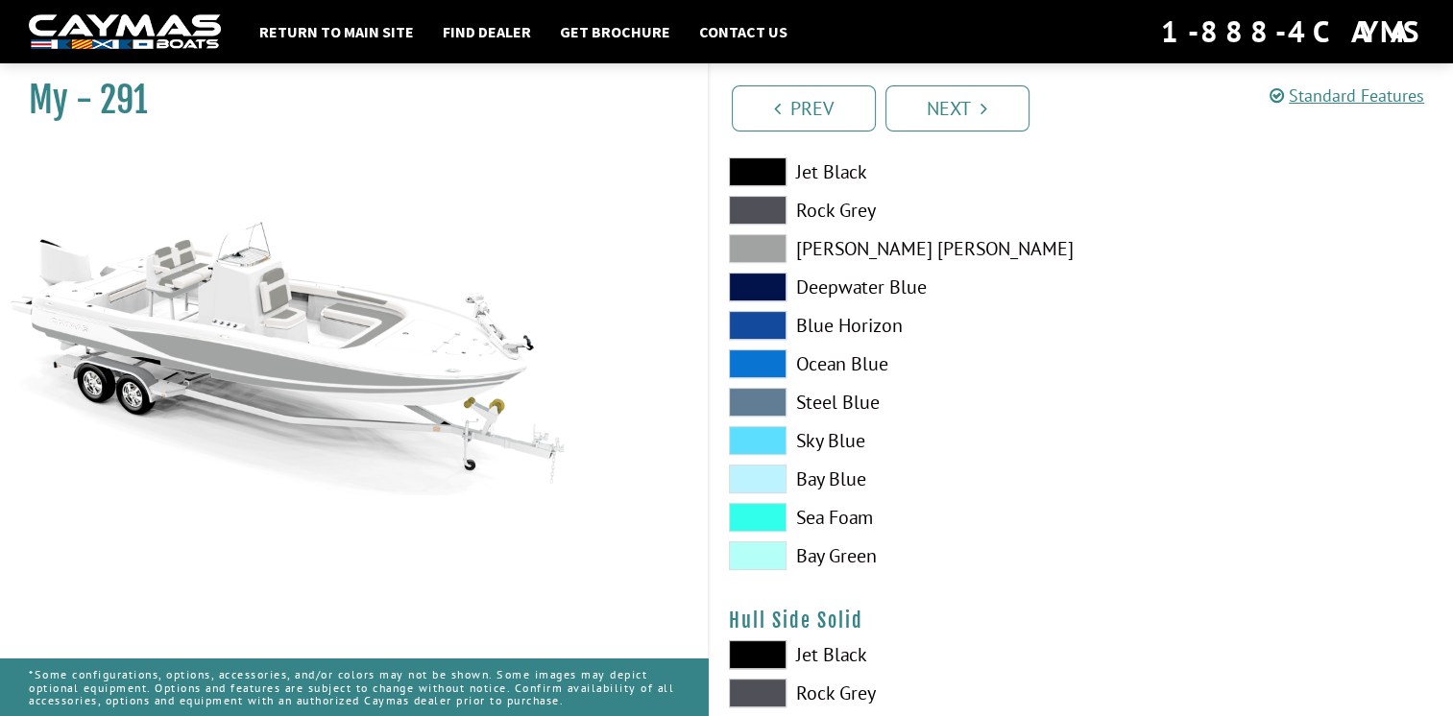
scroll to position [373, 0]
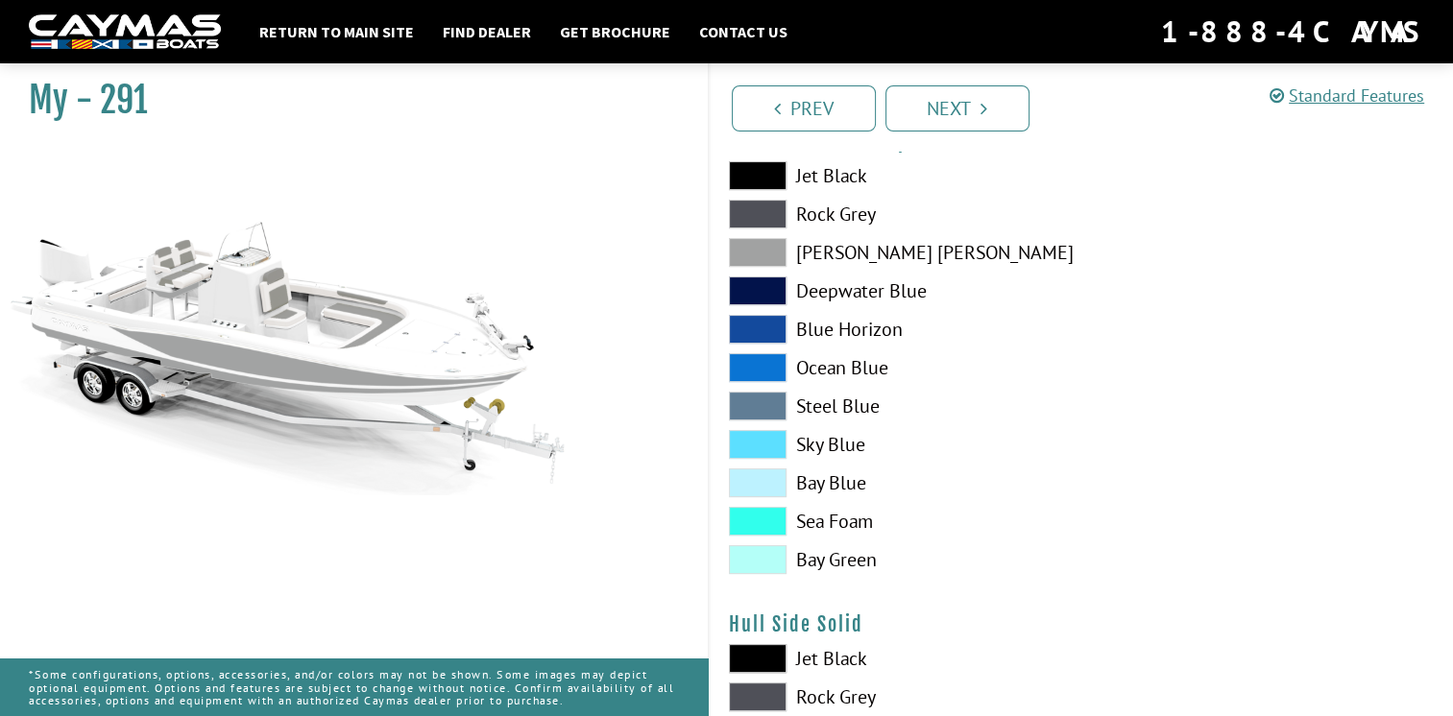
click at [768, 246] on span at bounding box center [758, 252] width 58 height 29
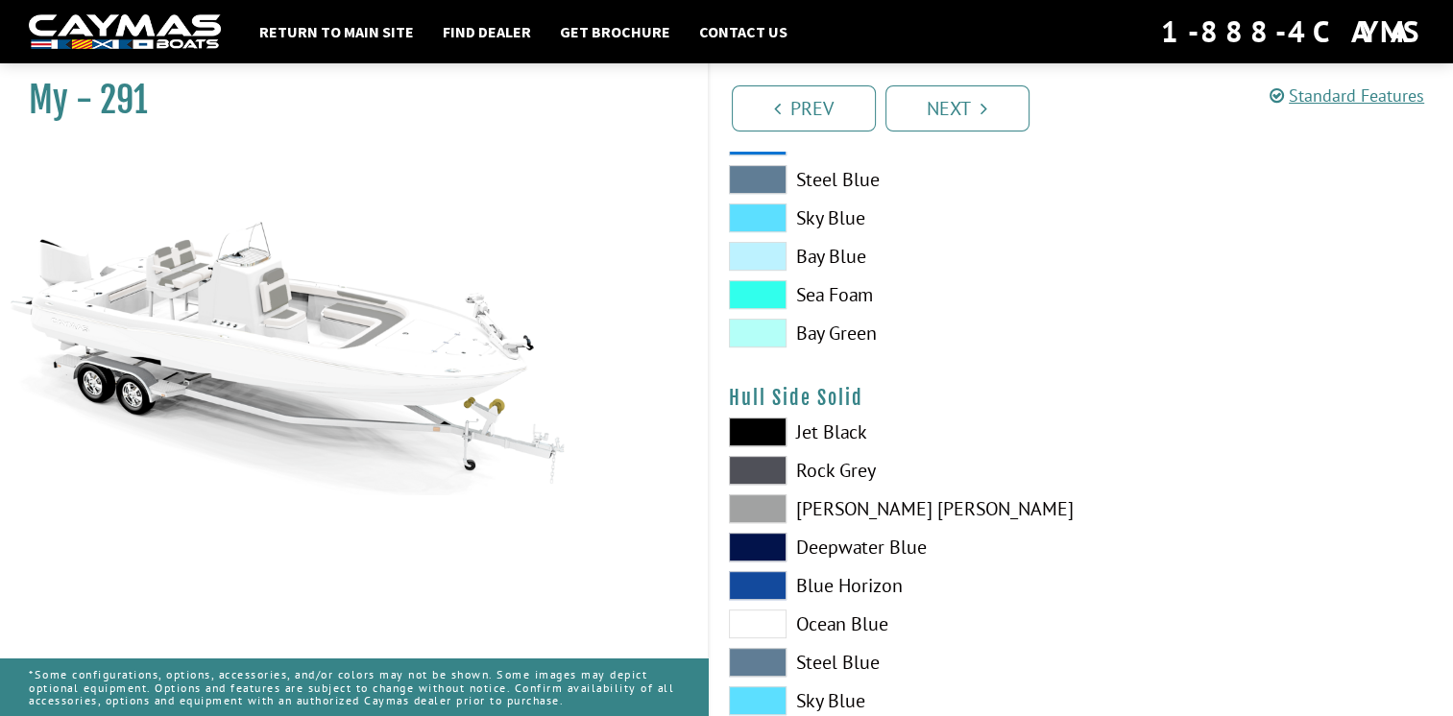
scroll to position [614, 0]
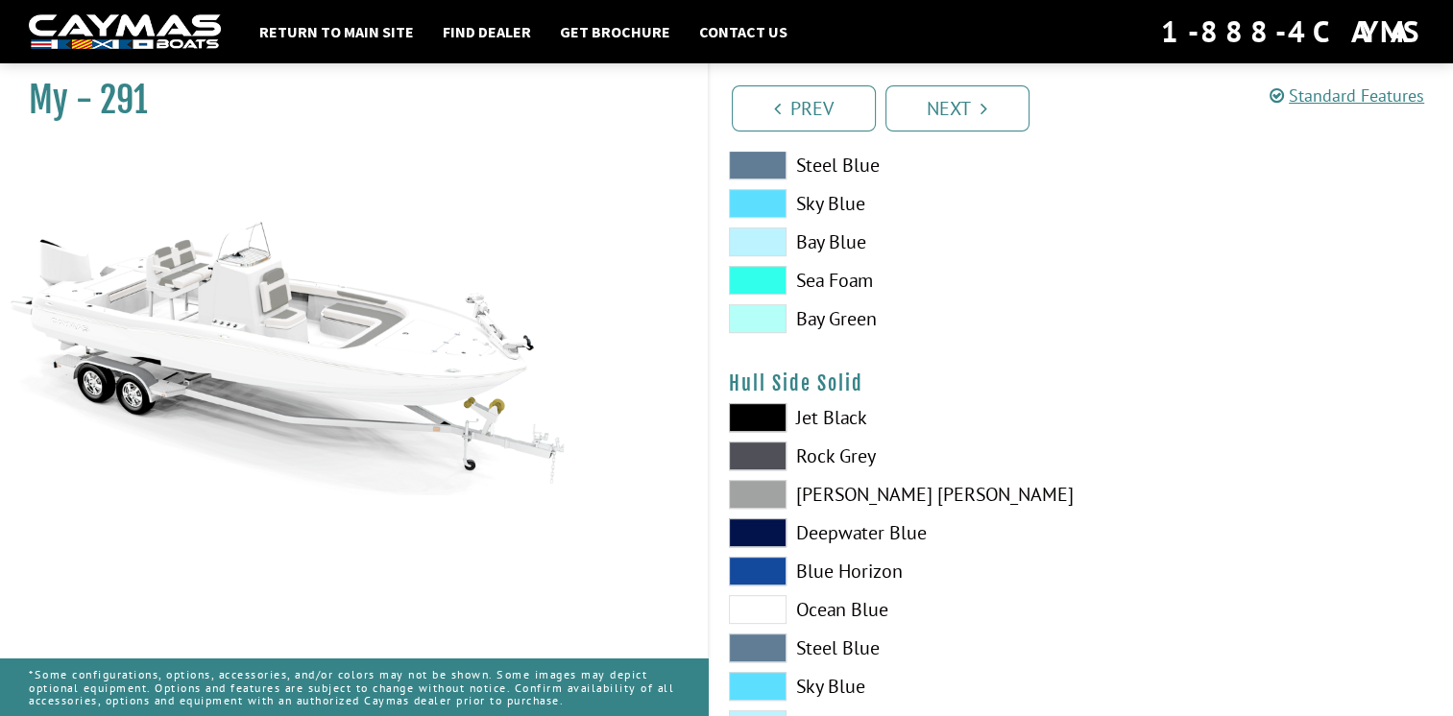
click at [736, 462] on span at bounding box center [758, 456] width 58 height 29
click at [745, 495] on span at bounding box center [758, 494] width 58 height 29
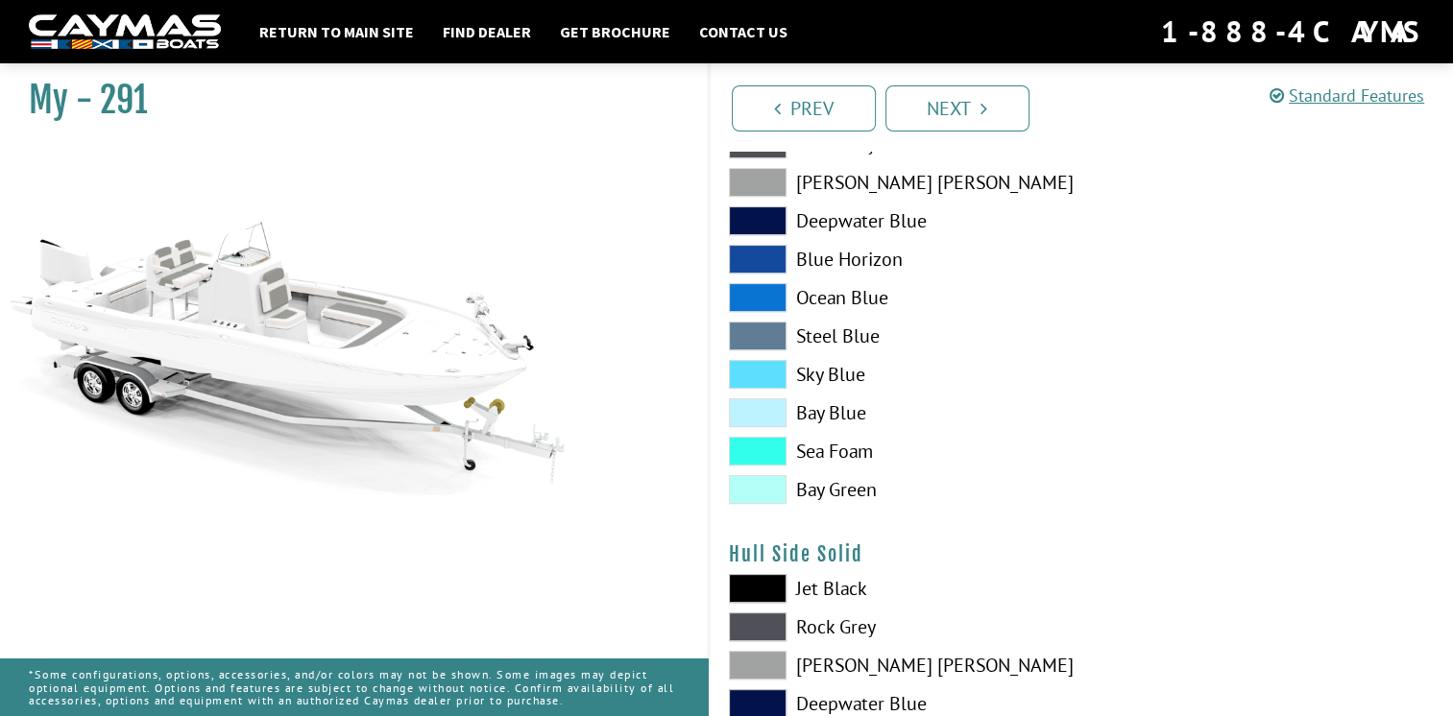
scroll to position [434, 0]
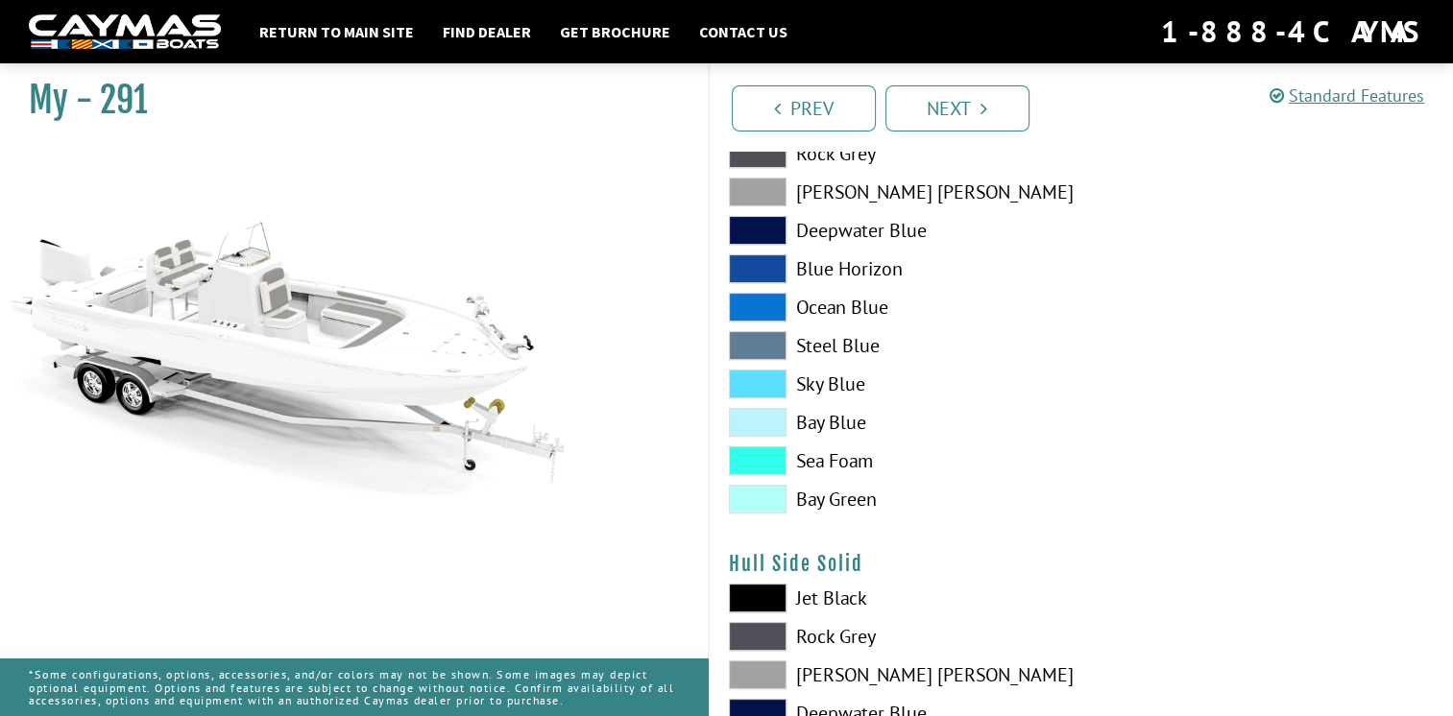
click at [750, 180] on span at bounding box center [758, 192] width 58 height 29
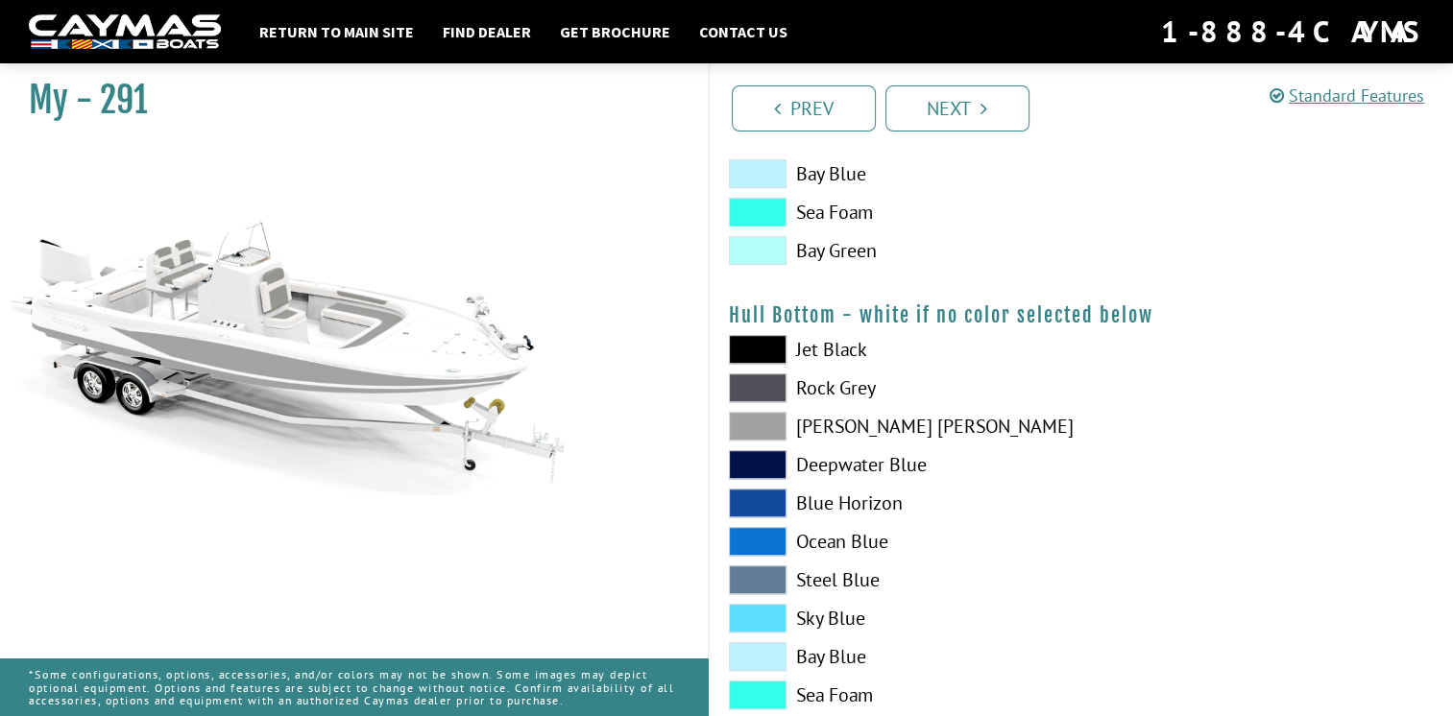
scroll to position [1186, 0]
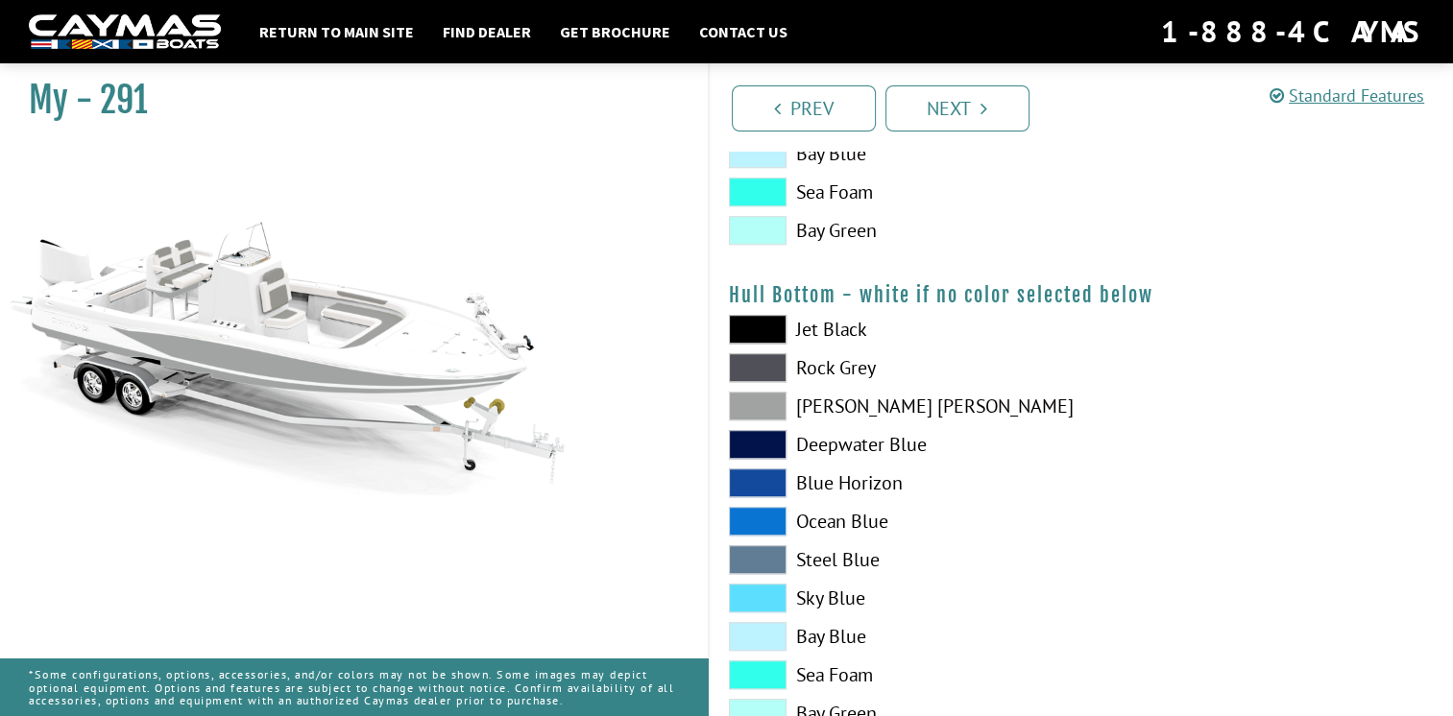
click at [754, 412] on span at bounding box center [758, 406] width 58 height 29
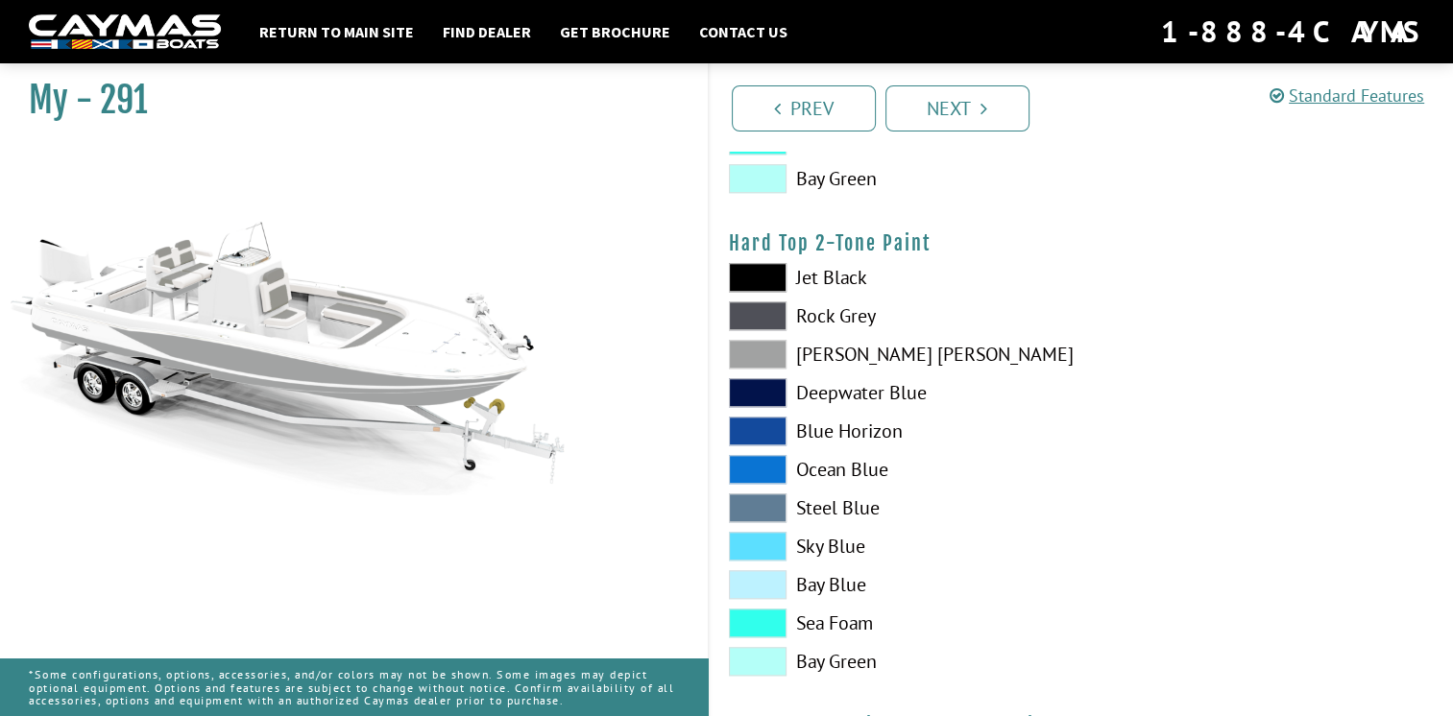
scroll to position [1724, 0]
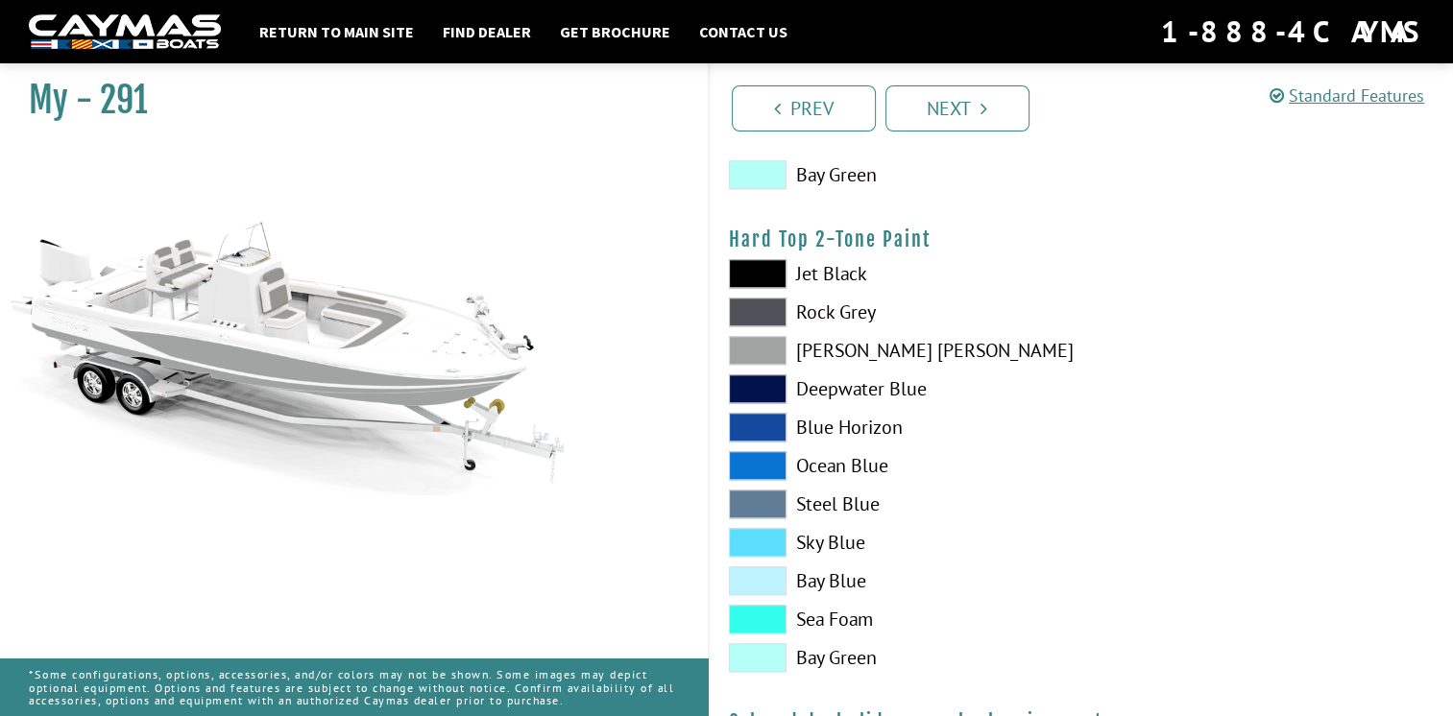
click at [773, 350] on span at bounding box center [758, 350] width 58 height 29
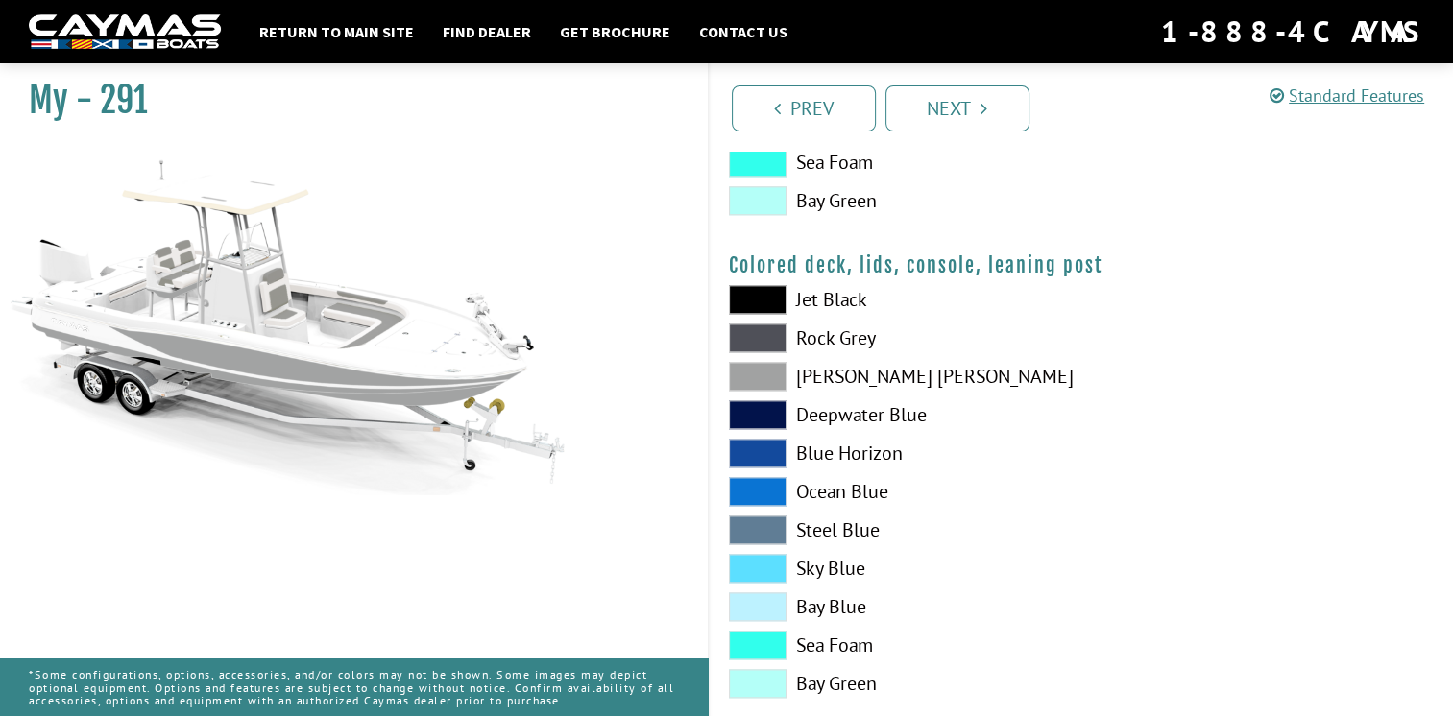
scroll to position [2194, 0]
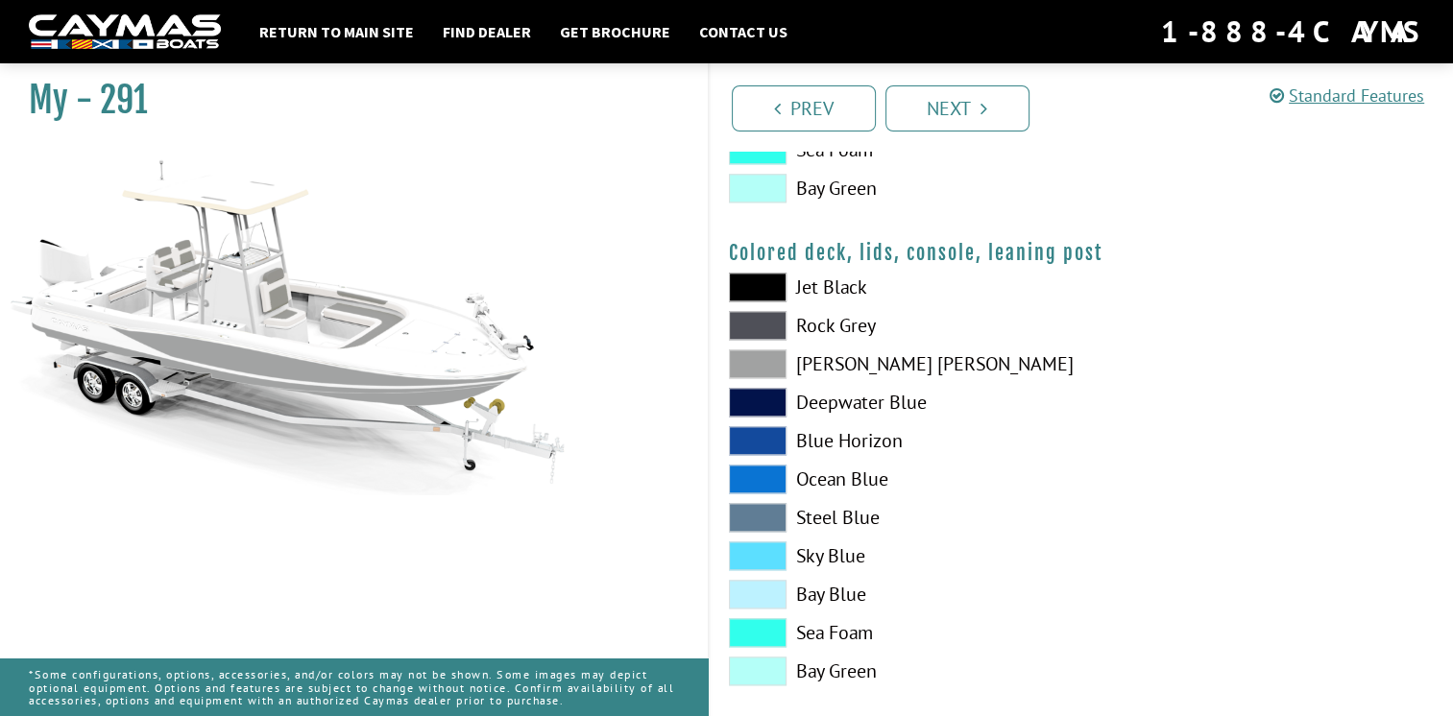
click at [764, 372] on span at bounding box center [758, 363] width 58 height 29
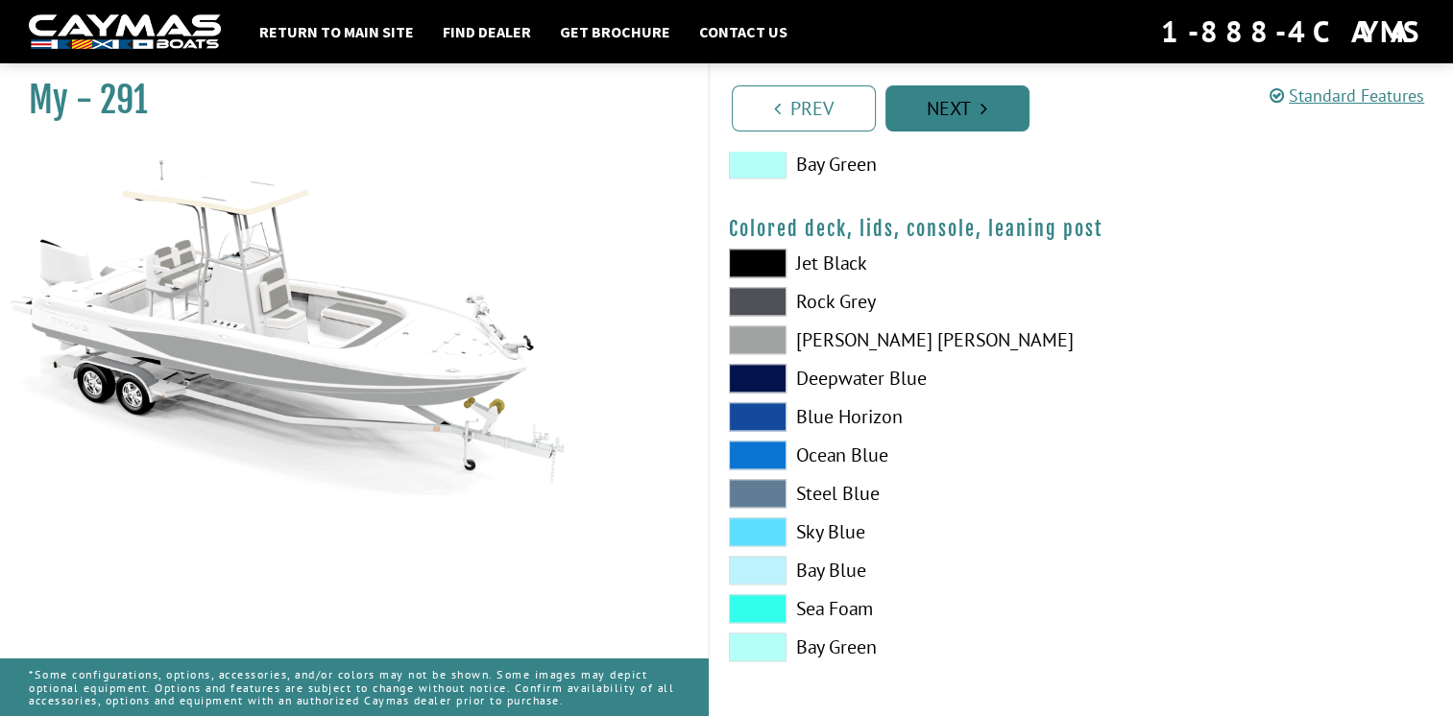
click at [996, 101] on link "Next" at bounding box center [957, 108] width 144 height 46
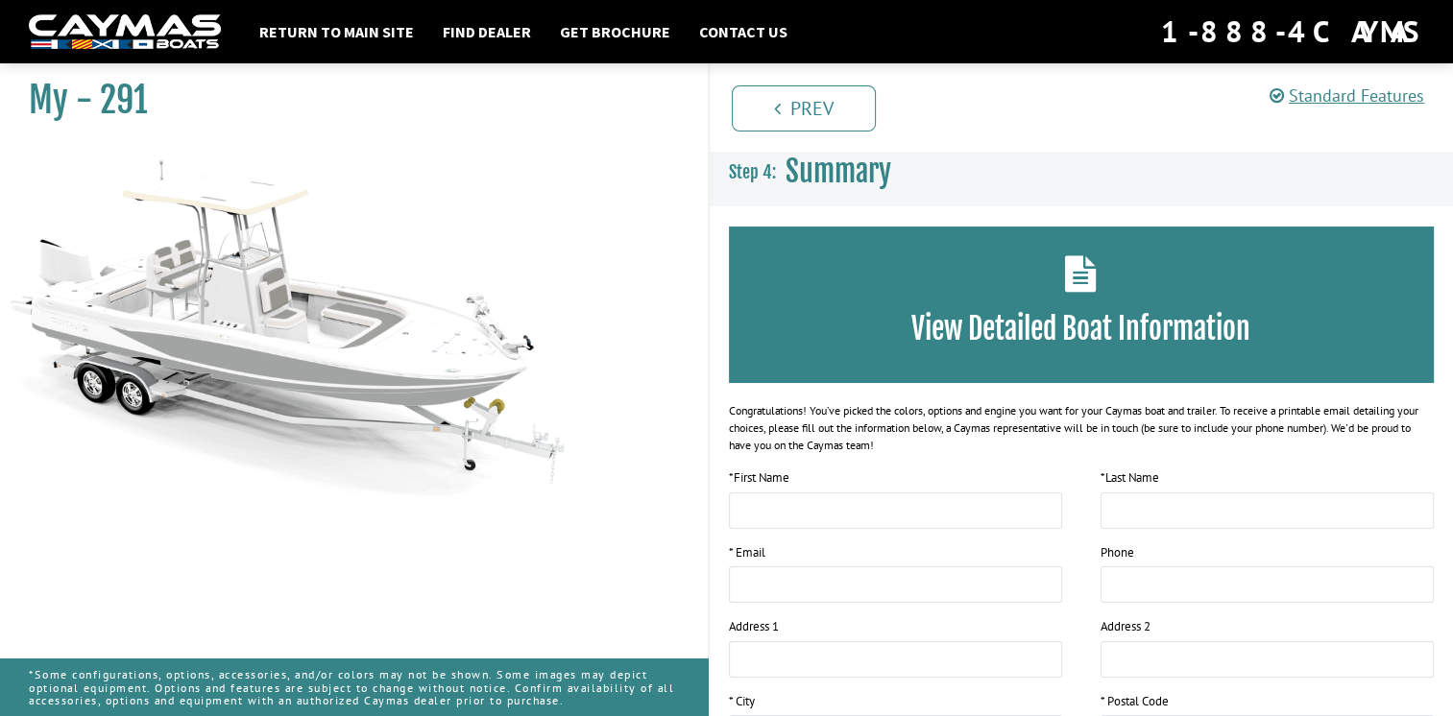
scroll to position [0, 0]
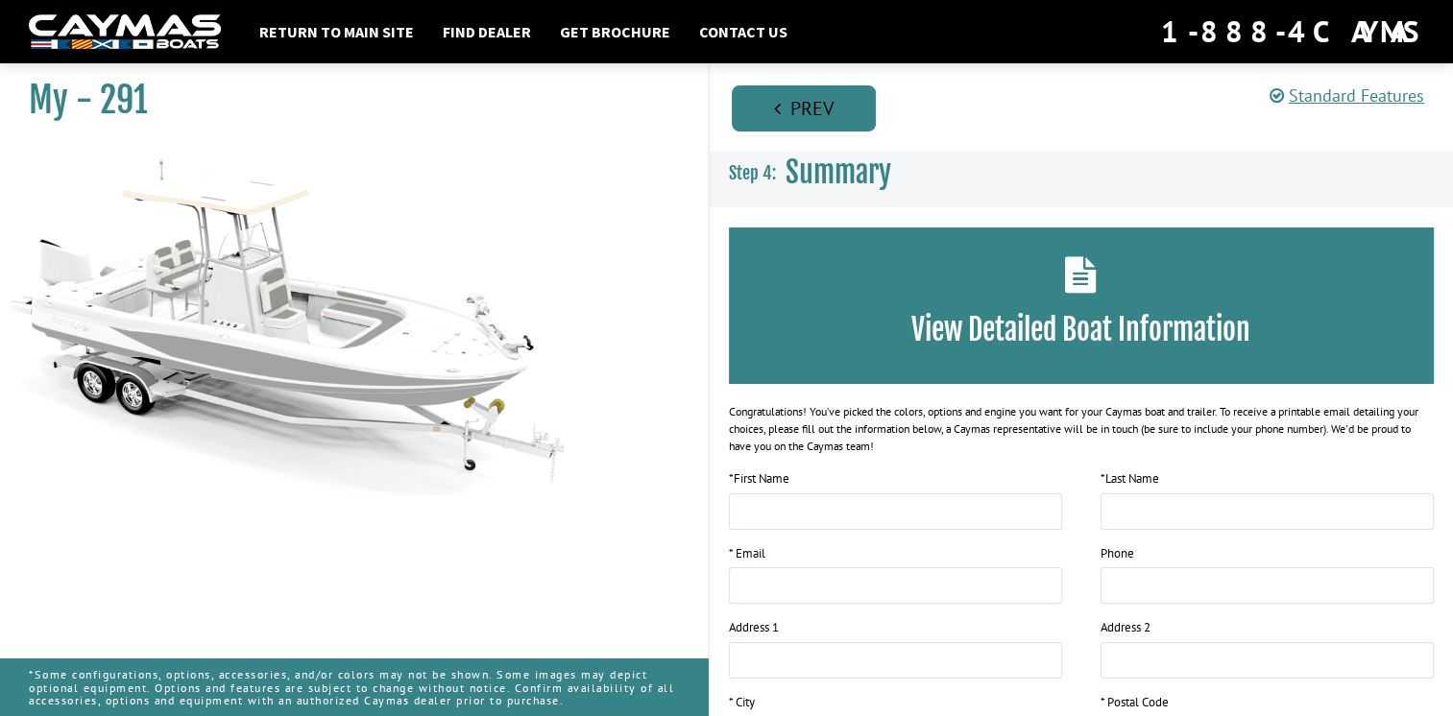
click at [785, 99] on link "Prev" at bounding box center [804, 108] width 144 height 46
